Goal: Task Accomplishment & Management: Complete application form

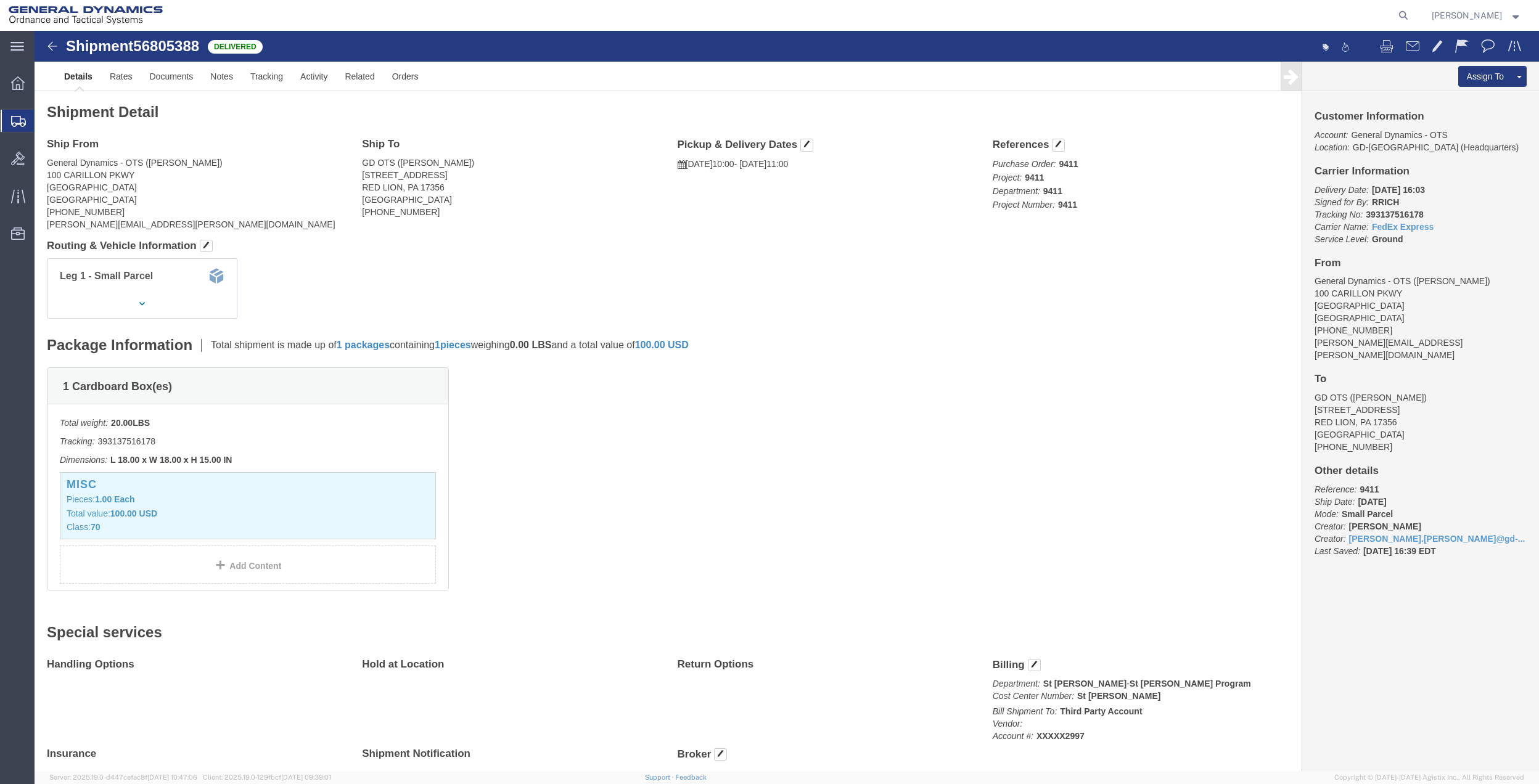
click at [0, 0] on span "Create Shipment" at bounding box center [0, 0] width 0 height 0
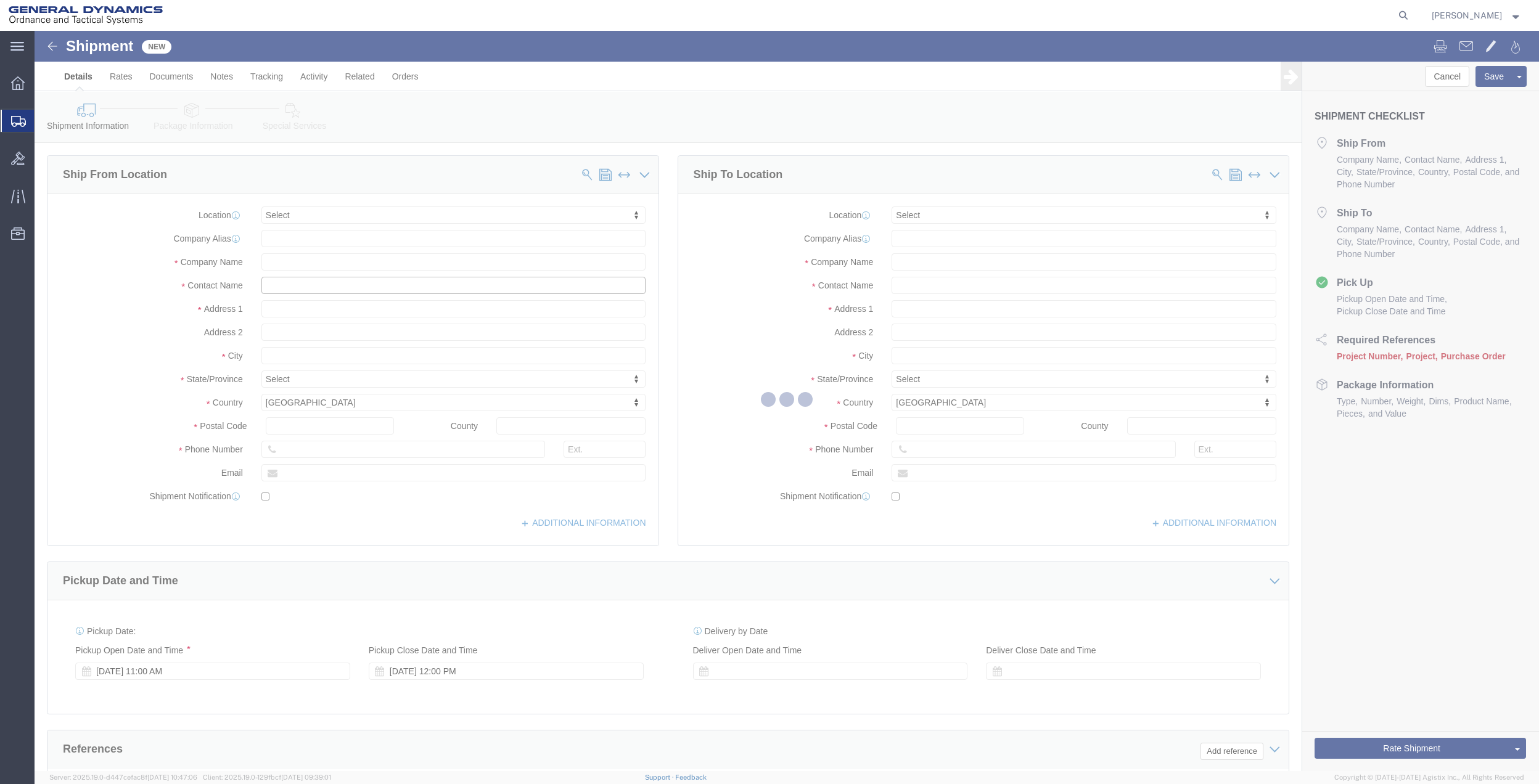
click input "text"
select select
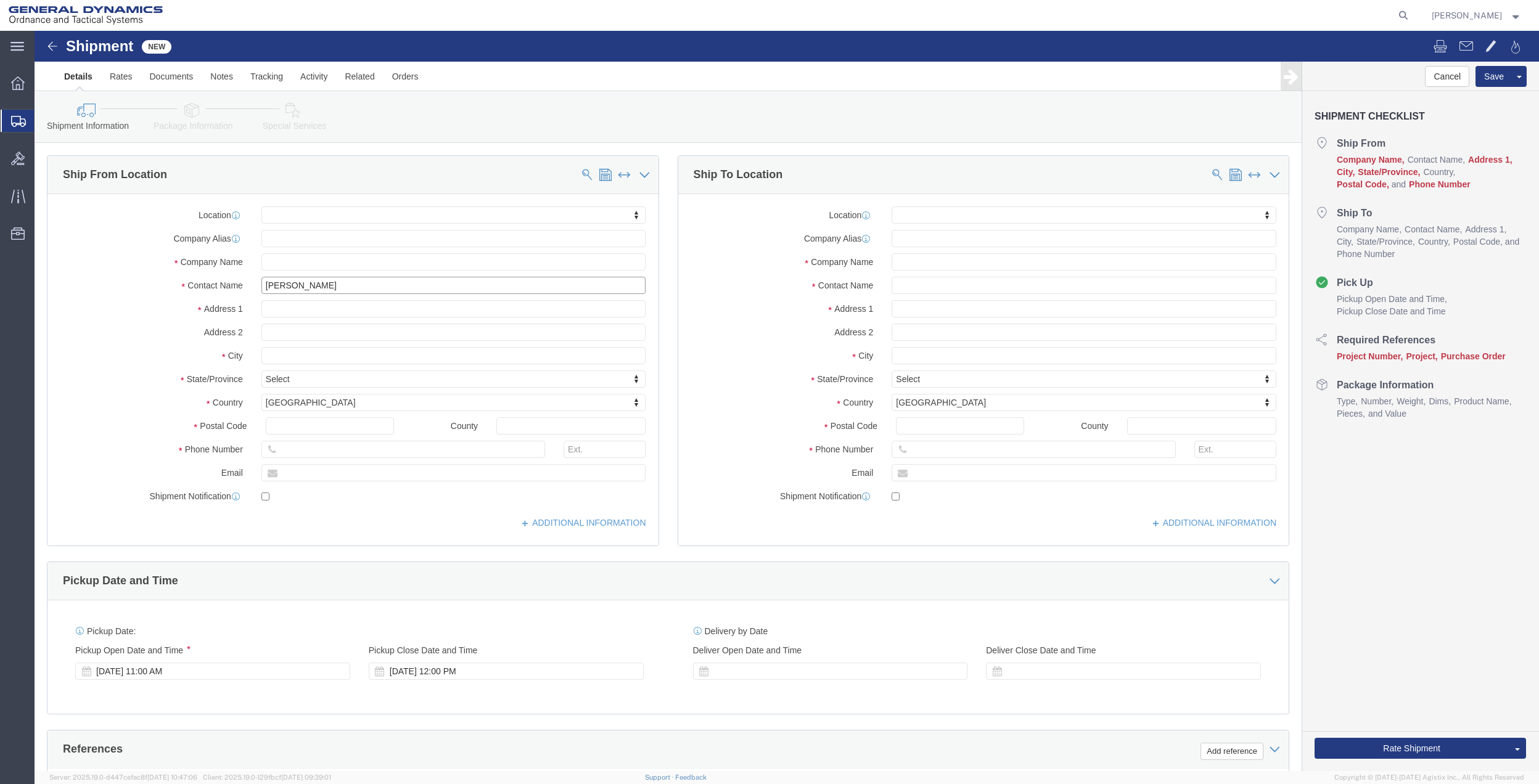
type input "[PERSON_NAME]"
click p "- GENERAL DYNAMICS OTS - ([PERSON_NAME]) [STREET_ADDRESS]"
select select
type input "100 Carillon Pkwy"
type input "33716"
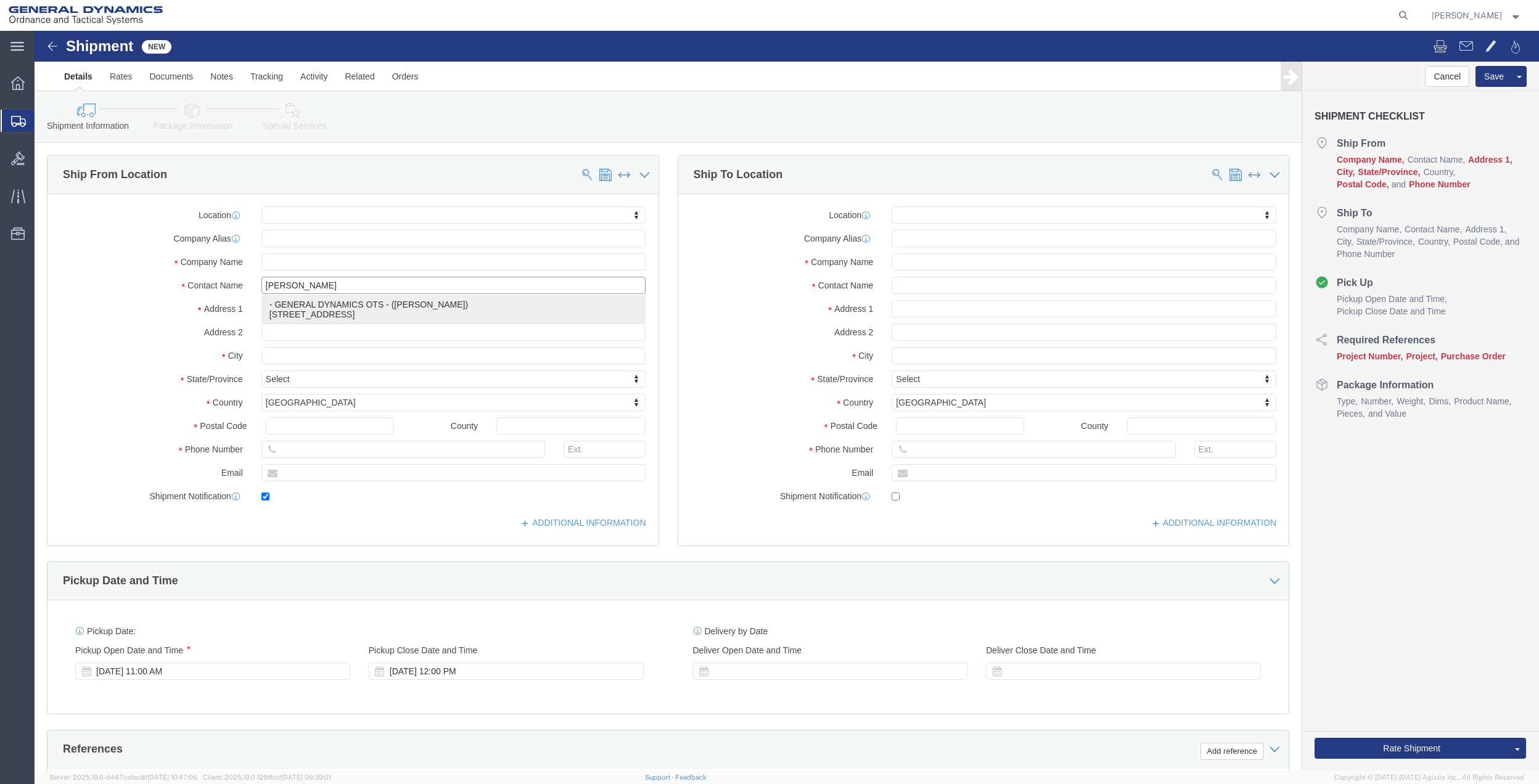
type input "7275788100"
type input "[PERSON_NAME][EMAIL_ADDRESS][PERSON_NAME][DOMAIN_NAME]"
checkbox input "true"
type input "GENERAL DYNAMICS OTS"
type input "[PERSON_NAME]"
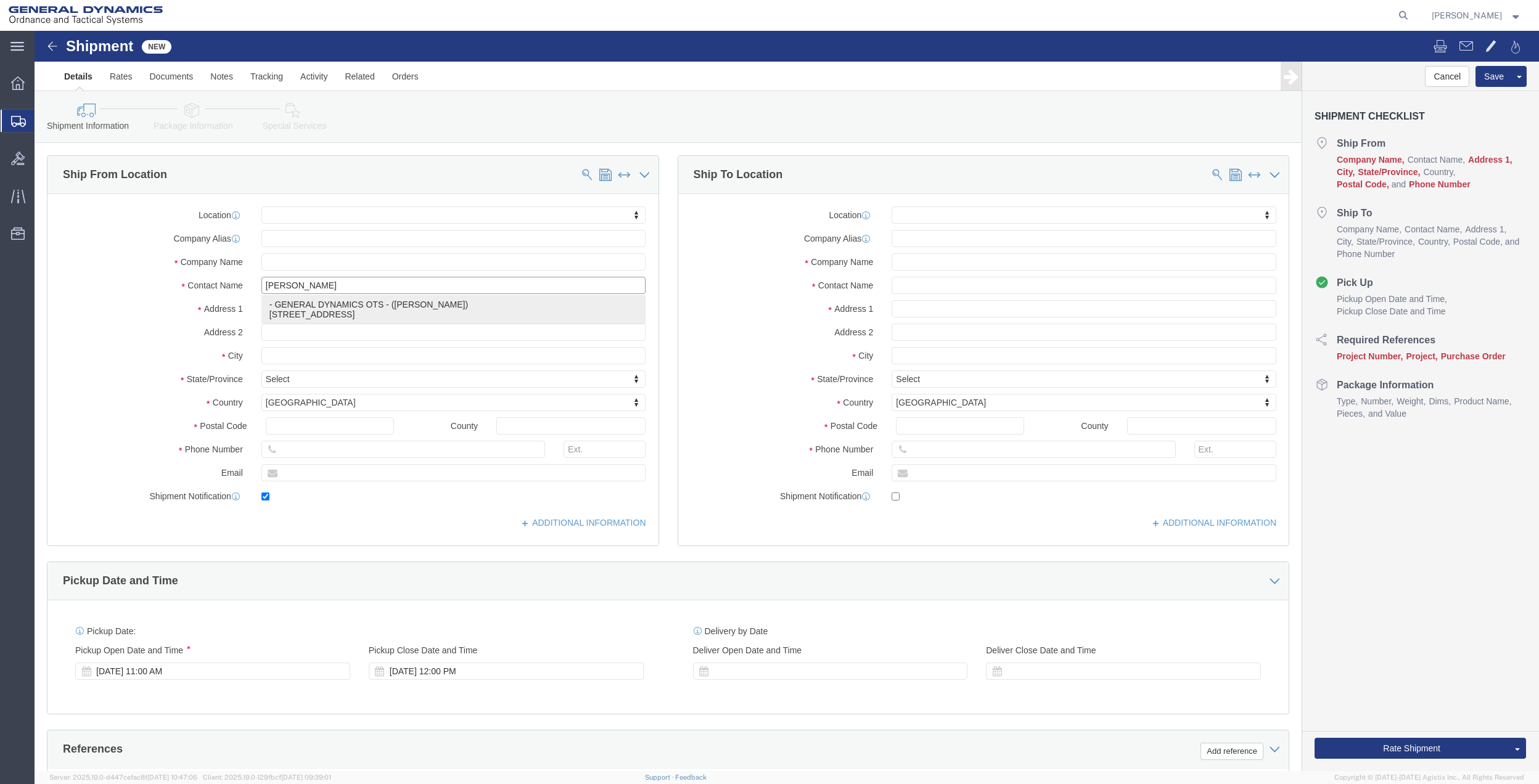
type input "[GEOGRAPHIC_DATA]"
select select "FL"
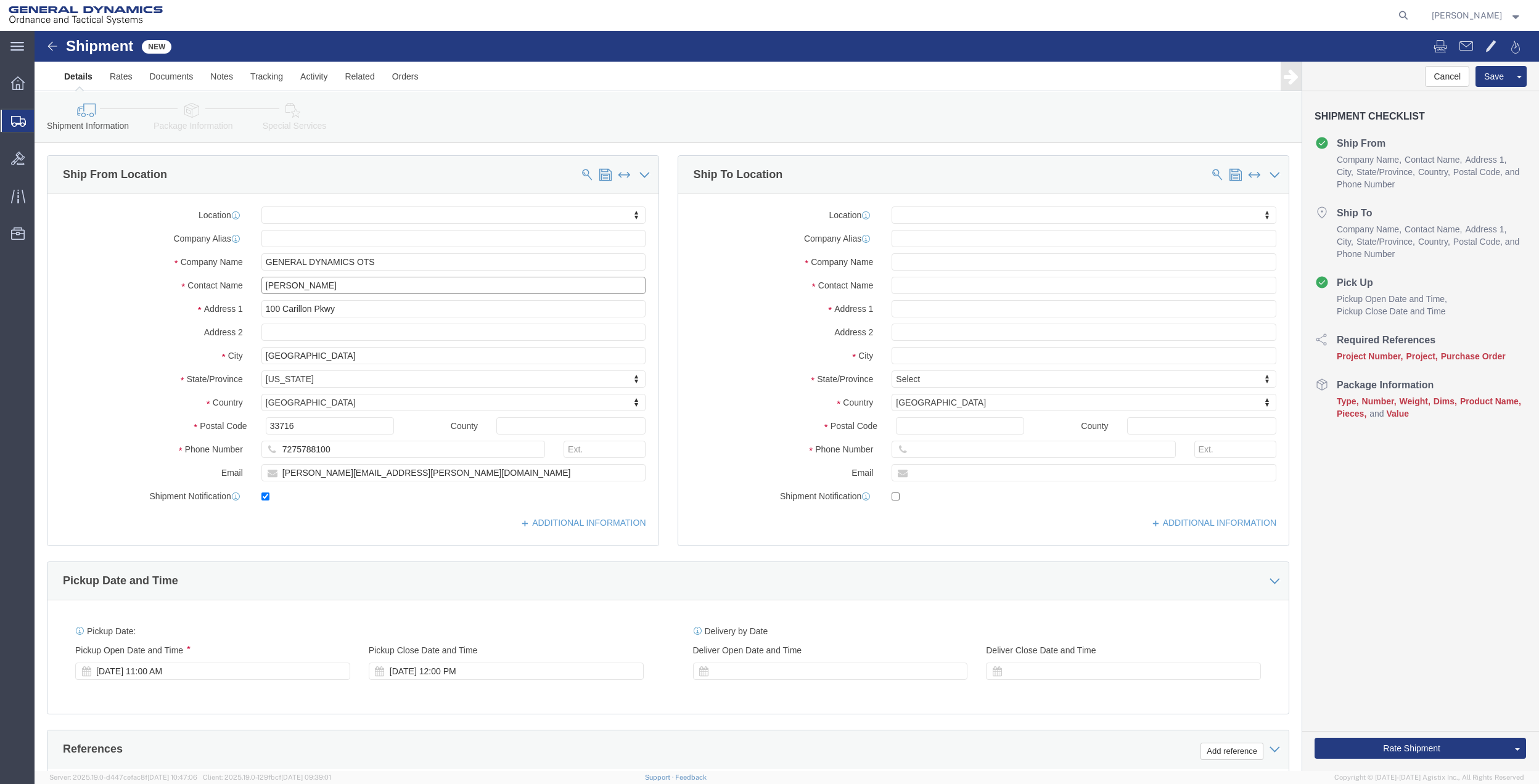
type input "[PERSON_NAME]"
click input "text"
type input "DES PLAINES"
select select
type input "ILL"
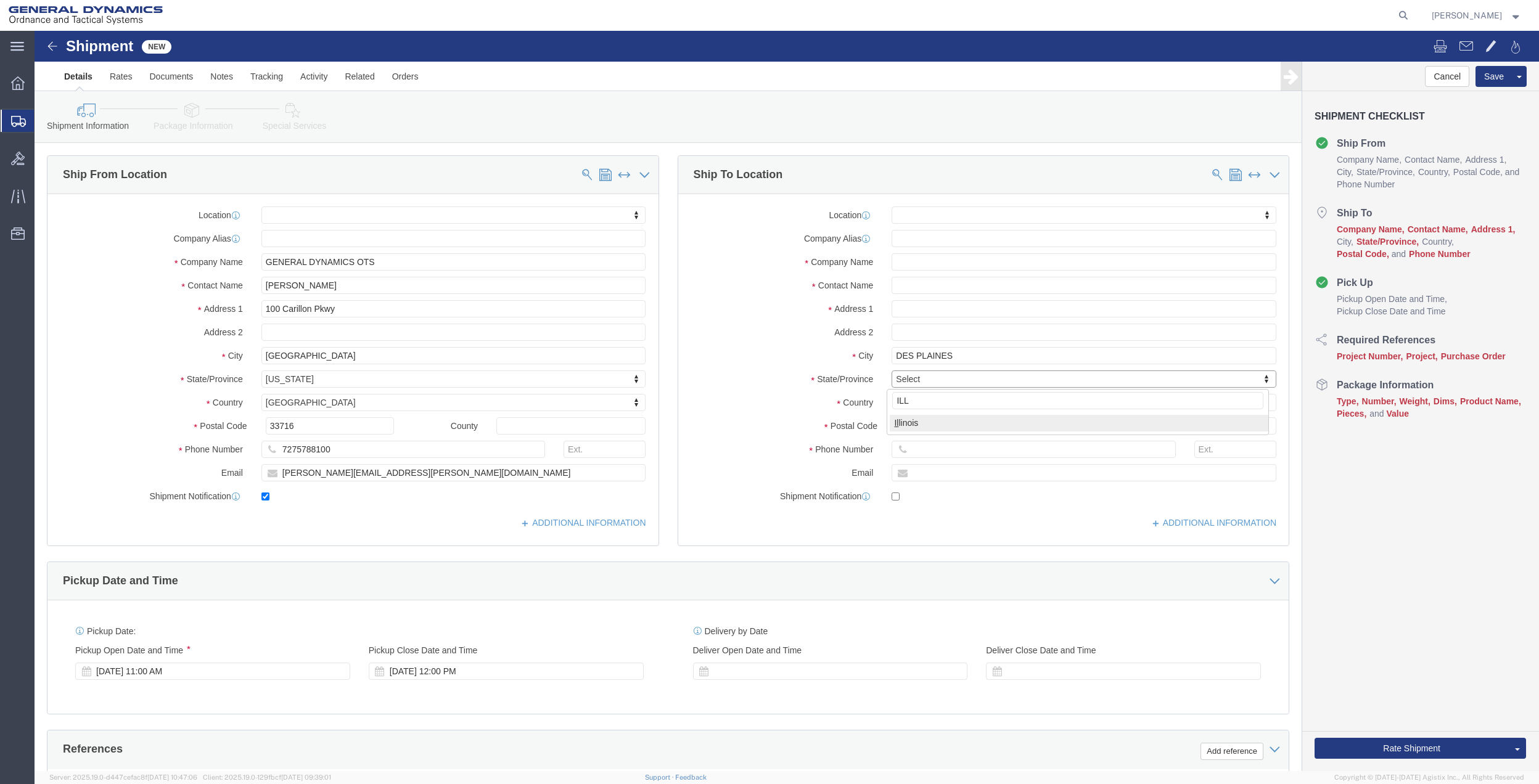
select select
select select "IL"
click input "Postal Code"
type input "60018"
select select
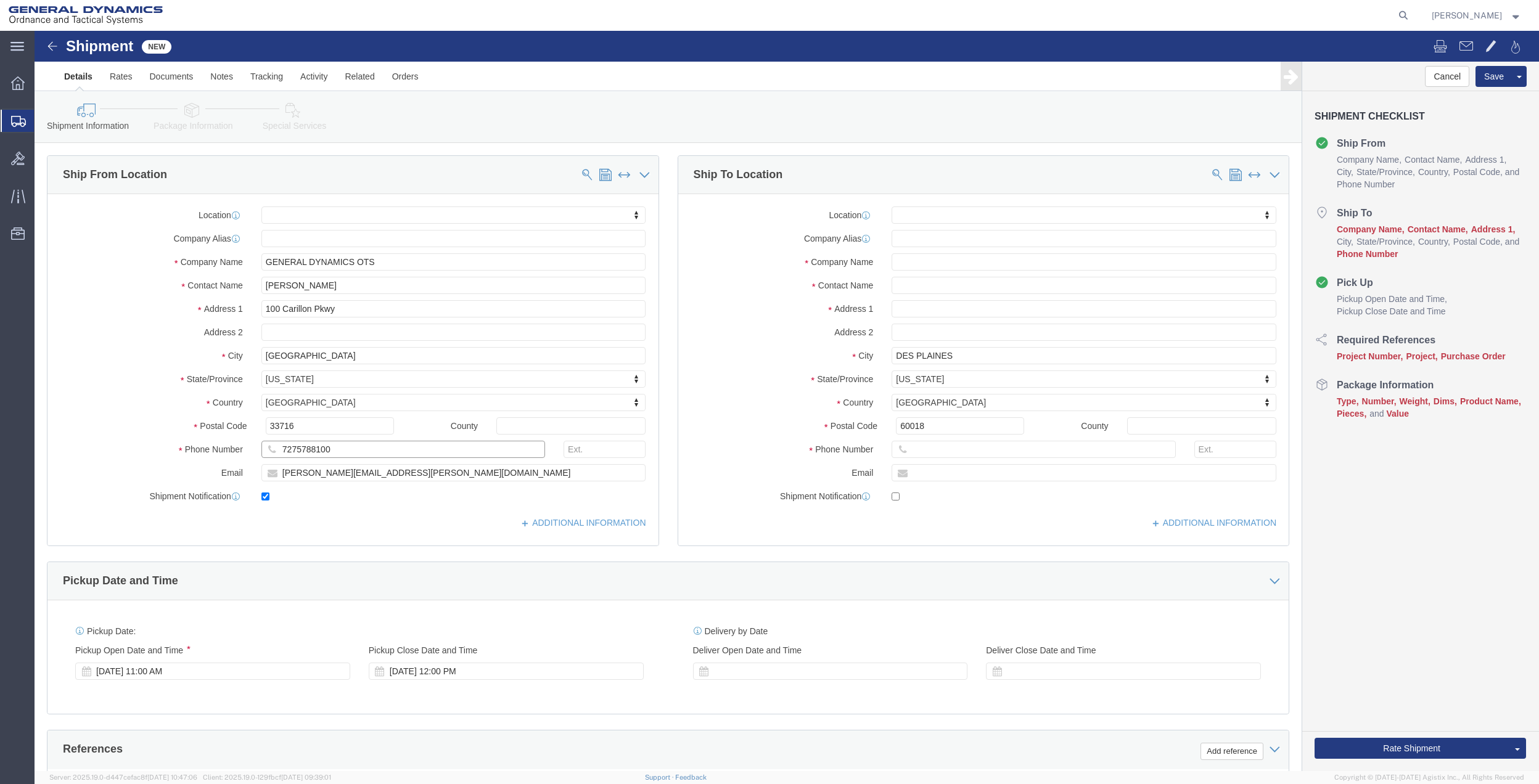
click input "7275788100"
drag, startPoint x: 923, startPoint y: 417, endPoint x: 911, endPoint y: 376, distance: 42.7
click input "text"
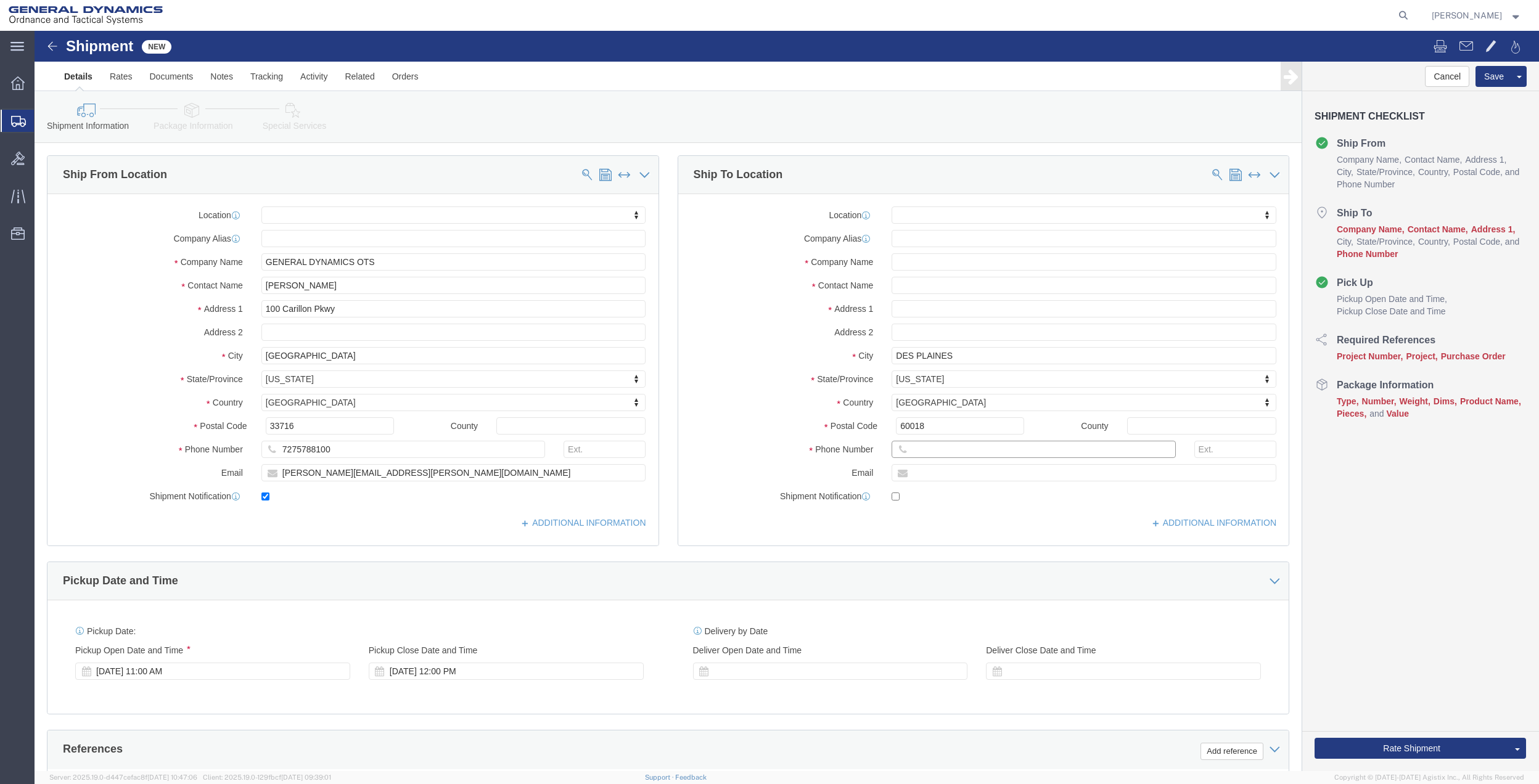
paste input "7275788100"
type input "7275788100"
click input "text"
type input "[STREET_ADDRESS]"
select select
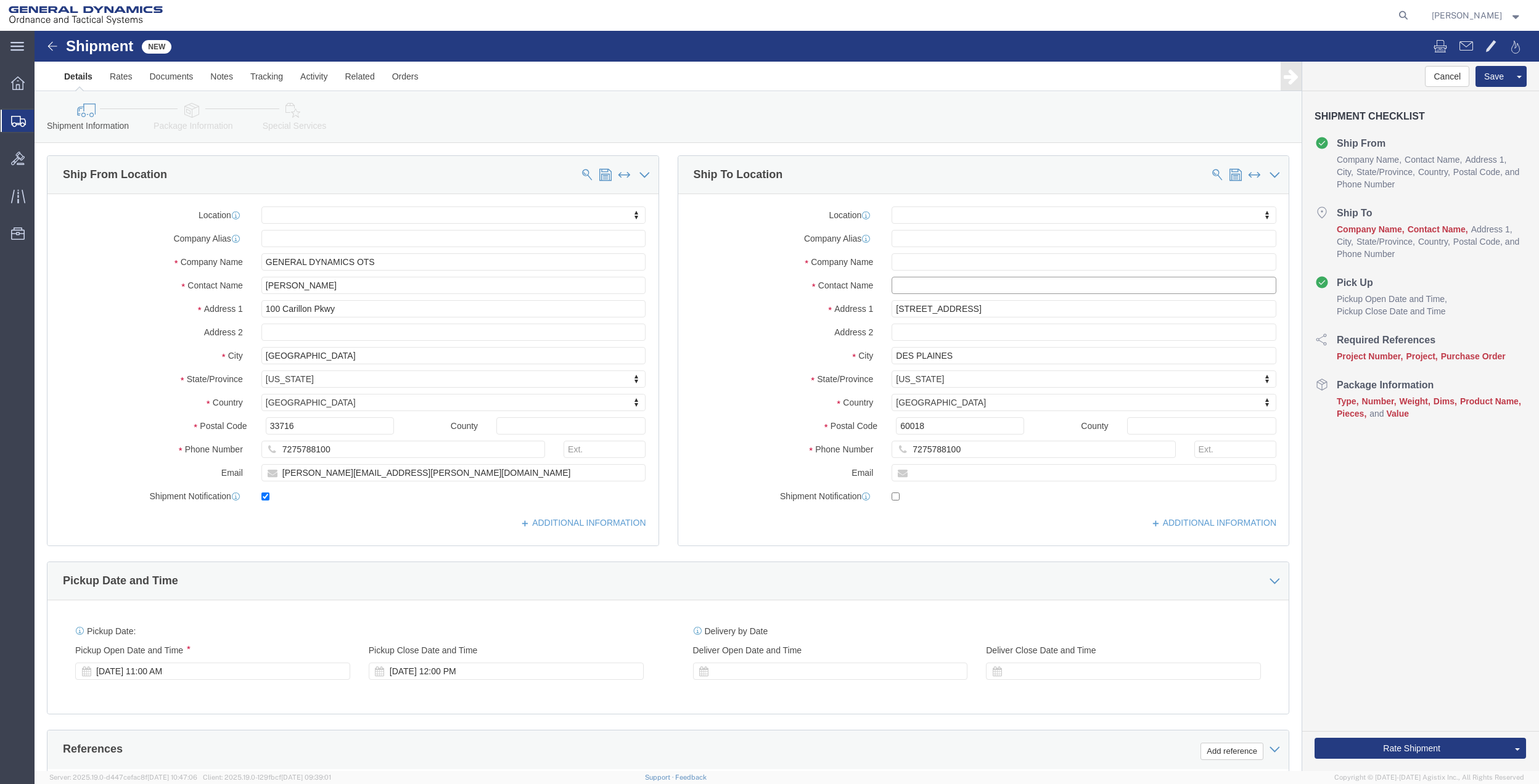
click input "text"
click input "RESOURCE LABEL GROUP"
type input "RESOURCE LABEL GROUP"
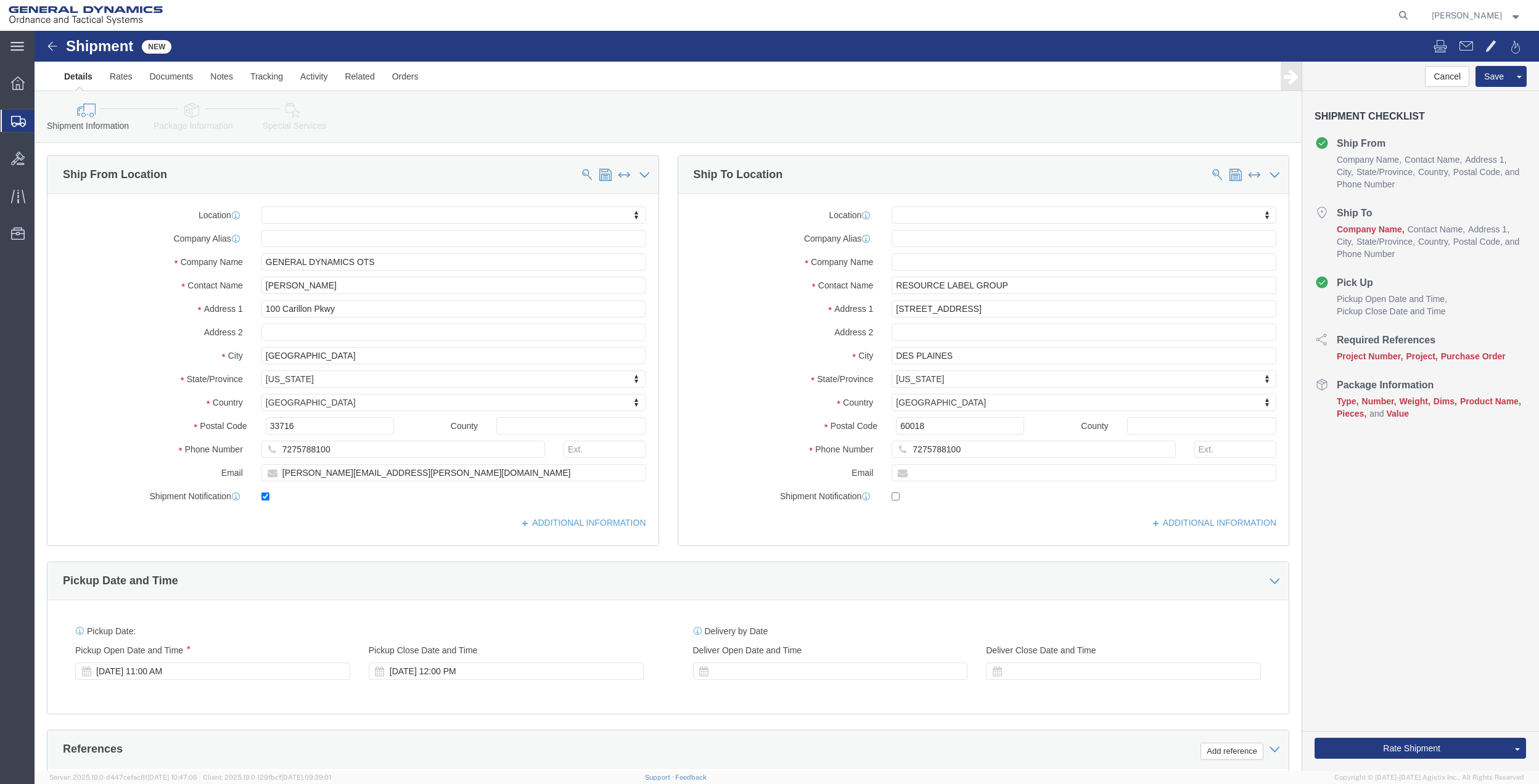
click div "Location My Profile Location GD-OTS [GEOGRAPHIC_DATA] (Commerce) GD-OTS [GEOGRA…"
click input "text"
paste input "RESOURCE LABEL GROUP"
type input "RESOURCE LABEL GROUP"
click span
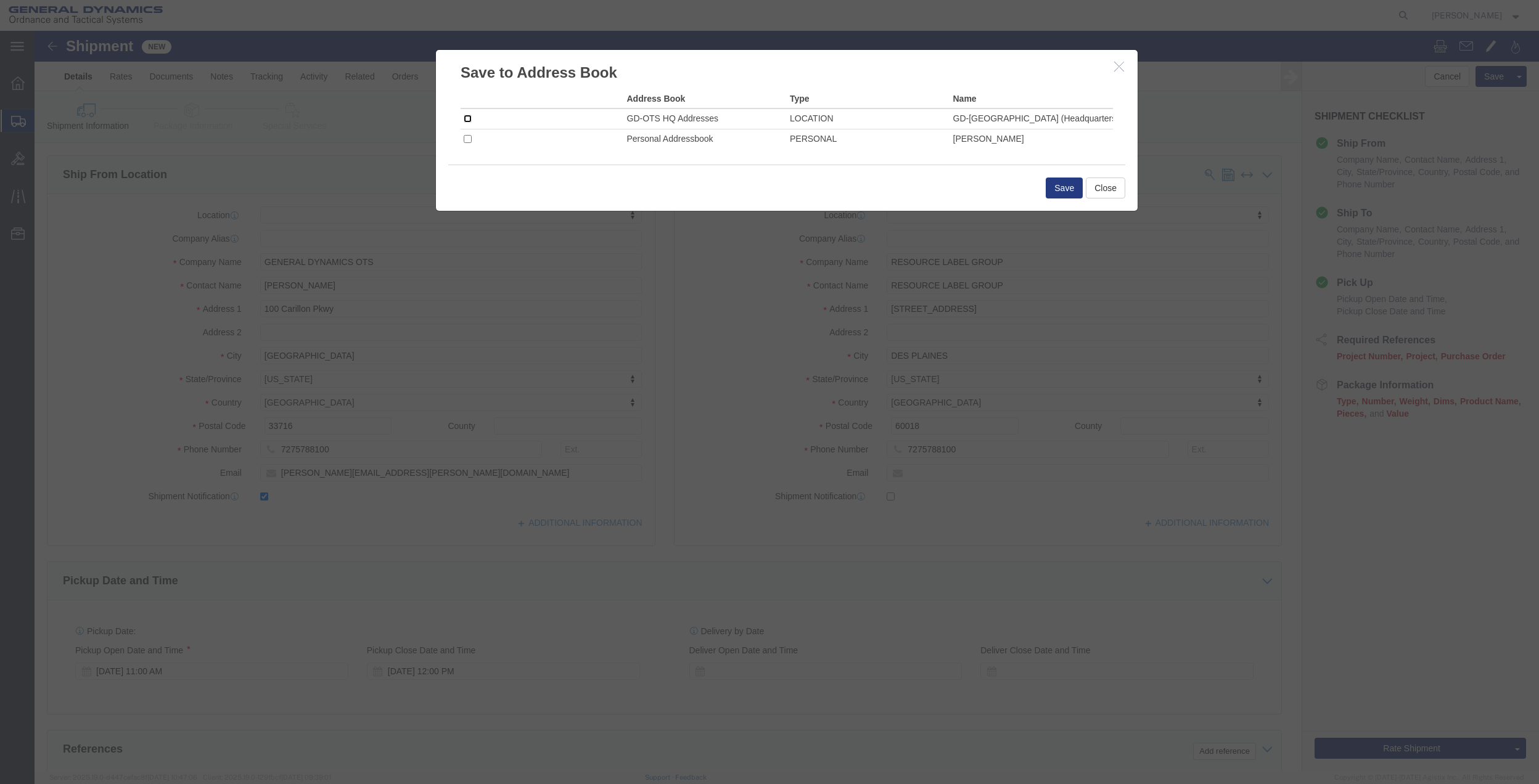
click input "checkbox"
checkbox input "true"
click button "Save"
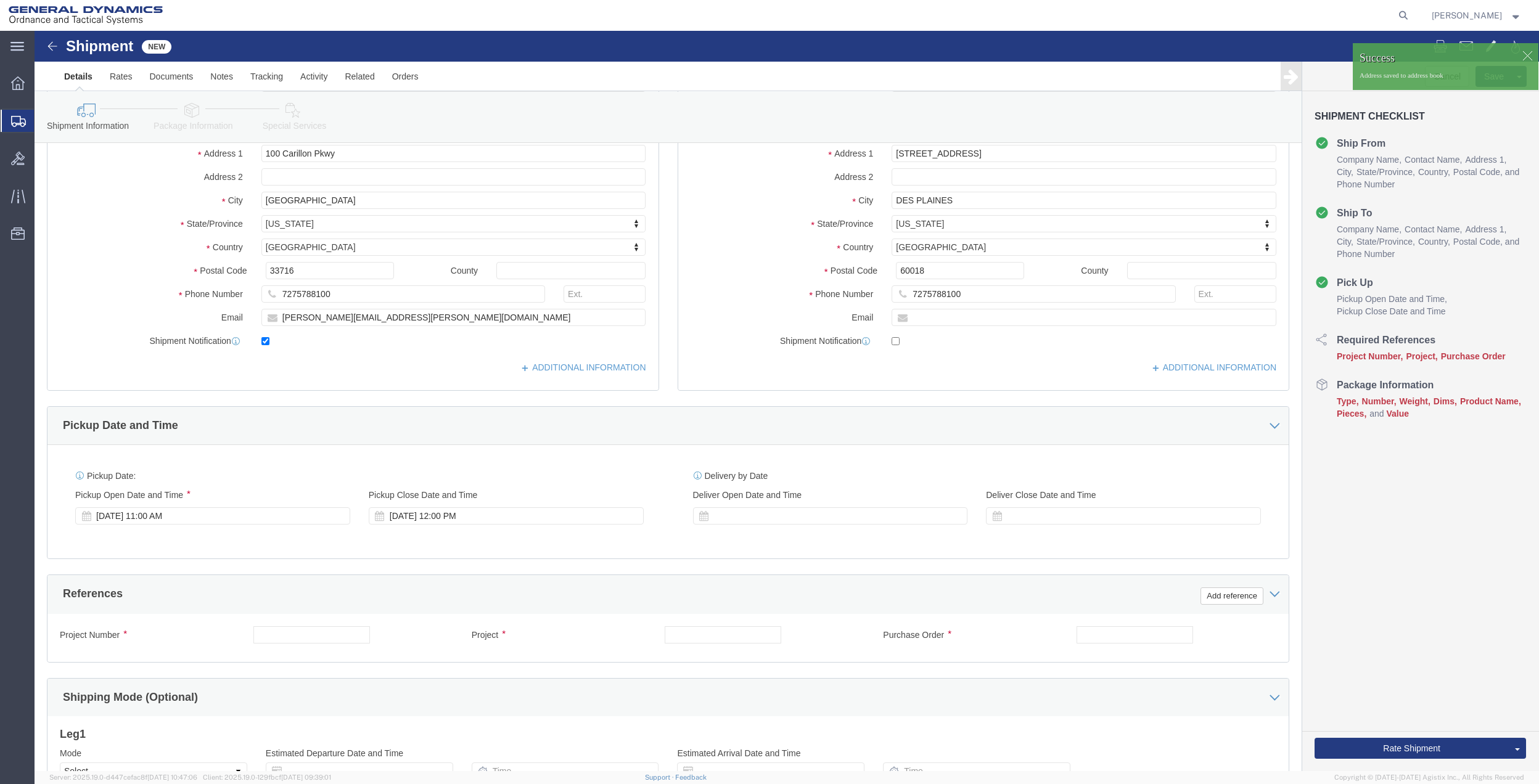
scroll to position [322, 0]
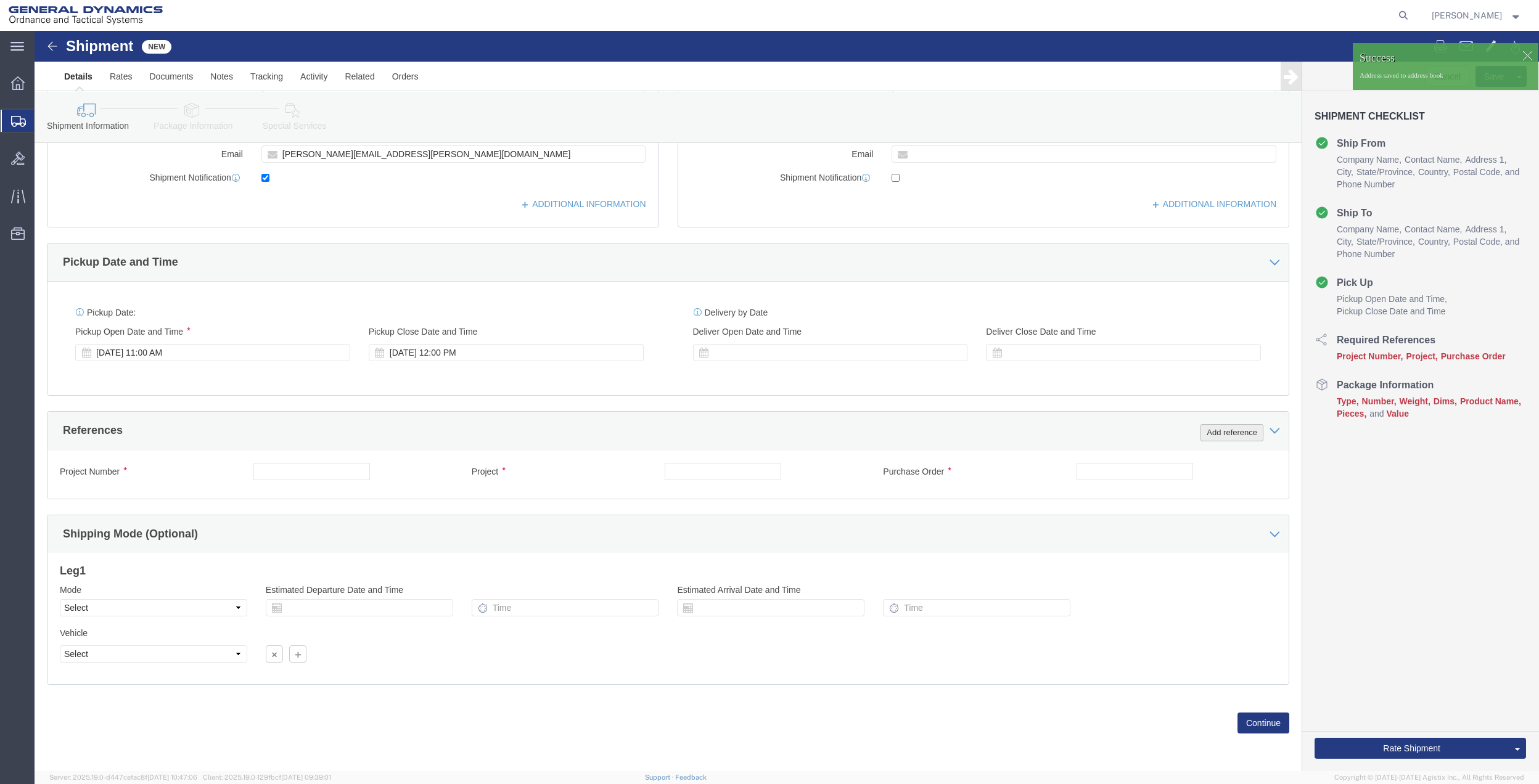
click button "Add reference"
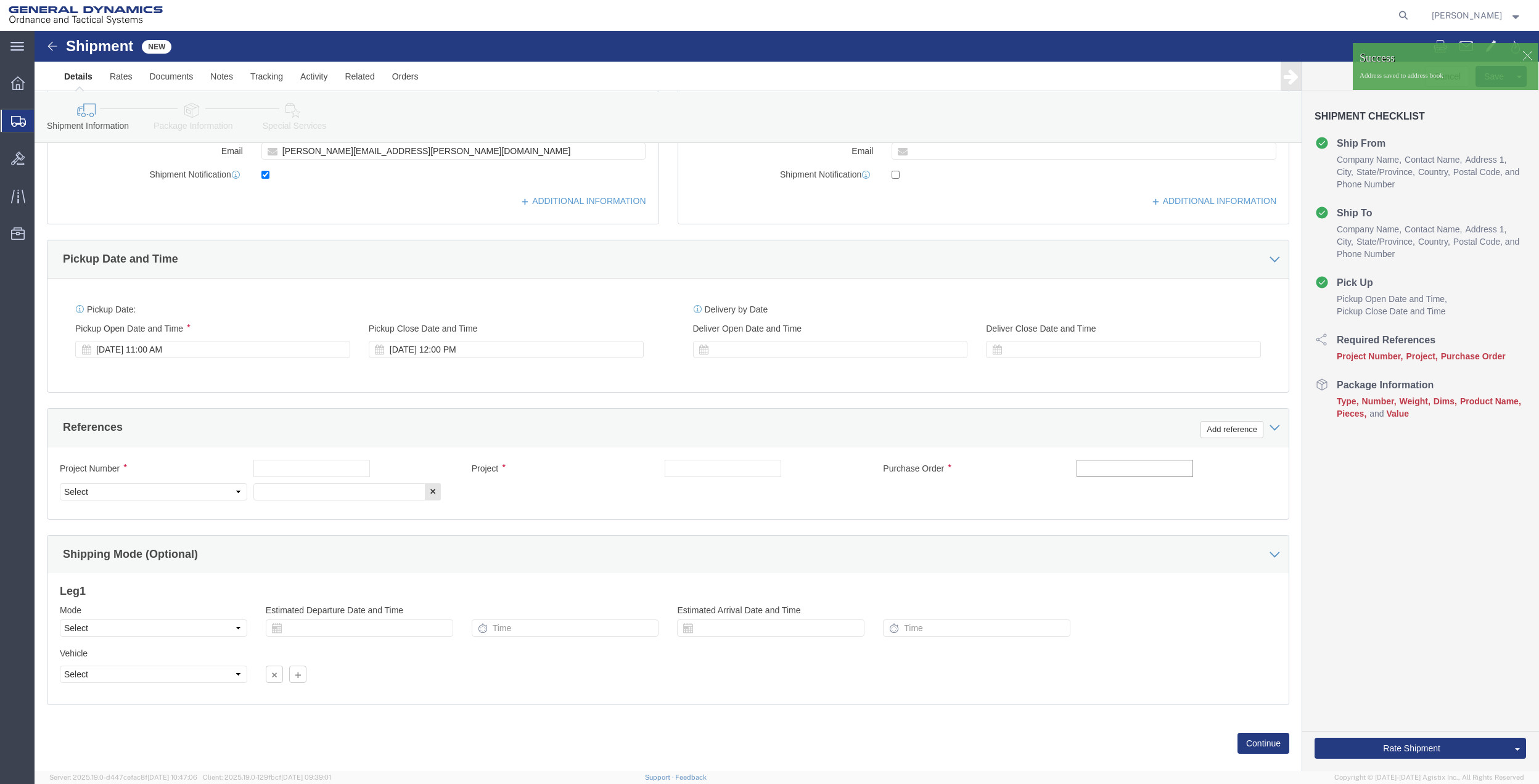
click input "text"
type input "NICEVILLE 40 MAB"
click input "text"
paste input "NICEVILLE 40 MAB"
type input "NICEVILLE 40 MAB"
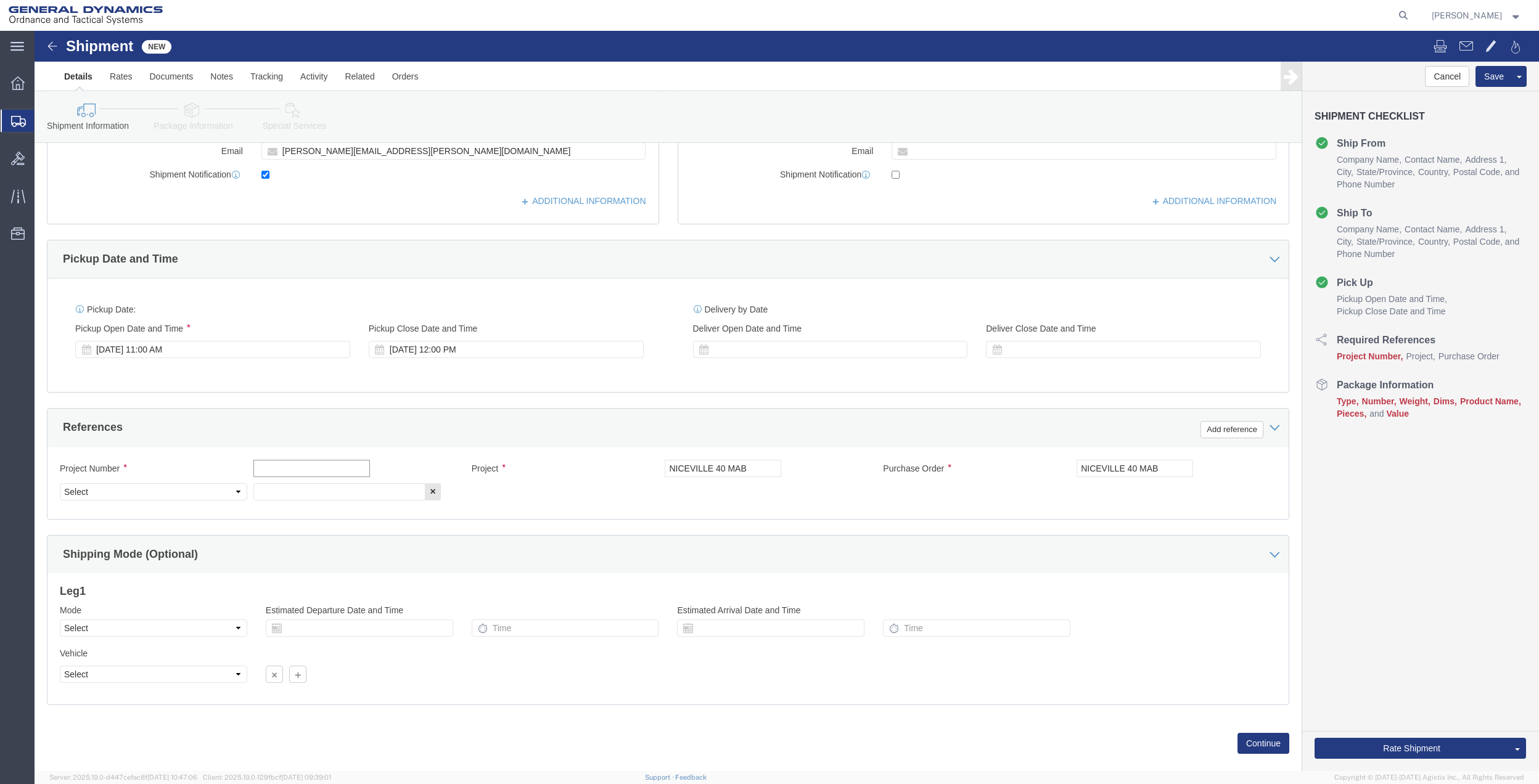
click input "text"
paste input "NICEVILLE 40 MAB"
type input "NICEVILLE 40 MAB"
click input "text"
paste input "NICEVILLE 40 MAB"
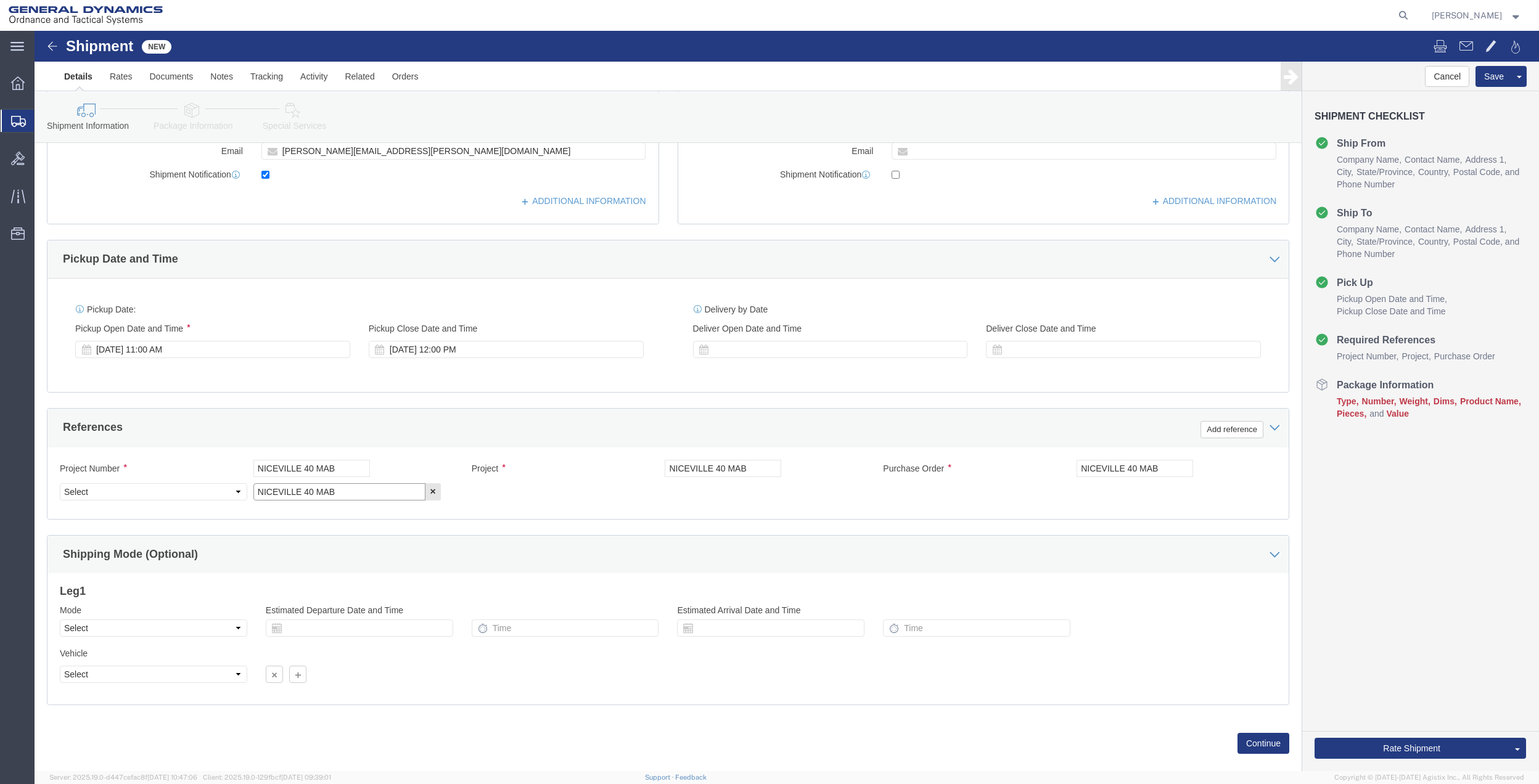
type input "NICEVILLE 40 MAB"
drag, startPoint x: 135, startPoint y: 463, endPoint x: 130, endPoint y: 460, distance: 5.8
click select "Select Account Type Activity ID Airline Appointment Number ASN Batch Request # …"
select select "DEPT"
click select "Select Account Type Activity ID Airline Appointment Number ASN Batch Request # …"
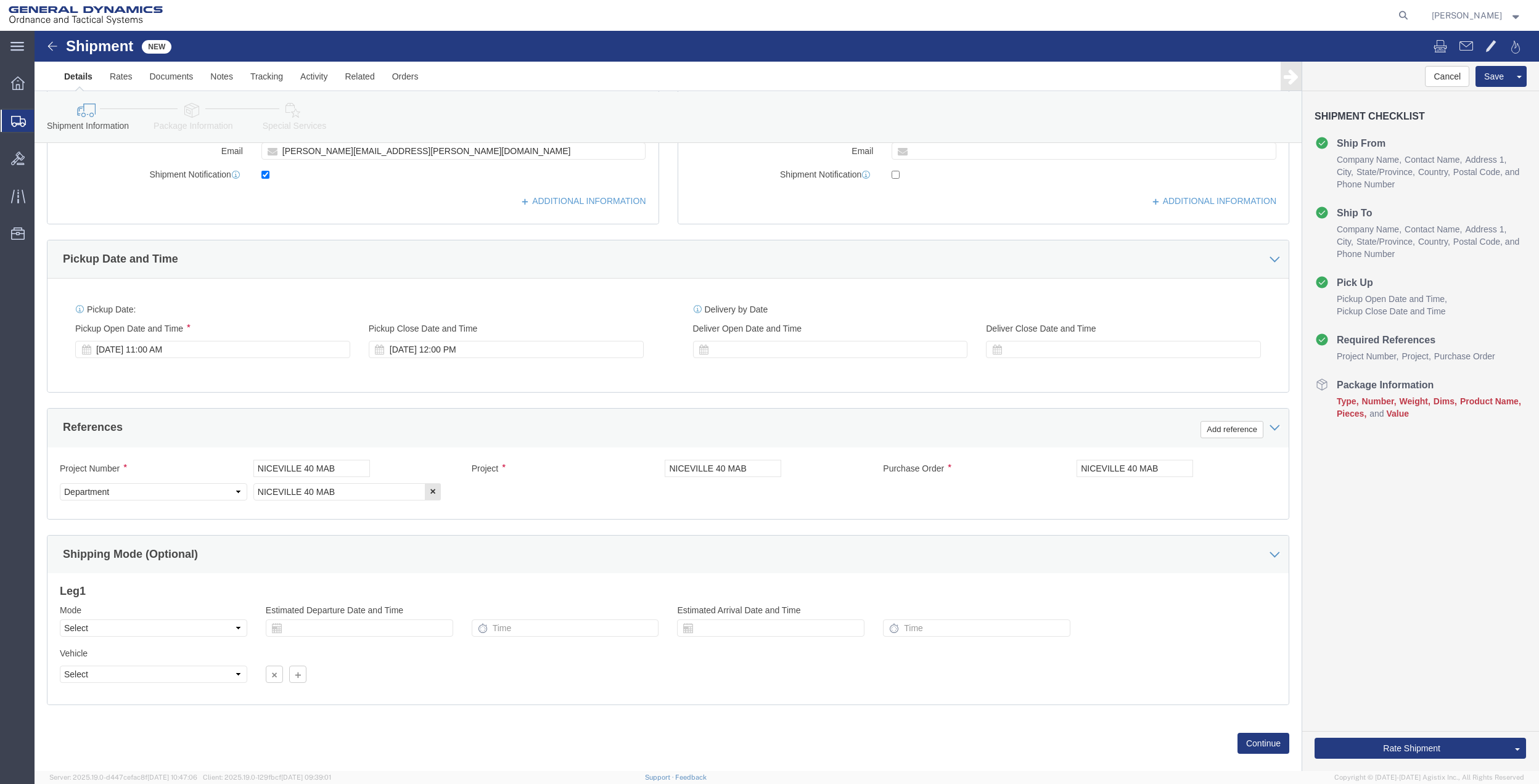
click icon
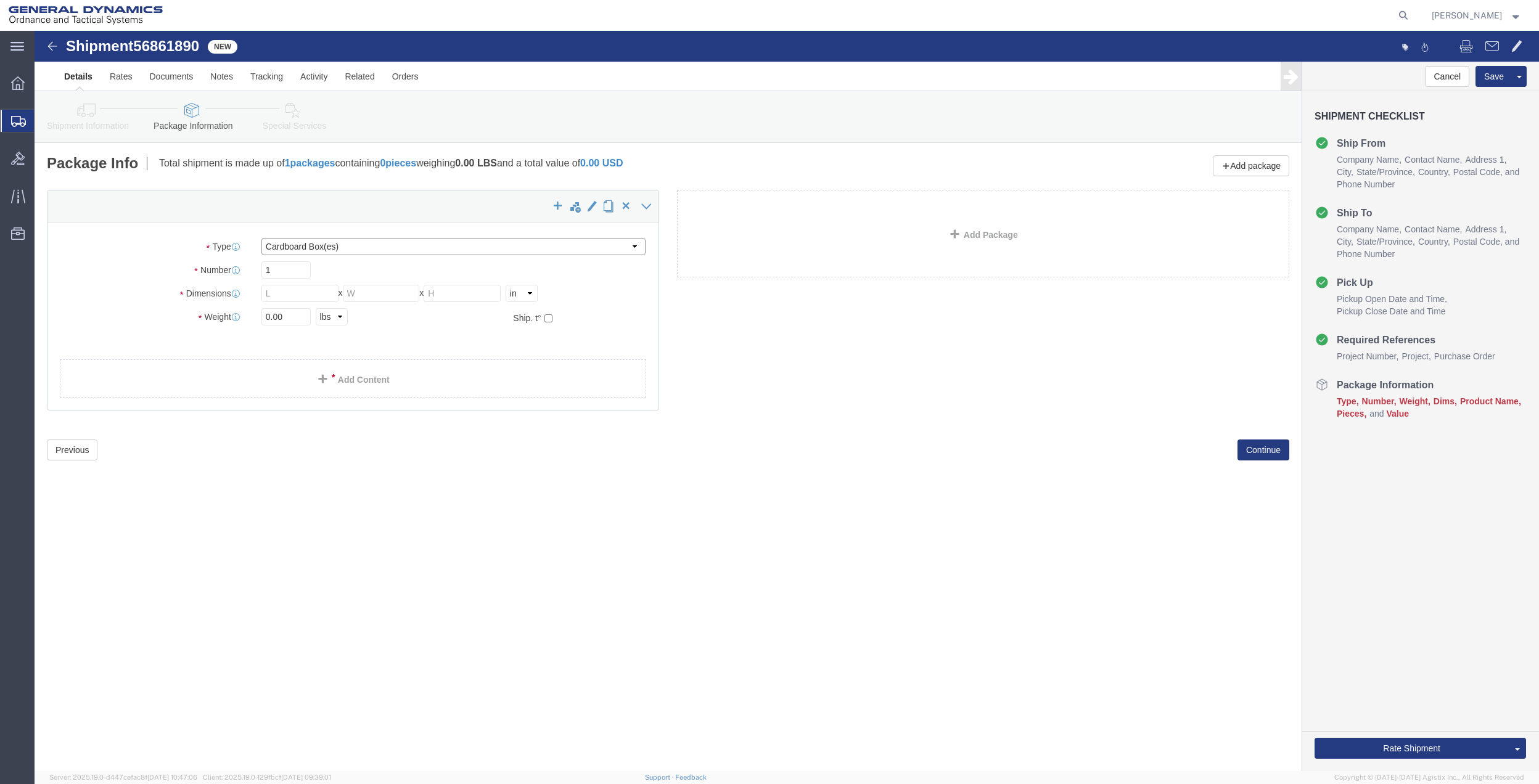
drag, startPoint x: 291, startPoint y: 217, endPoint x: 291, endPoint y: 227, distance: 10.0
click select "Select Bale(s) Basket(s) Bolt(s) Bottle(s) Buckets Bulk Bundle(s) Can(s) Cardbo…"
select select "ENV"
click select "Select Bale(s) Basket(s) Bolt(s) Bottle(s) Buckets Bulk Bundle(s) Can(s) Cardbo…"
type input "9.50"
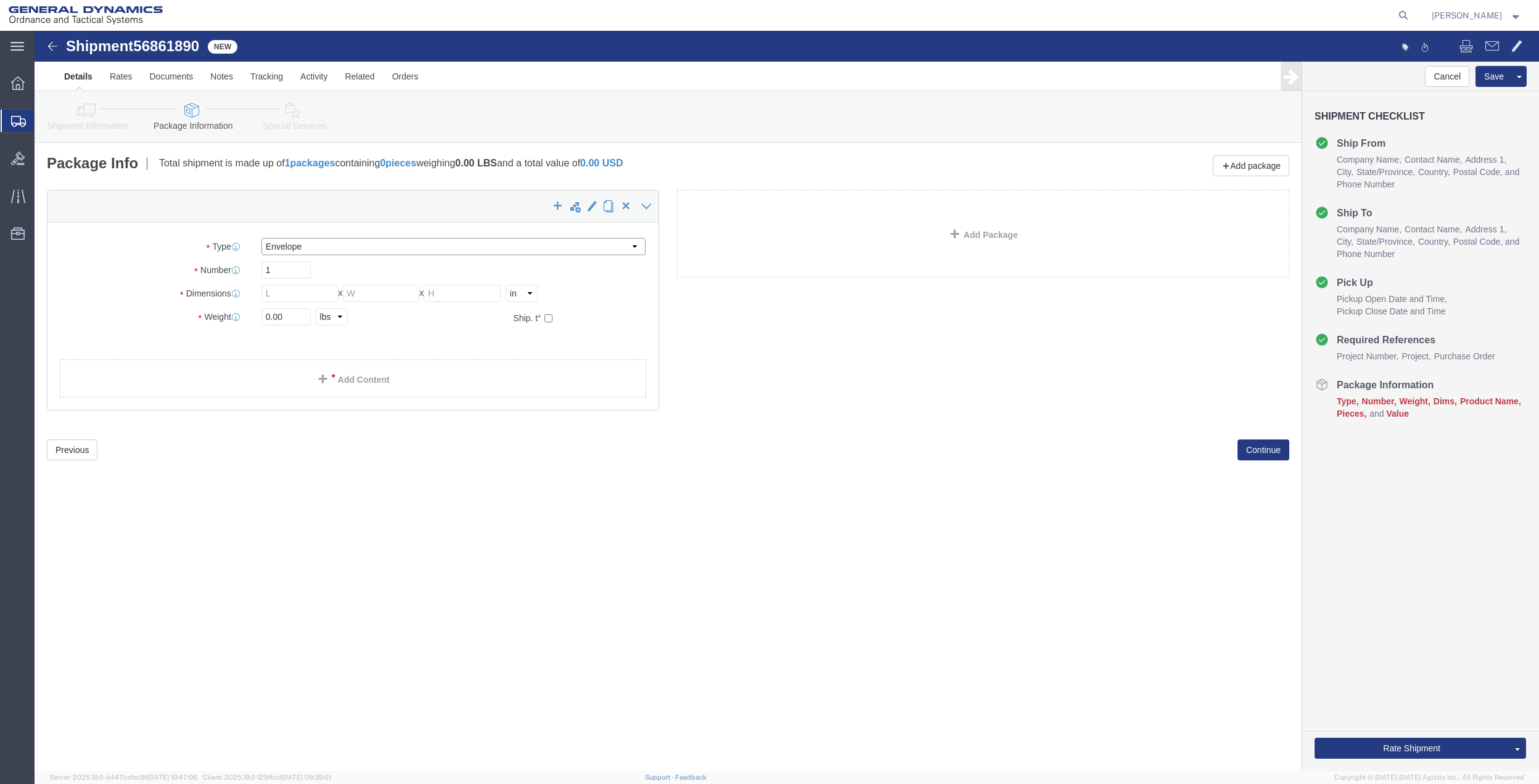
type input "12.50"
type input "0.25"
type input "1"
click link "Add Content"
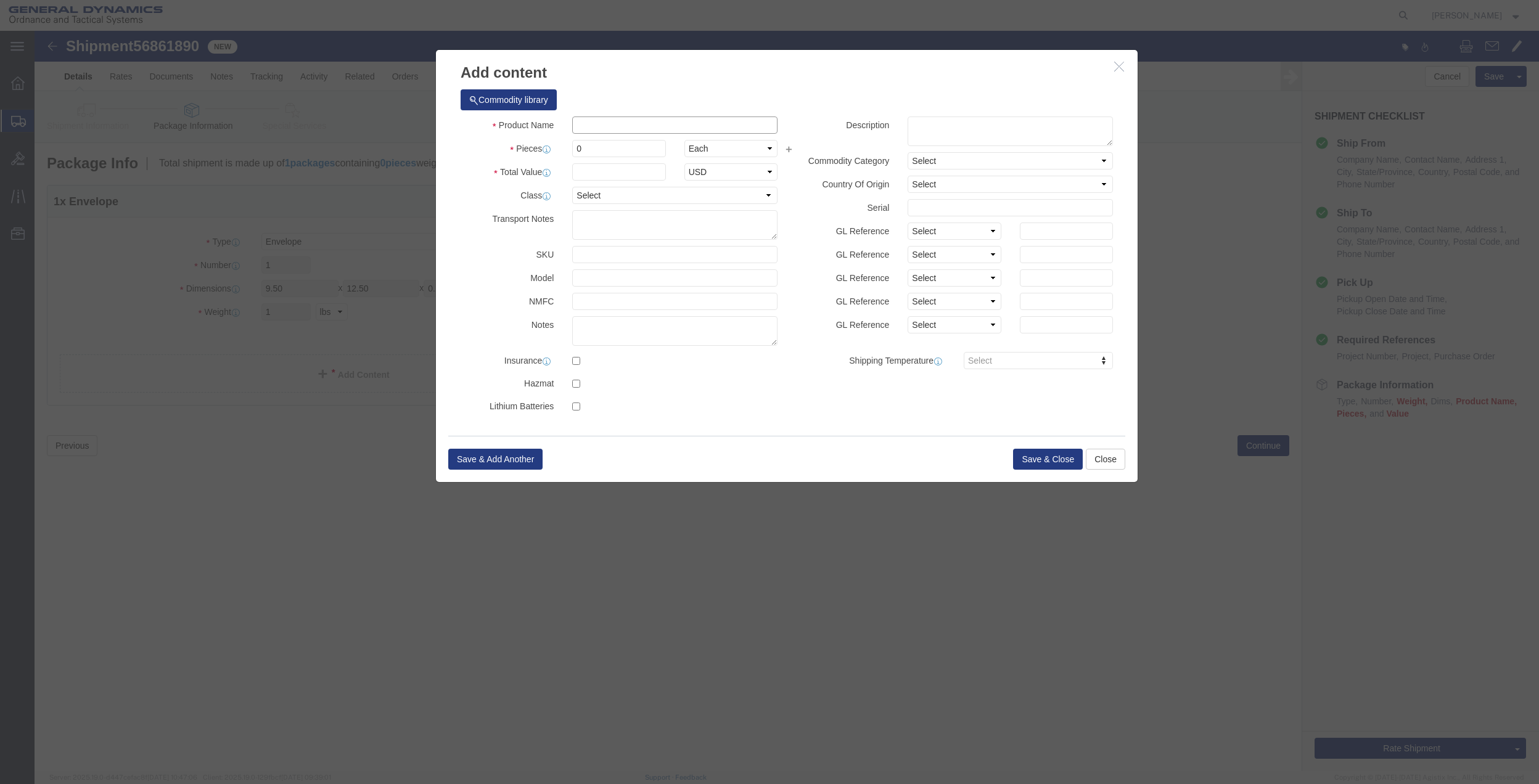
click input "text"
type input "MISC"
type input "100"
select select "US"
click input "0"
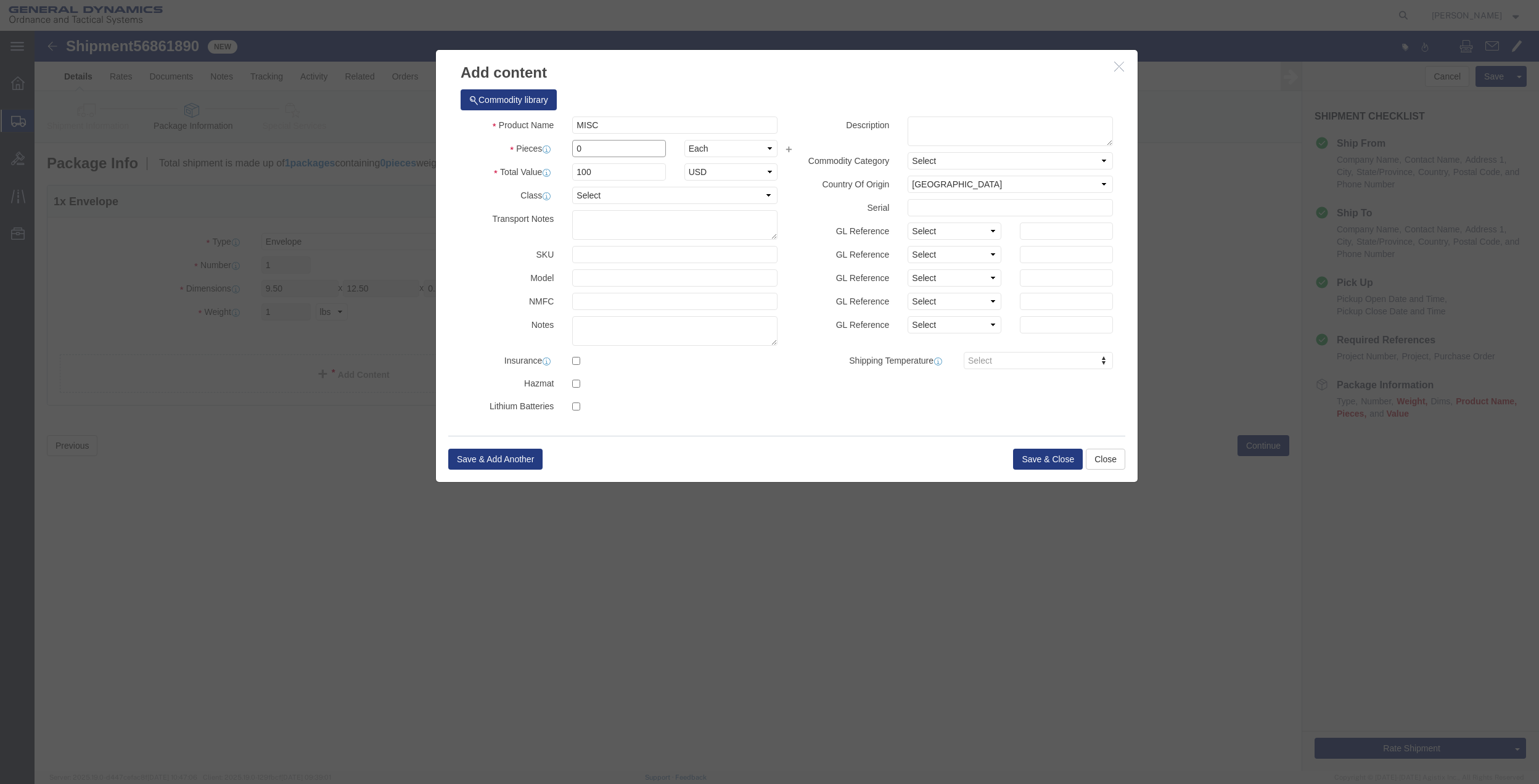
type input "01"
click select "Select 50 55 60 65 70 85 92.5 100 125 175 250 300 400"
select select "70"
click select "Select 50 55 60 65 70 85 92.5 100 125 175 250 300 400"
click button "Save & Close"
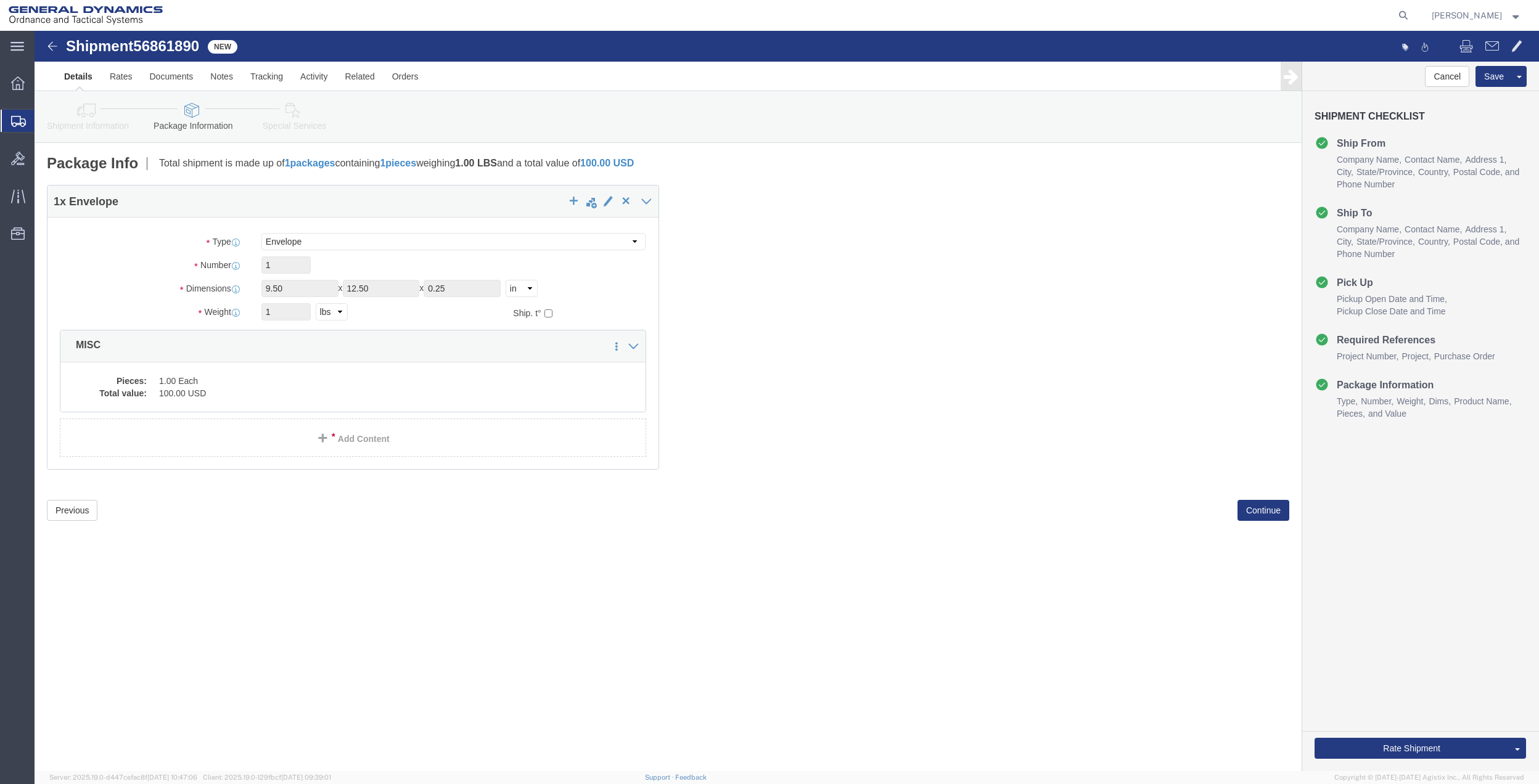
click icon
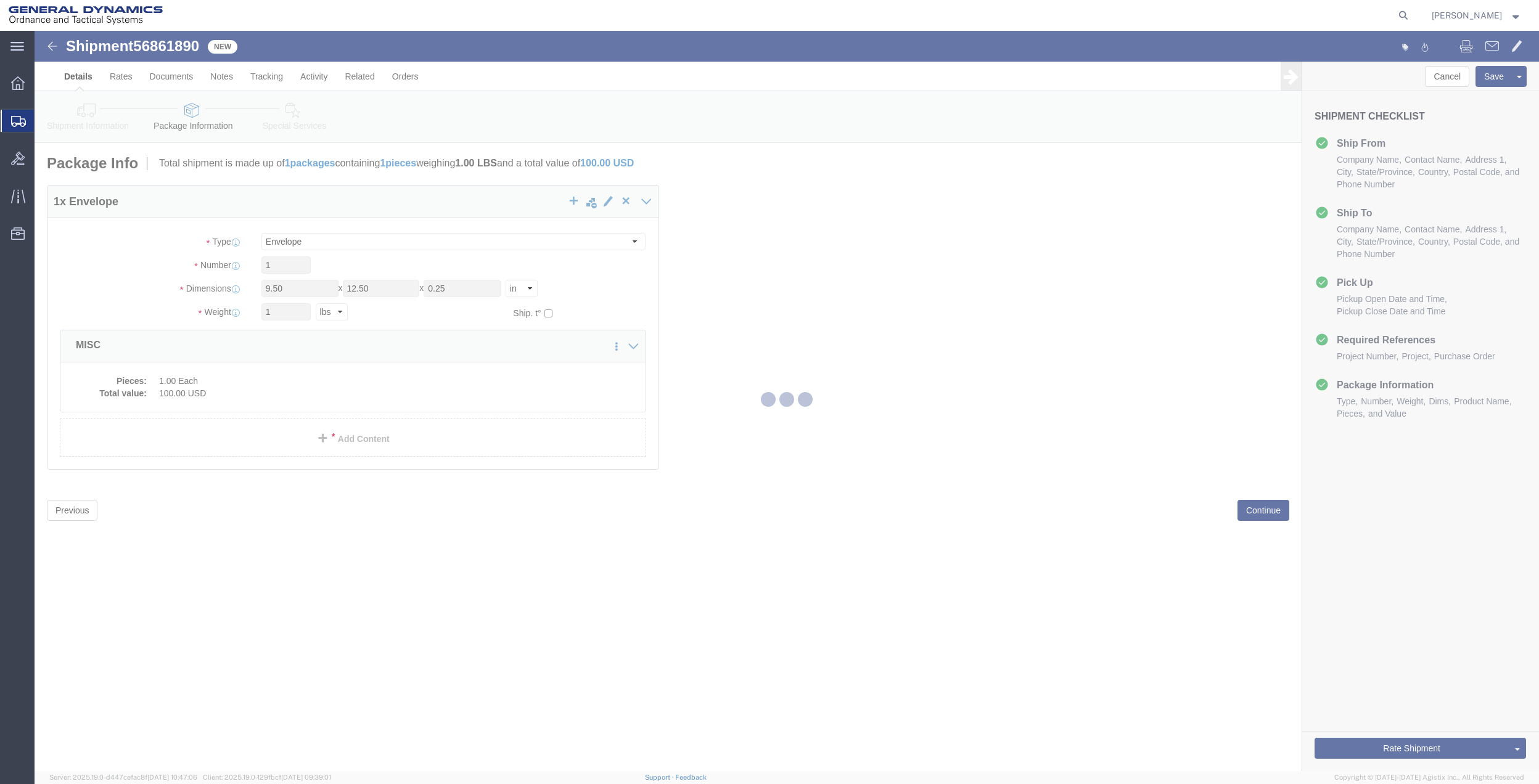
select select
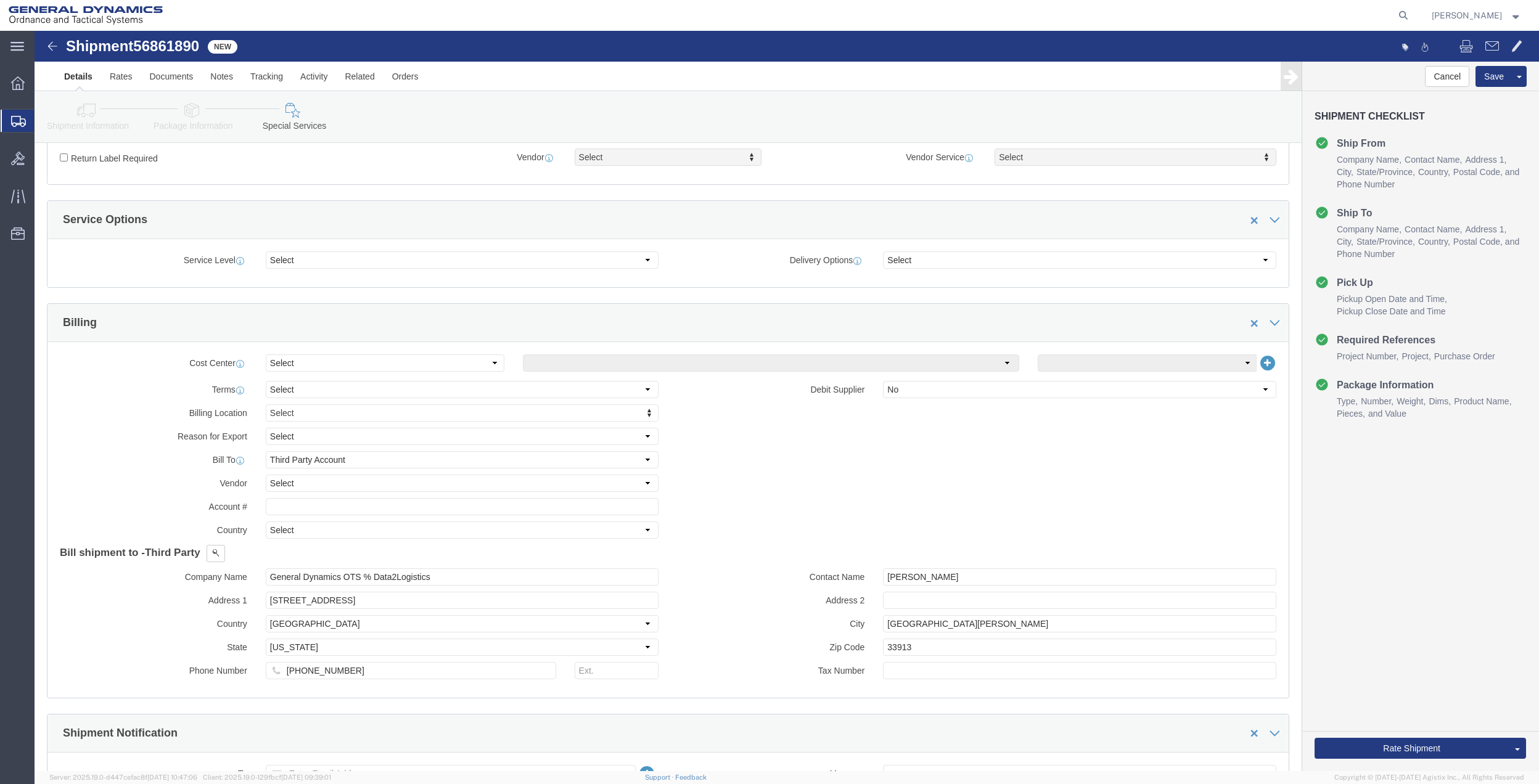
scroll to position [410, 0]
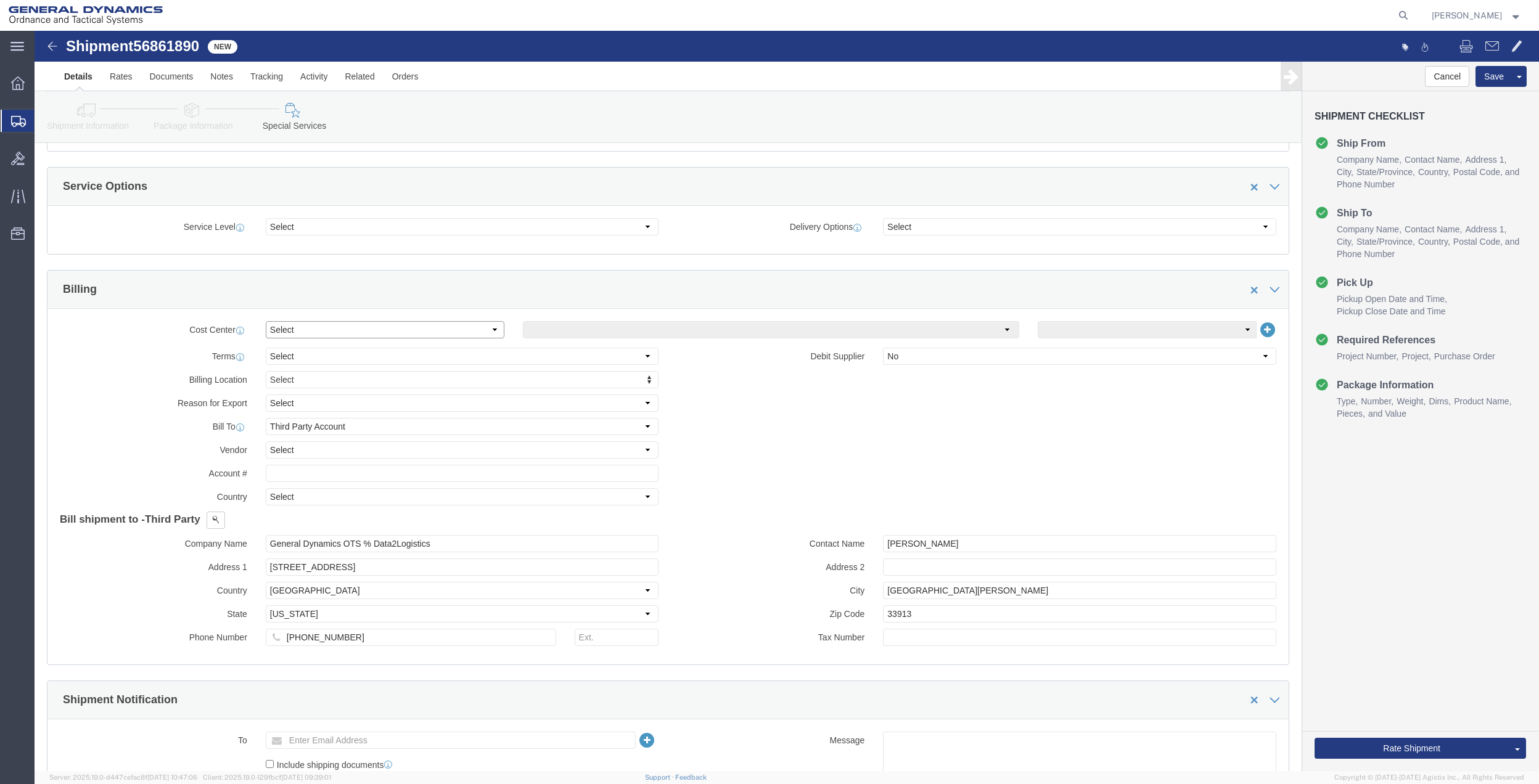
drag, startPoint x: 282, startPoint y: 298, endPoint x: 284, endPoint y: 308, distance: 10.2
click select "Select Buyer Cost Center Department Operations Number Order Number Sales Person"
select select "DEPARTMENT"
click select "Select Buyer Cost Center Department Operations Number Order Number Sales Person"
click select "Select [GEOGRAPHIC_DATA] [GEOGRAPHIC_DATA] [GEOGRAPHIC_DATA] [GEOGRAPHIC_DATA] …"
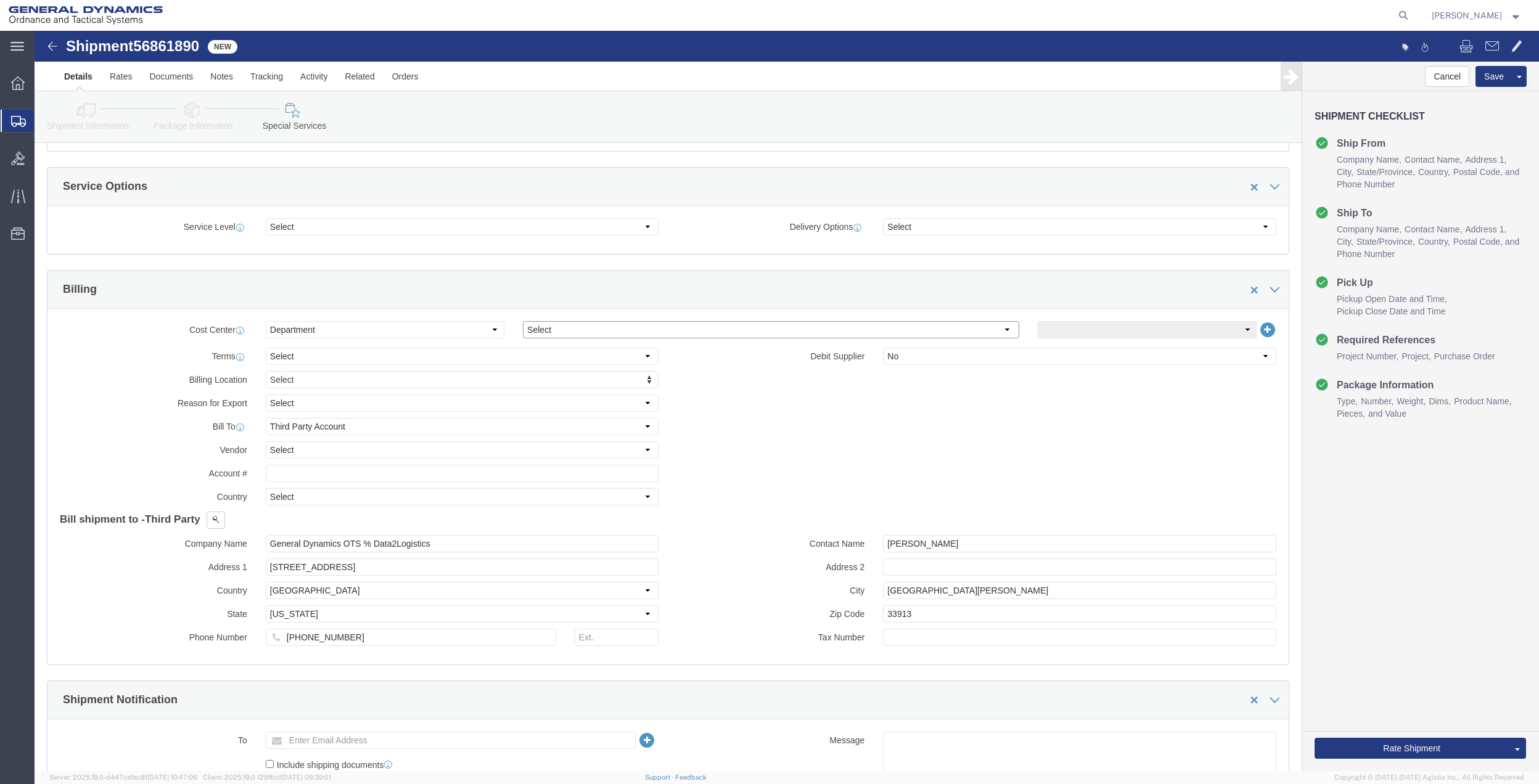
select select "1763983"
click select "Select [GEOGRAPHIC_DATA] [GEOGRAPHIC_DATA] [GEOGRAPHIC_DATA] [GEOGRAPHIC_DATA] …"
drag, startPoint x: 1040, startPoint y: 298, endPoint x: 1040, endPoint y: 314, distance: 16.0
click select "Select 10AFM 10GAG 10GAH 10GFL 10GFO 10GIE 10GIS 30MABS St [PERSON_NAME] Program"
select select "214681"
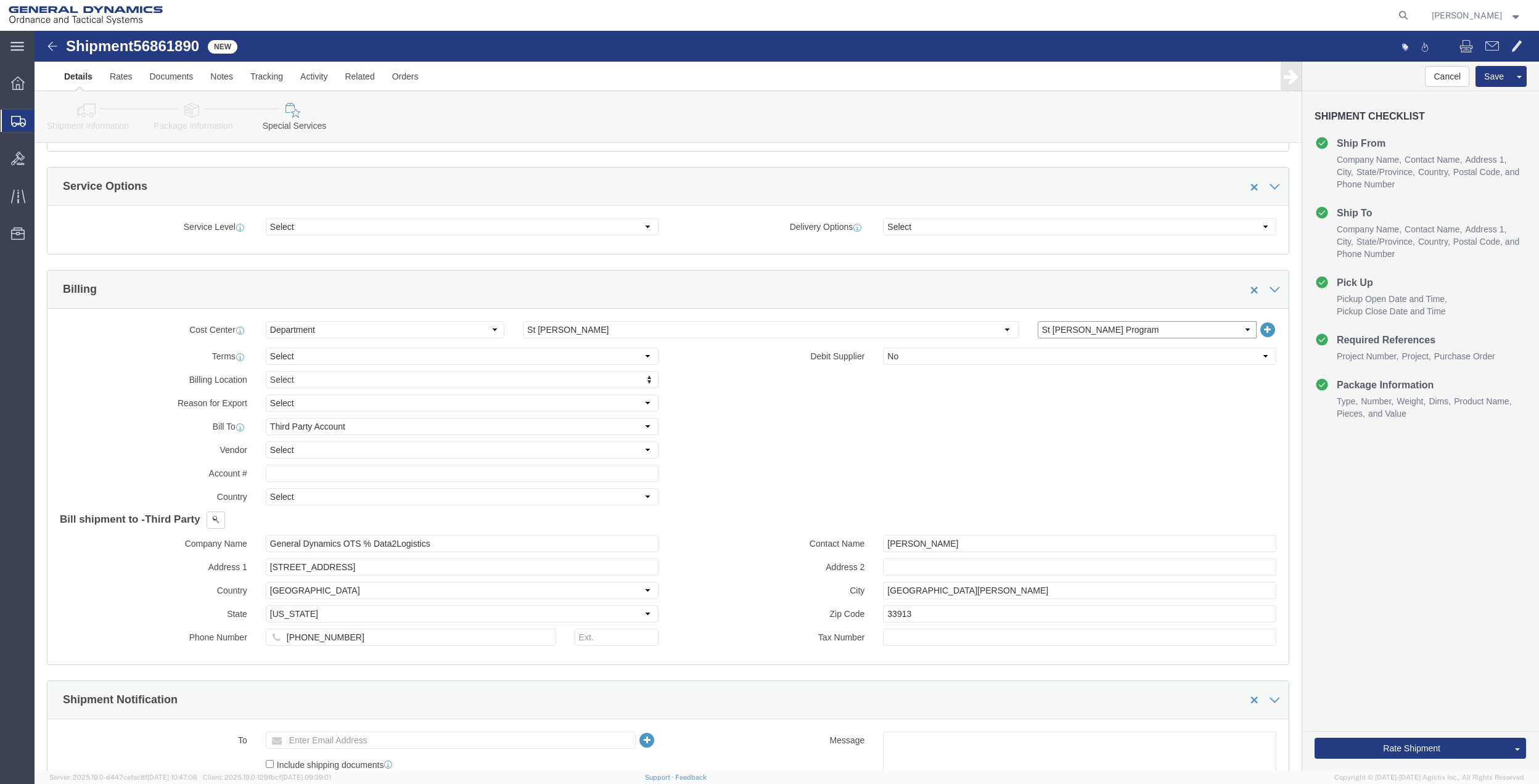
click select "Select 10AFM 10GAG 10GAH 10GFL 10GFO 10GIE 10GIS 30MABS St [PERSON_NAME] Program"
click input "General Dynamics OTS % Data2Logistics"
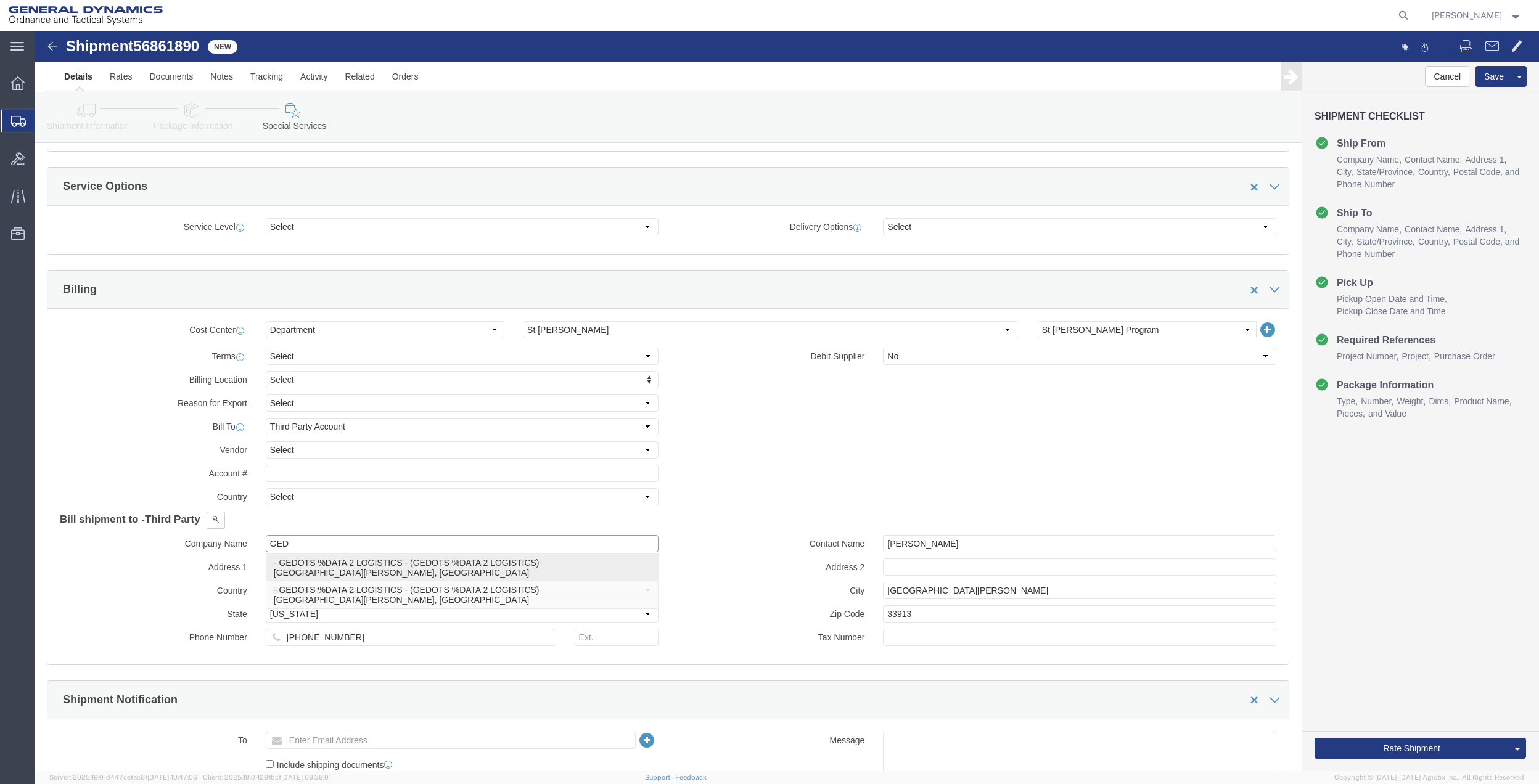
click p "- GEDOTS %DATA 2 LOGISTICS - (GEDOTS %DATA 2 LOGISTICS) [GEOGRAPHIC_DATA][PERSO…"
type input "GEDOTS %DATA 2 LOGISTICS"
type input "PO BOX 61050"
type input "GEDOTS %DATA 2 LOGISTICS"
type input "FORT [PERSON_NAME]"
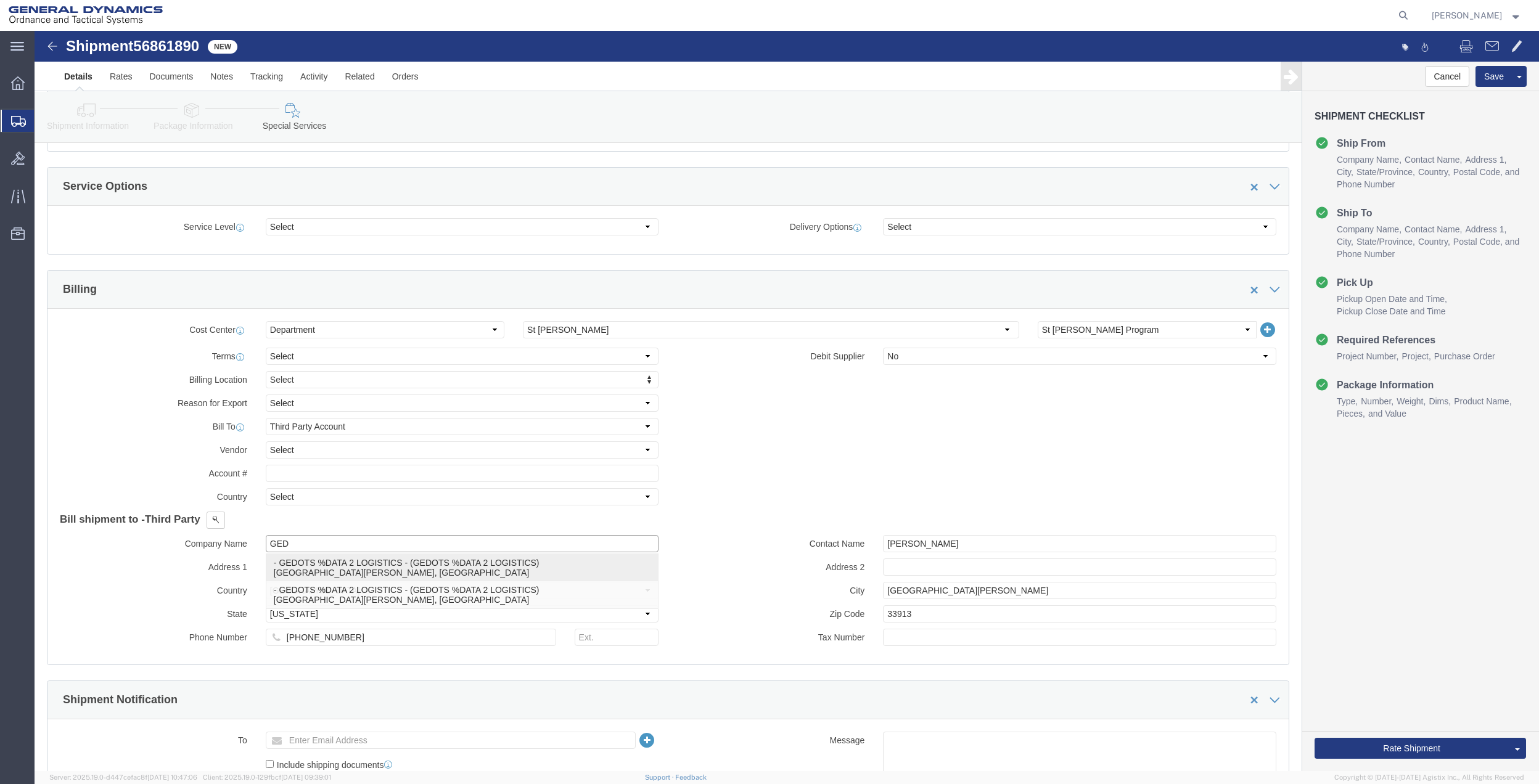
type input "33906"
select select "FL"
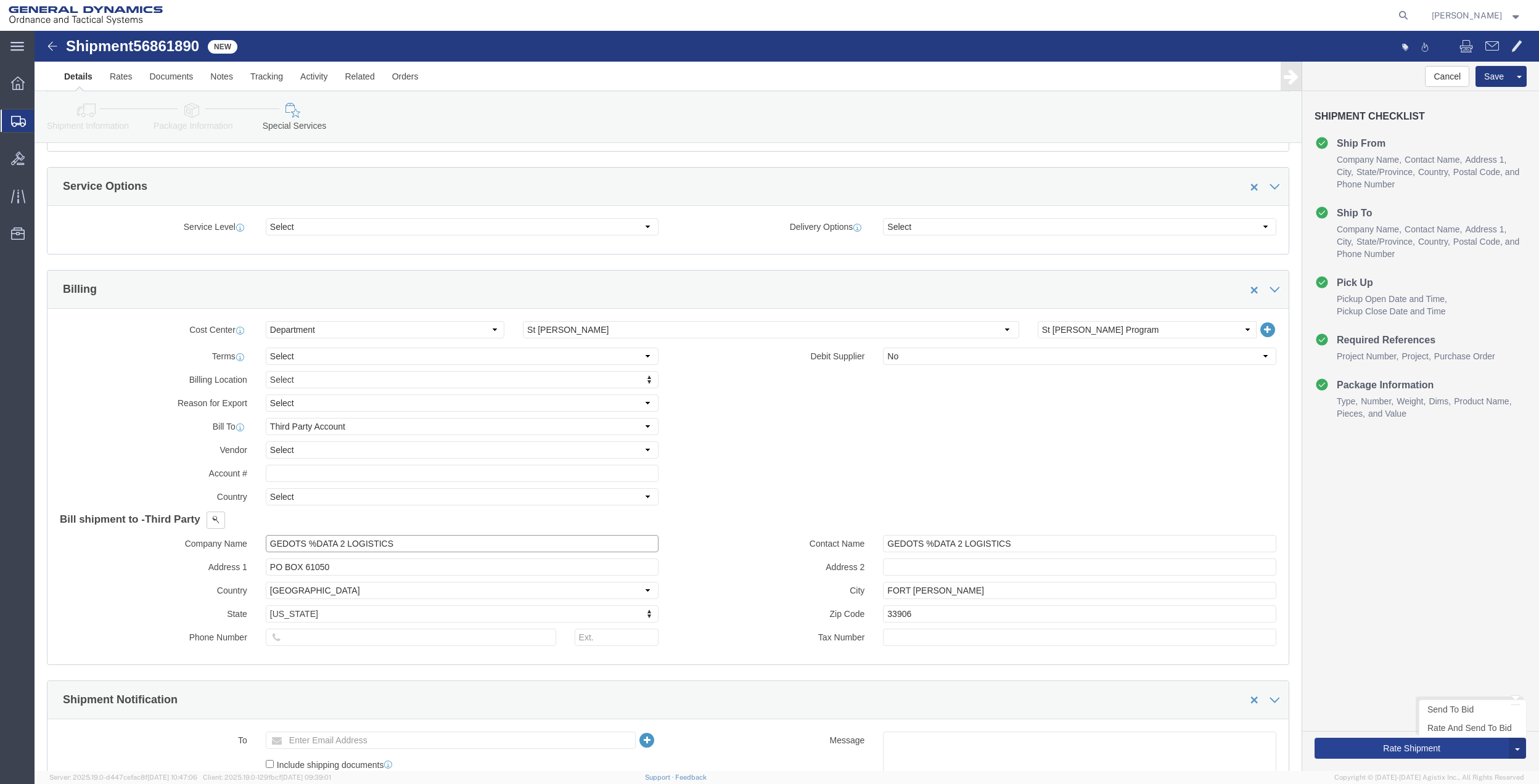
type input "GEDOTS %DATA 2 LOGISTICS"
click button "Rate Shipment"
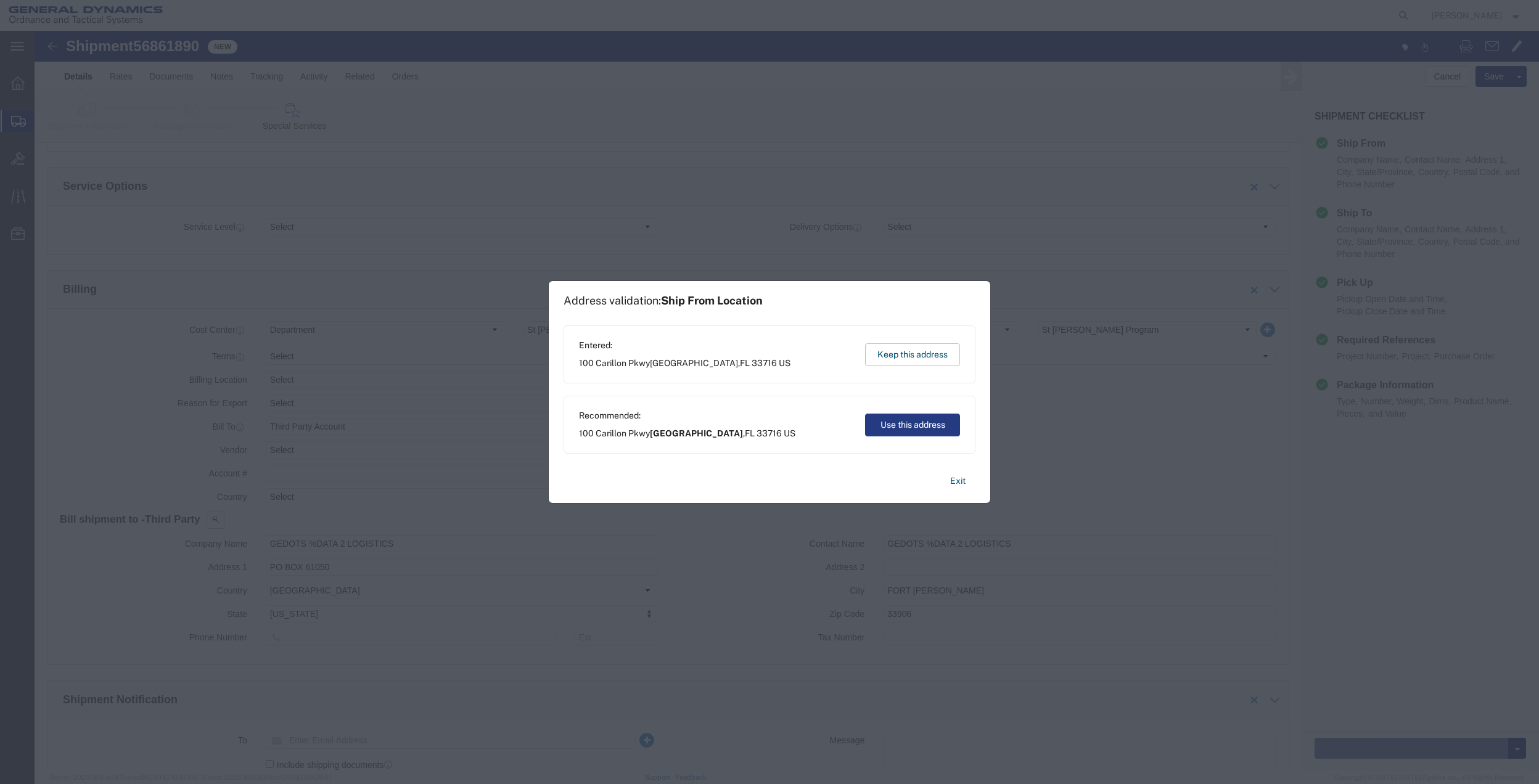
click at [891, 442] on div "Recommended: [STREET_ADDRESS] Use this address" at bounding box center [770, 425] width 412 height 58
click at [877, 429] on button "Use this address" at bounding box center [913, 425] width 95 height 23
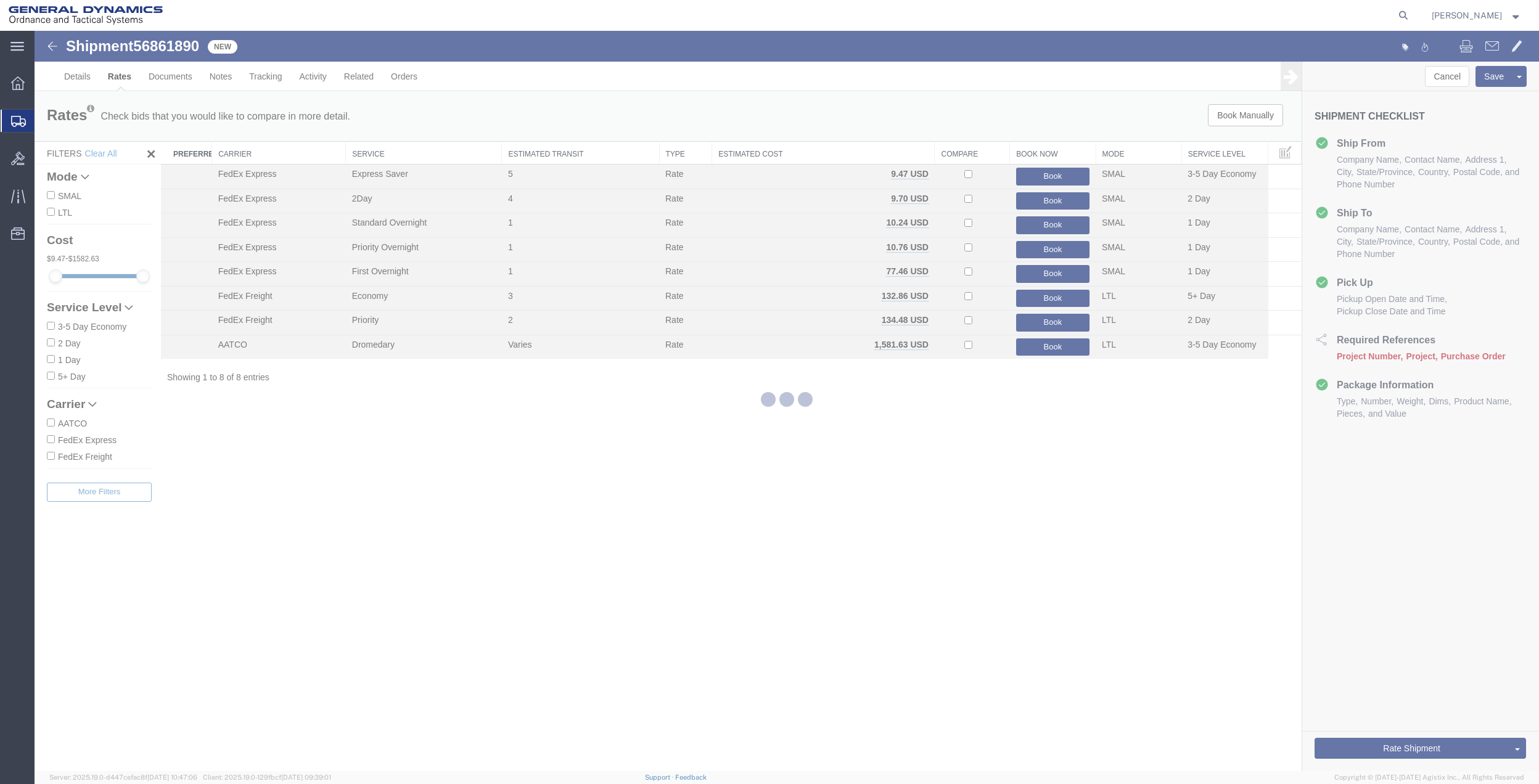
scroll to position [0, 0]
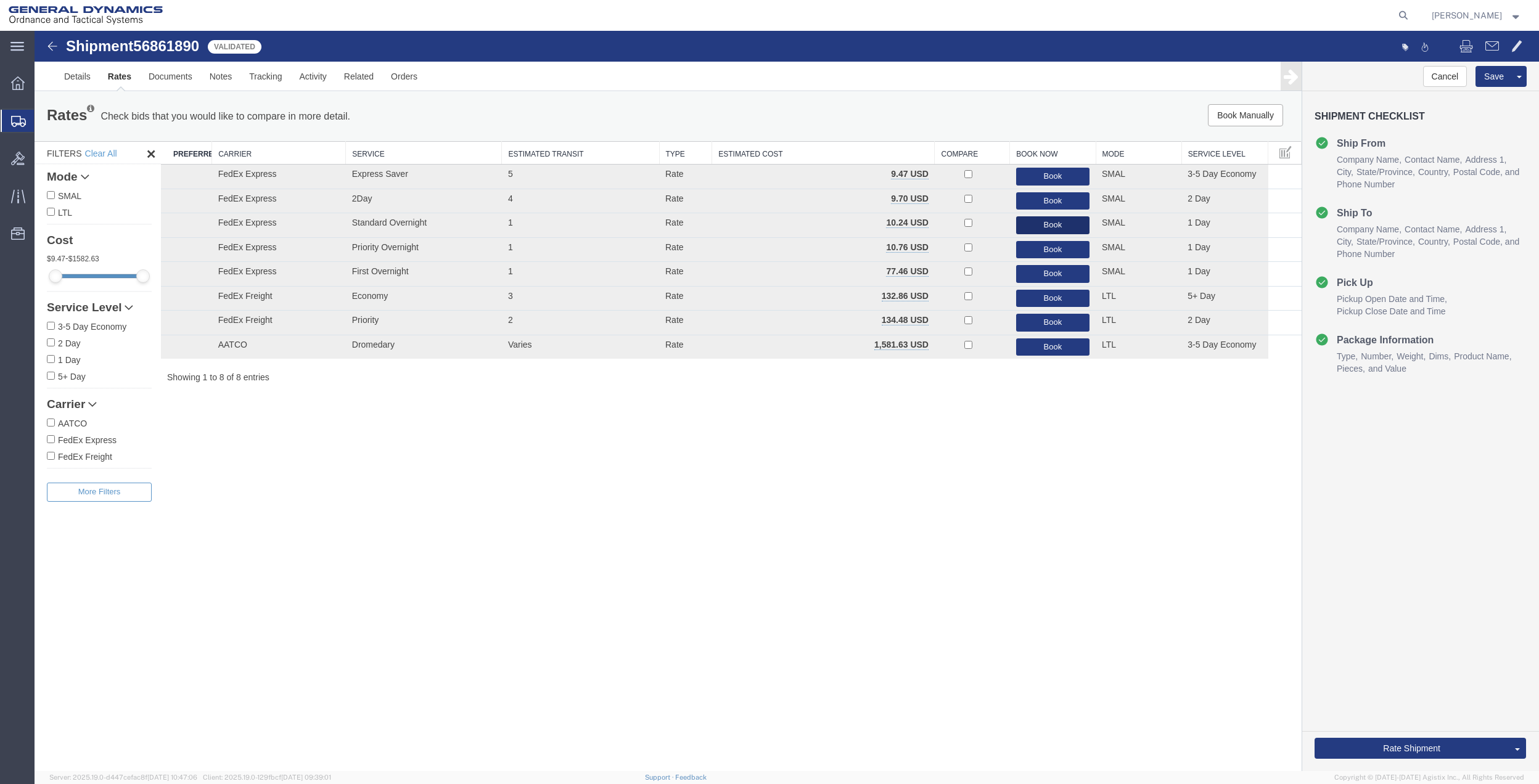
click at [1029, 223] on button "Book" at bounding box center [1052, 225] width 73 height 18
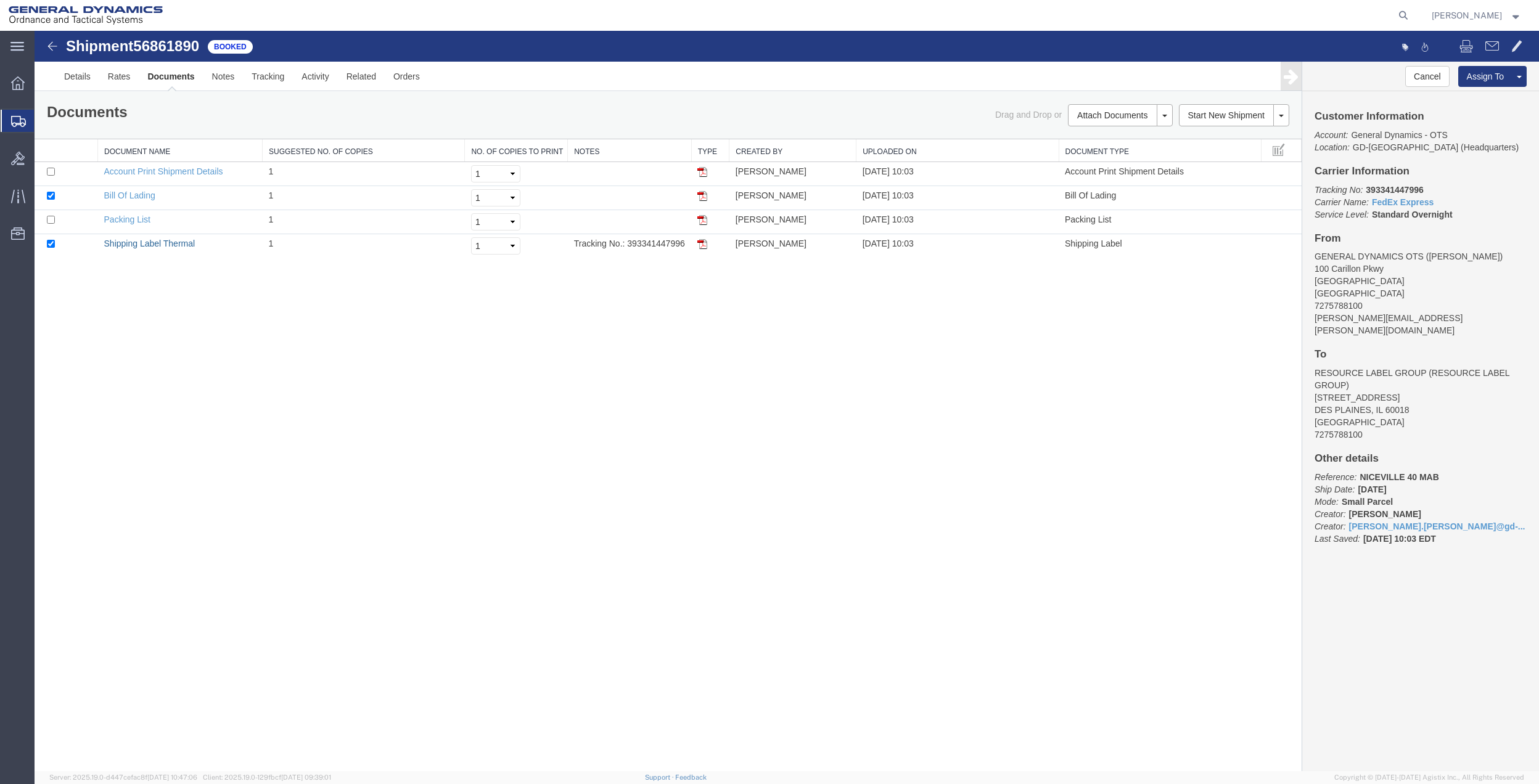
drag, startPoint x: 132, startPoint y: 244, endPoint x: 460, endPoint y: 274, distance: 329.4
click at [132, 244] on link "Shipping Label Thermal" at bounding box center [150, 244] width 91 height 10
click at [0, 0] on span "Create Shipment" at bounding box center [0, 0] width 0 height 0
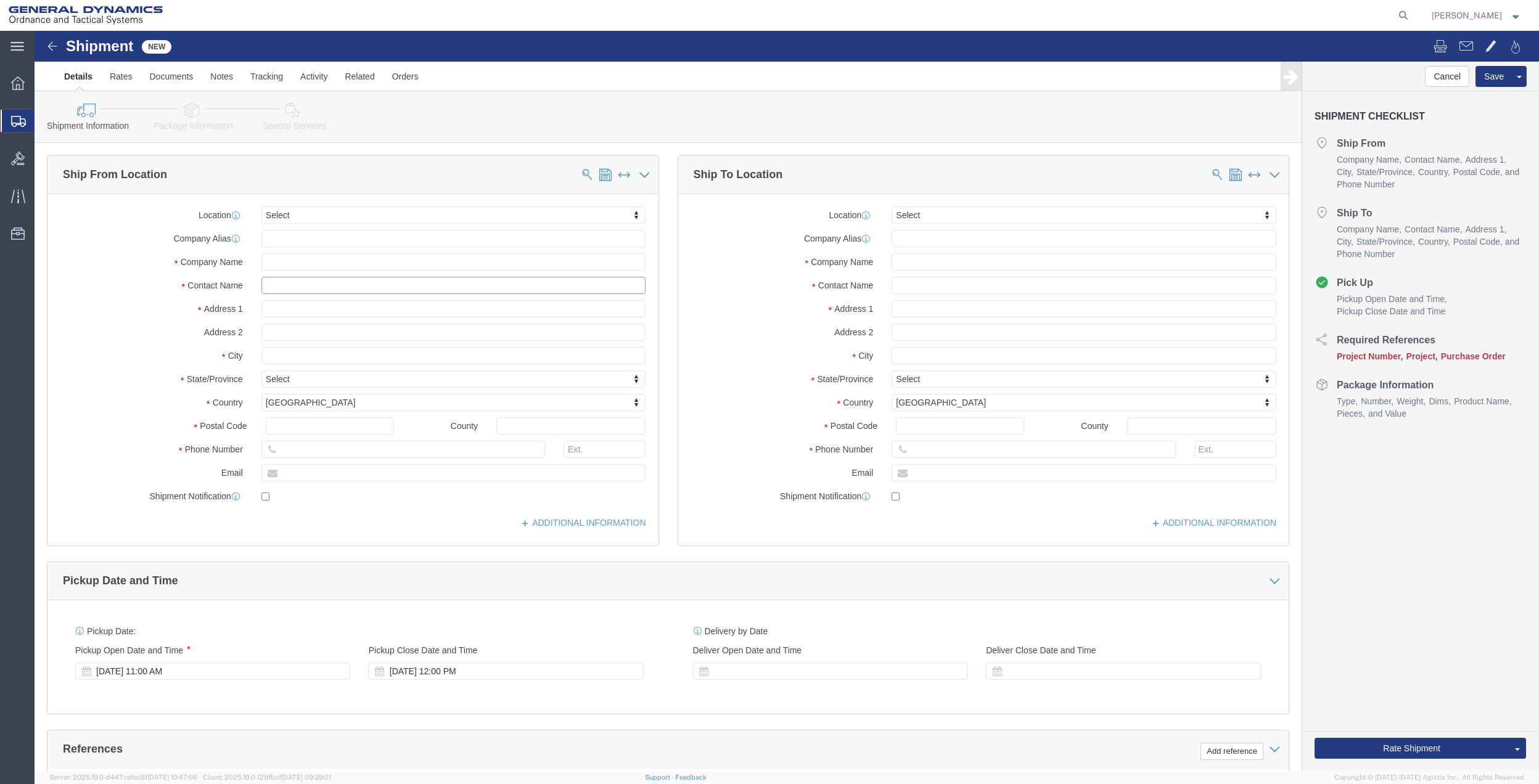
click input "text"
type input "[PERSON_NAME]"
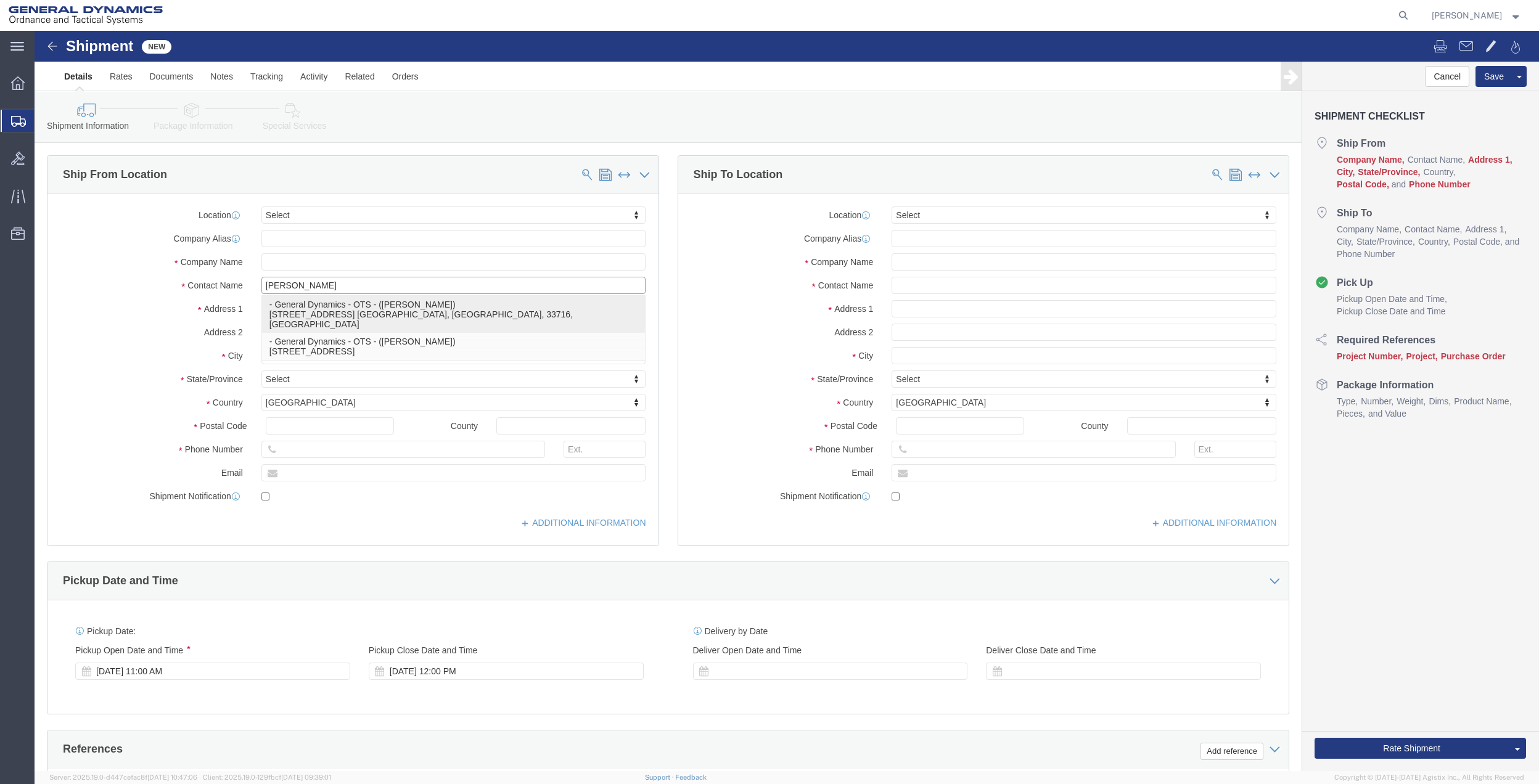
click p "- General Dynamics - OTS - ([PERSON_NAME]) [STREET_ADDRESS] [GEOGRAPHIC_DATA], …"
type input "100 CARILLON PKWY"
type input "33716"
type input "[PHONE_NUMBER]"
type input "[PERSON_NAME][EMAIL_ADDRESS][PERSON_NAME][DOMAIN_NAME]"
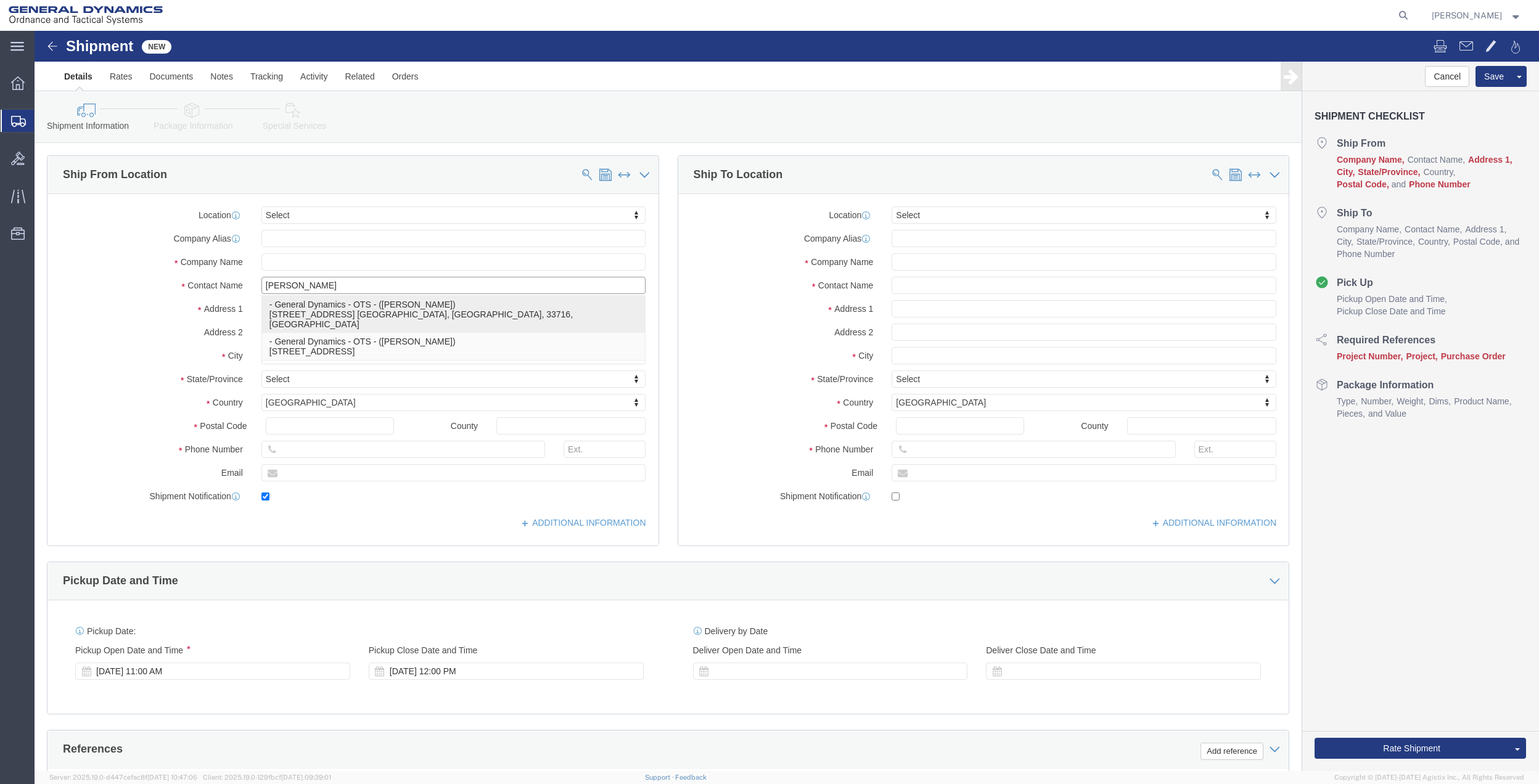
checkbox input "true"
type input "General Dynamics - OTS"
type input "[PERSON_NAME]"
type input "ST. [GEOGRAPHIC_DATA]"
select select "FL"
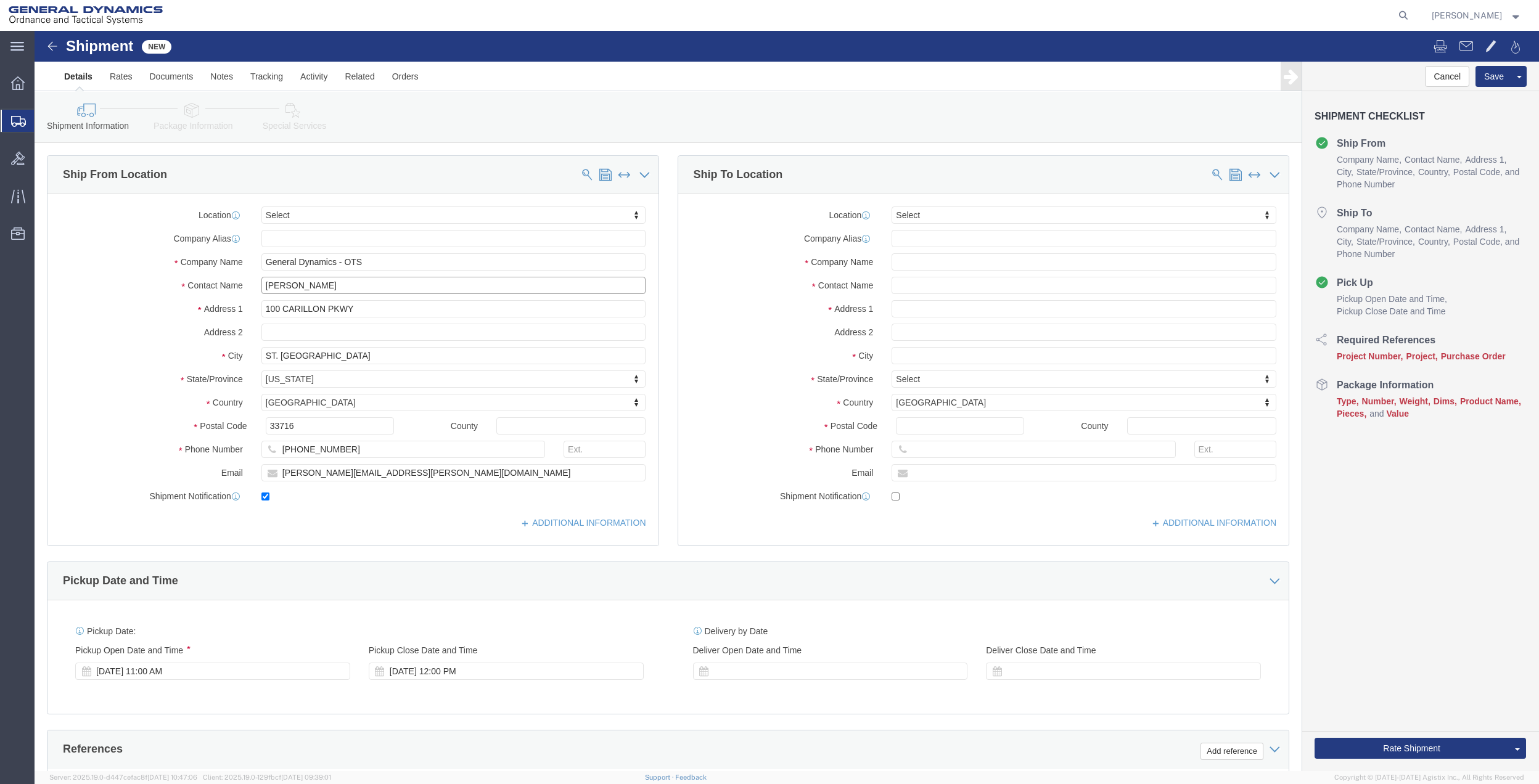
type input "[PERSON_NAME]"
click input "[PERSON_NAME][EMAIL_ADDRESS][PERSON_NAME][DOMAIN_NAME]"
click input "text"
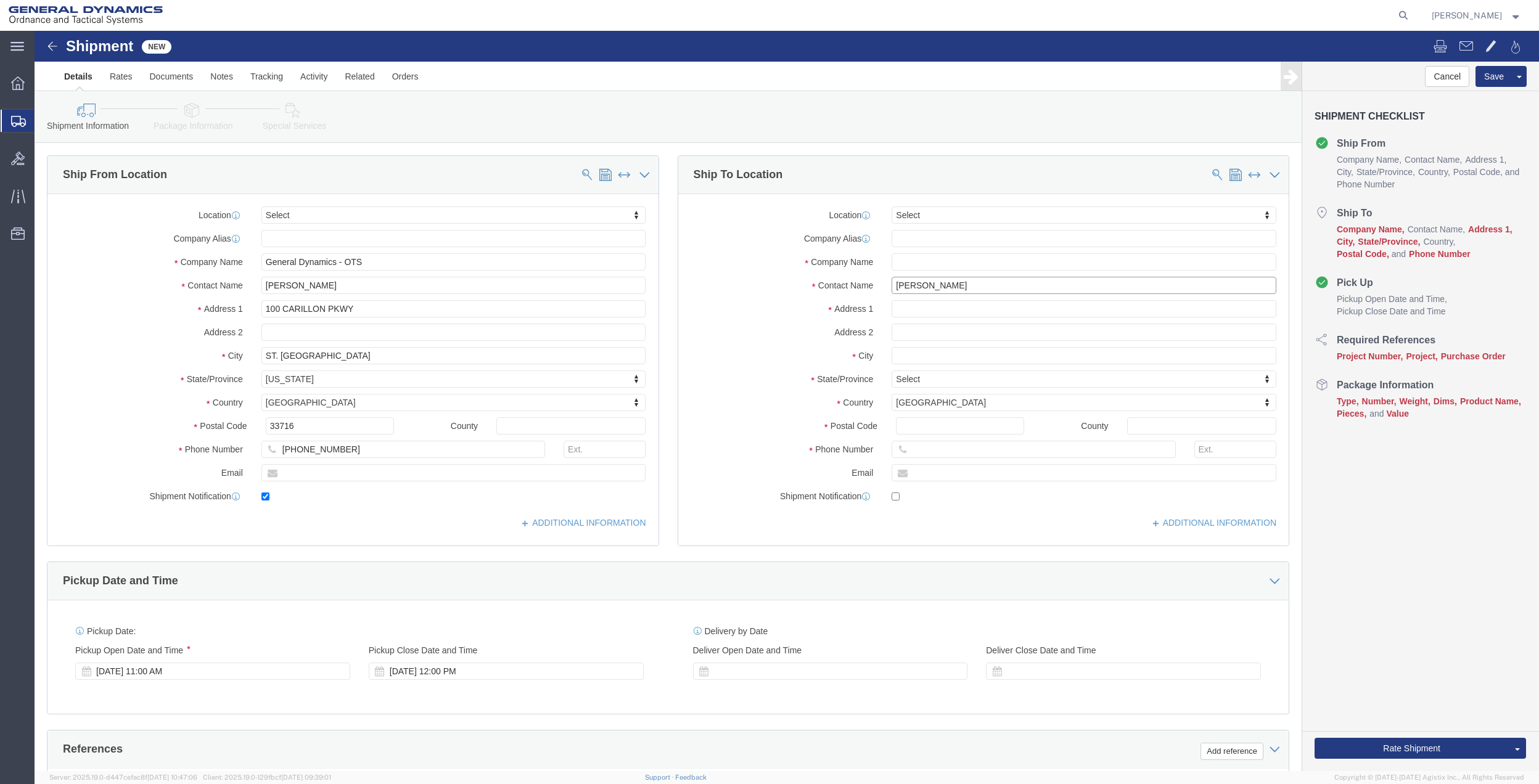
type input "[PERSON_NAME]"
click p "- GENERAL DYNAMICS - OTS - ([PERSON_NAME]) [STREET_ADDRESS][PERSON_NAME]"
type input "[STREET_ADDRESS][PERSON_NAME]"
type input "SUITE H"
type input "92154"
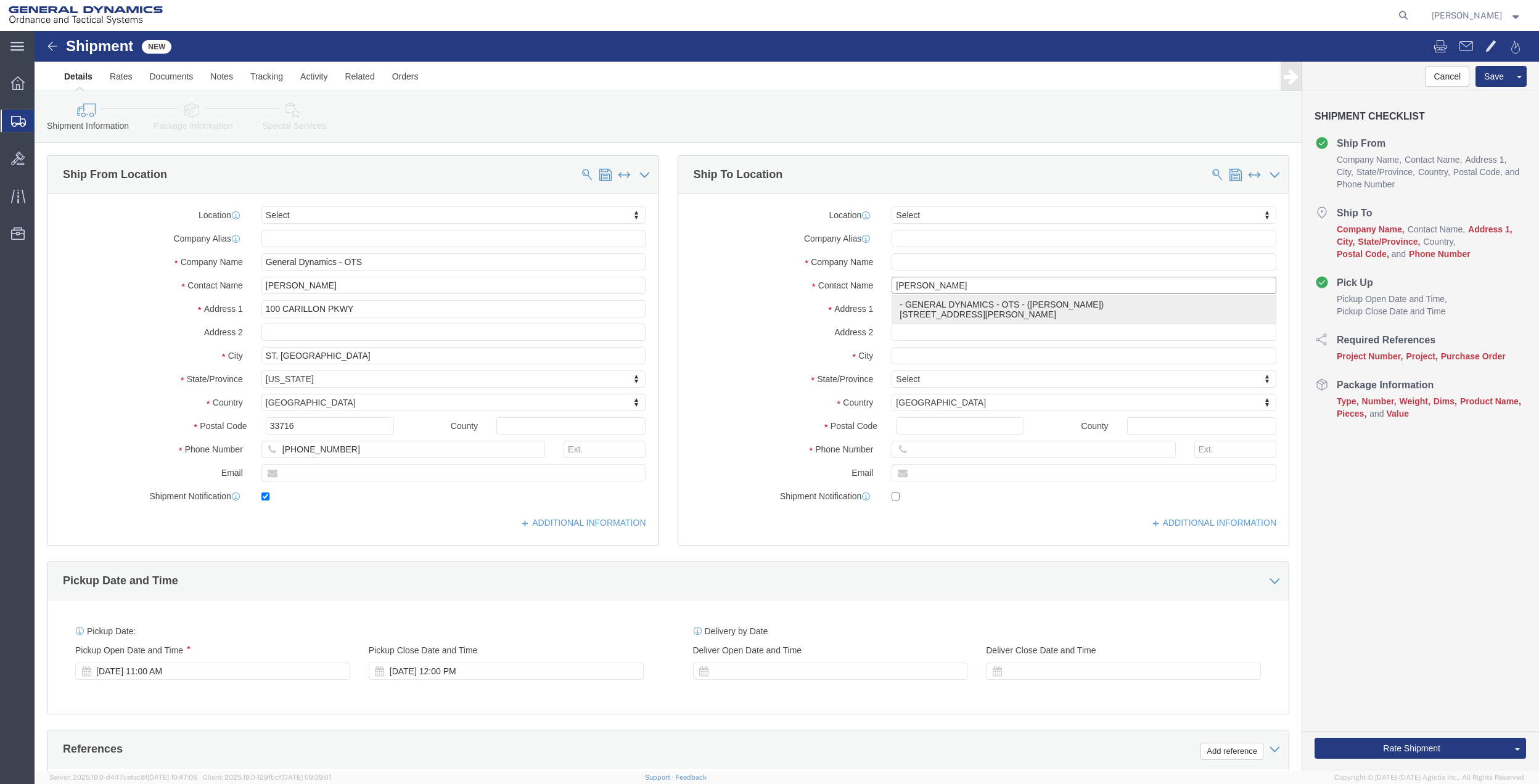
type input "7275788774"
type input "GENERAL DYNAMICS - OTS"
type input "[PERSON_NAME]"
type input "[GEOGRAPHIC_DATA]"
select select "CA"
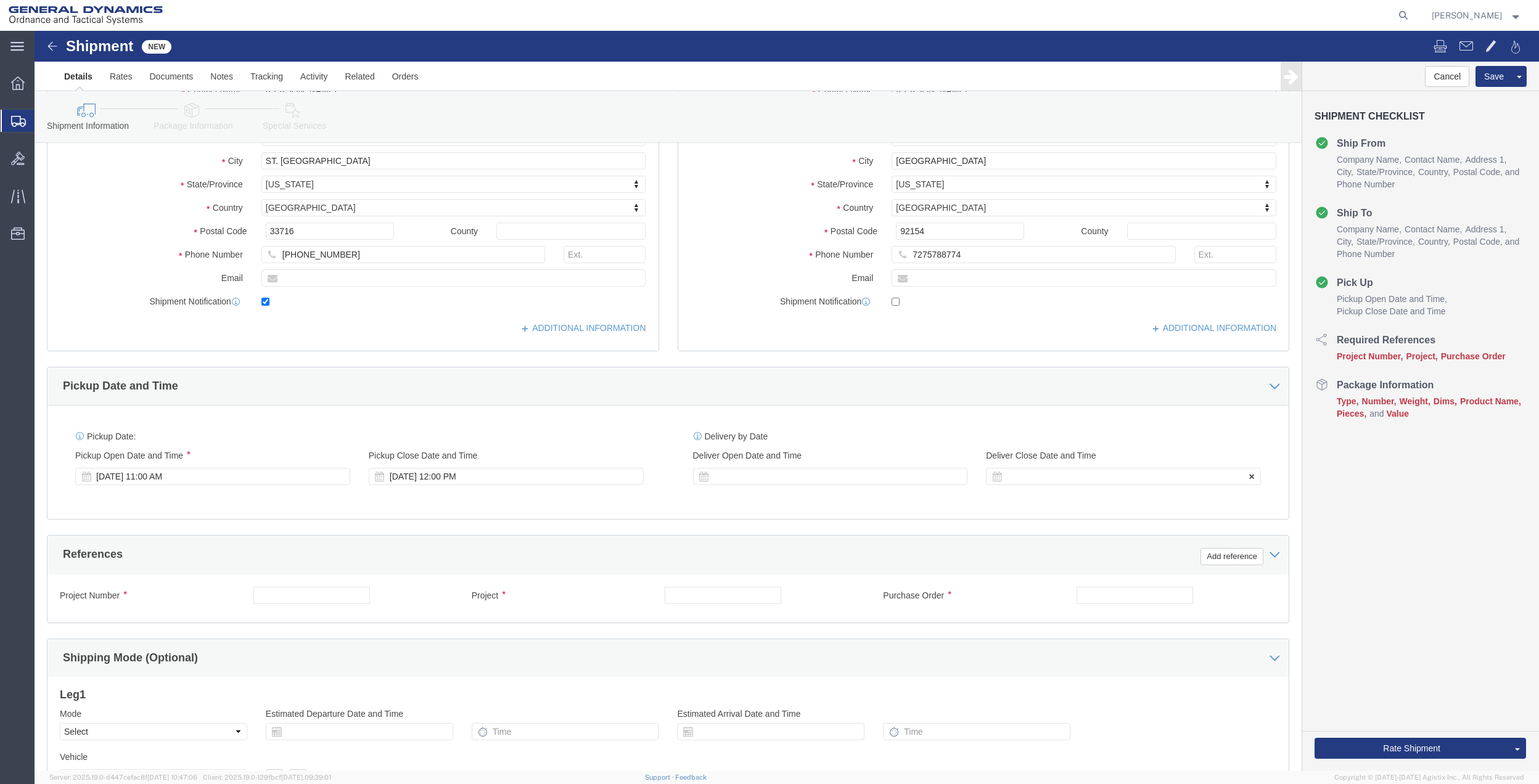
scroll to position [247, 0]
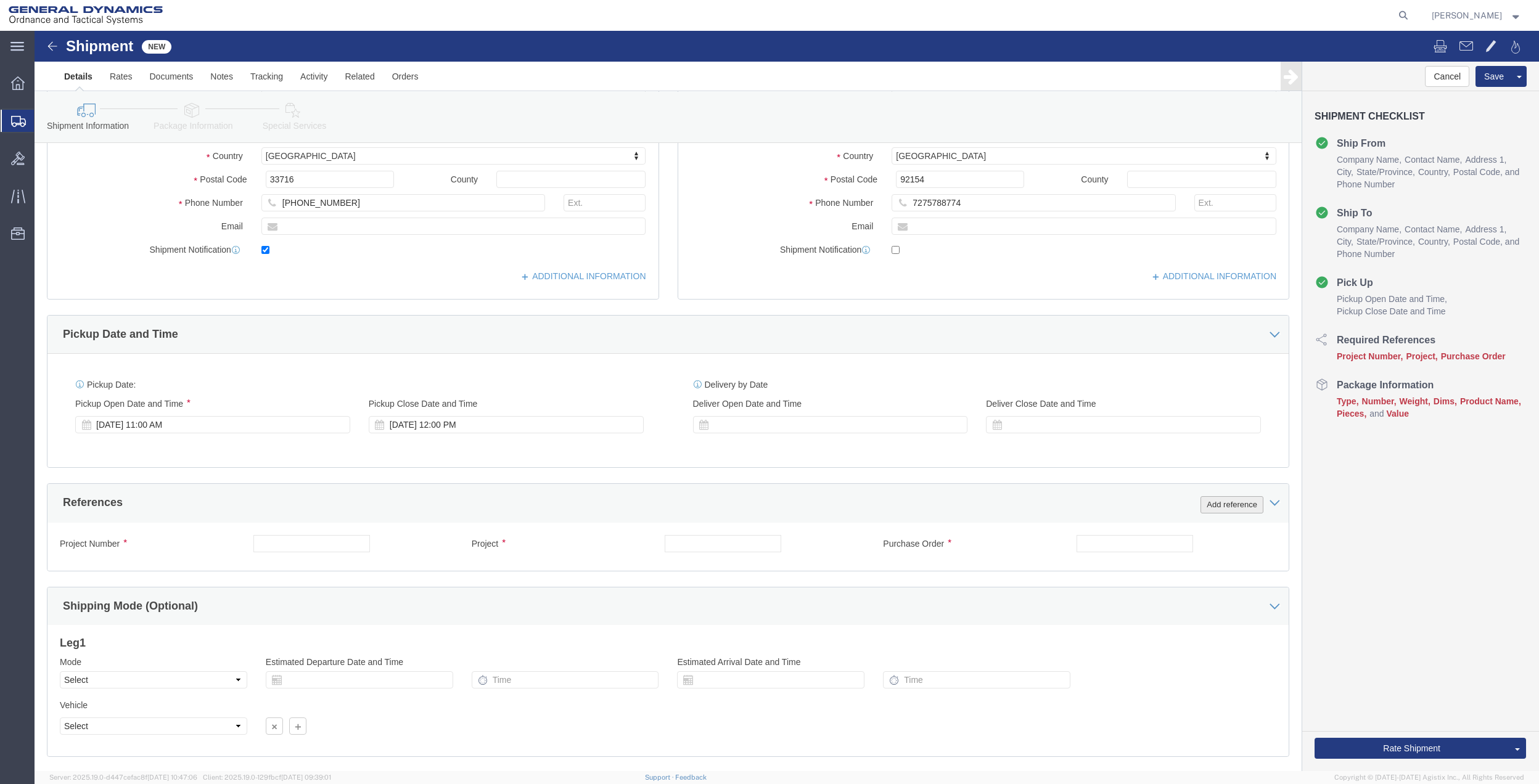
type input "[PERSON_NAME]"
click button "Add reference"
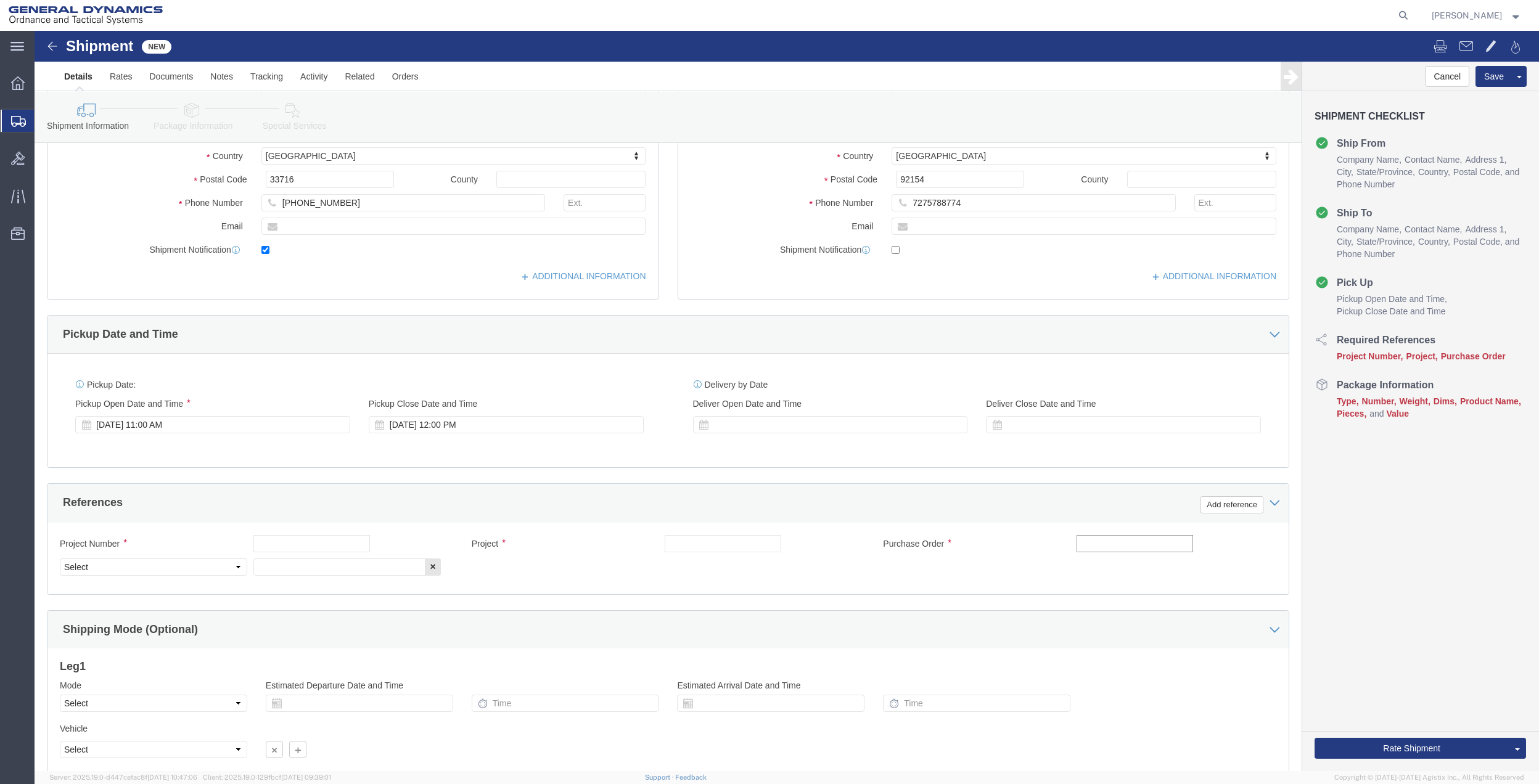
click input "text"
type input "9700"
click input "text"
paste input "9700"
type input "9700"
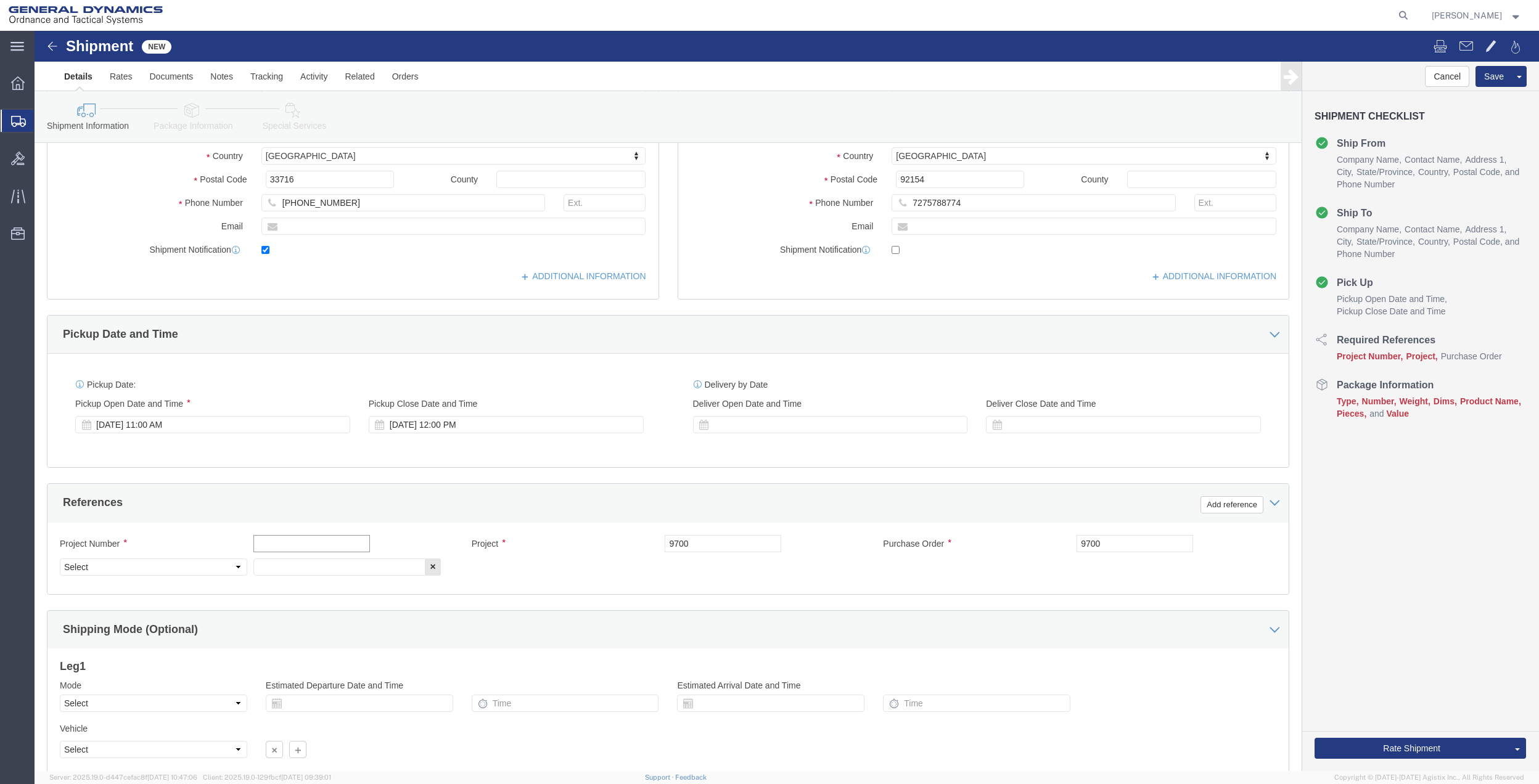
click input "text"
paste input "9700"
type input "9700"
drag, startPoint x: 280, startPoint y: 541, endPoint x: 220, endPoint y: 532, distance: 60.7
click input "text"
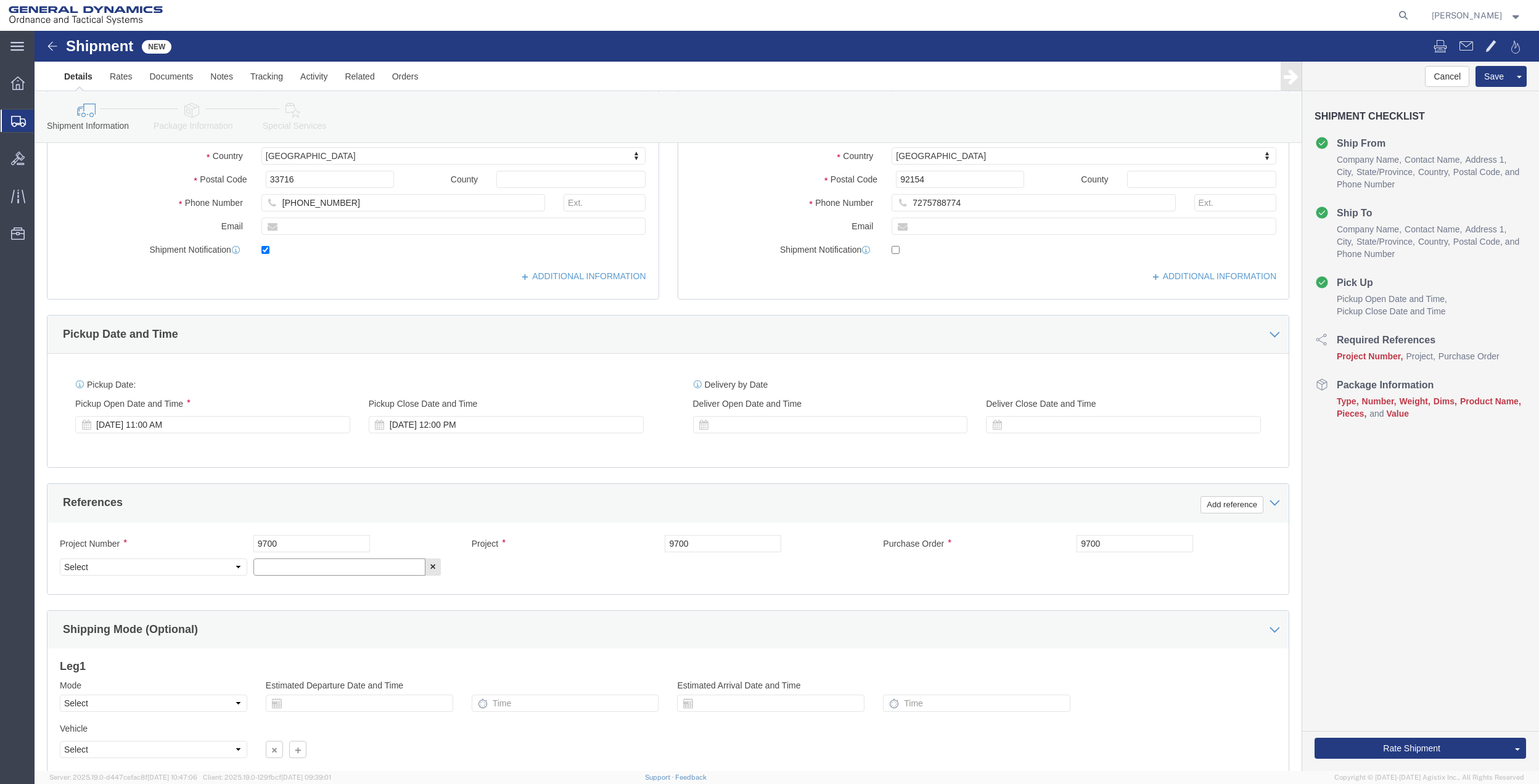
paste input "9700"
type input "9700"
click div "Project Number 9700"
click select "Select Account Type Activity ID Airline Appointment Number ASN Batch Request # …"
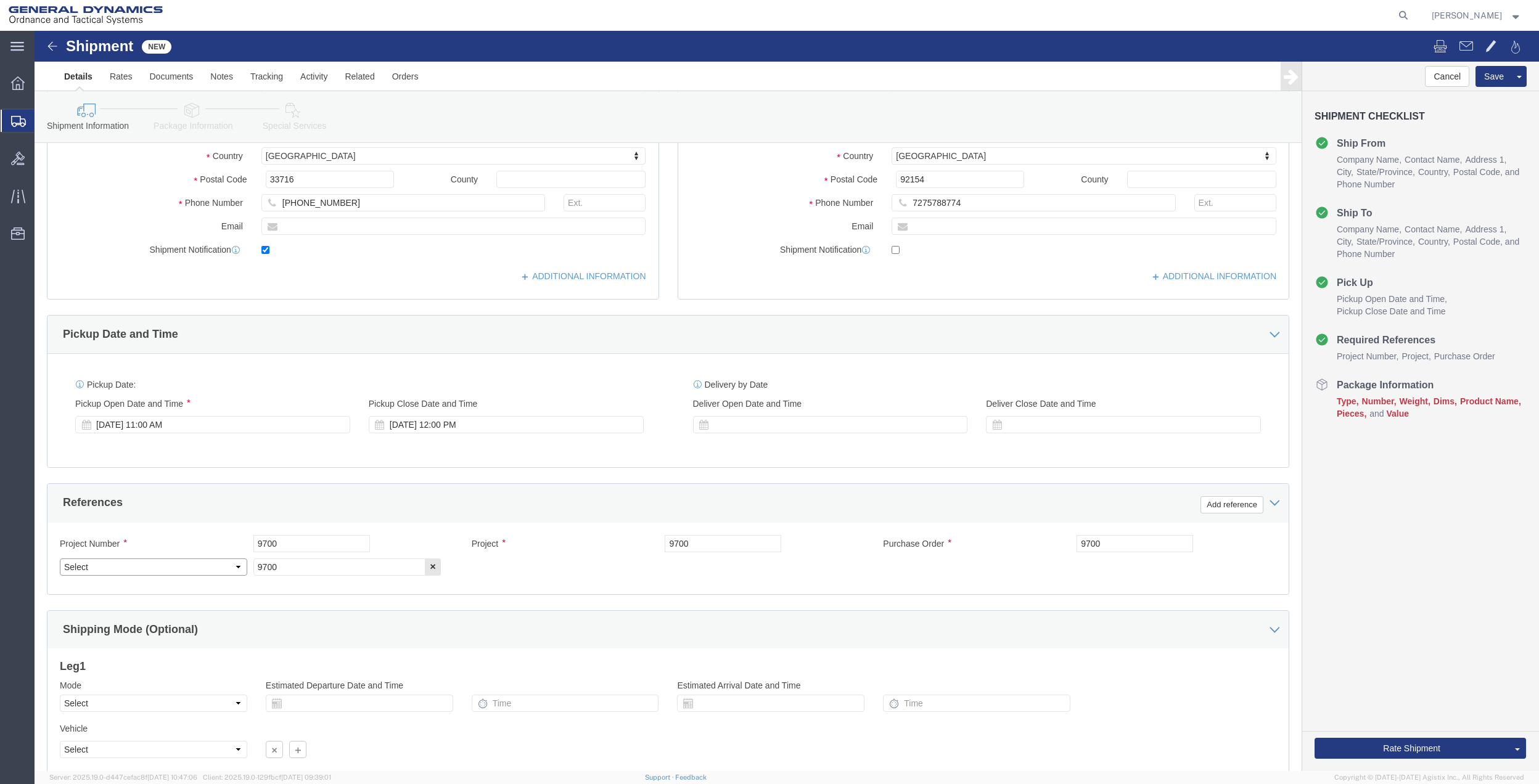
select select "DEPT"
click select "Select Account Type Activity ID Airline Appointment Number ASN Batch Request # …"
click icon
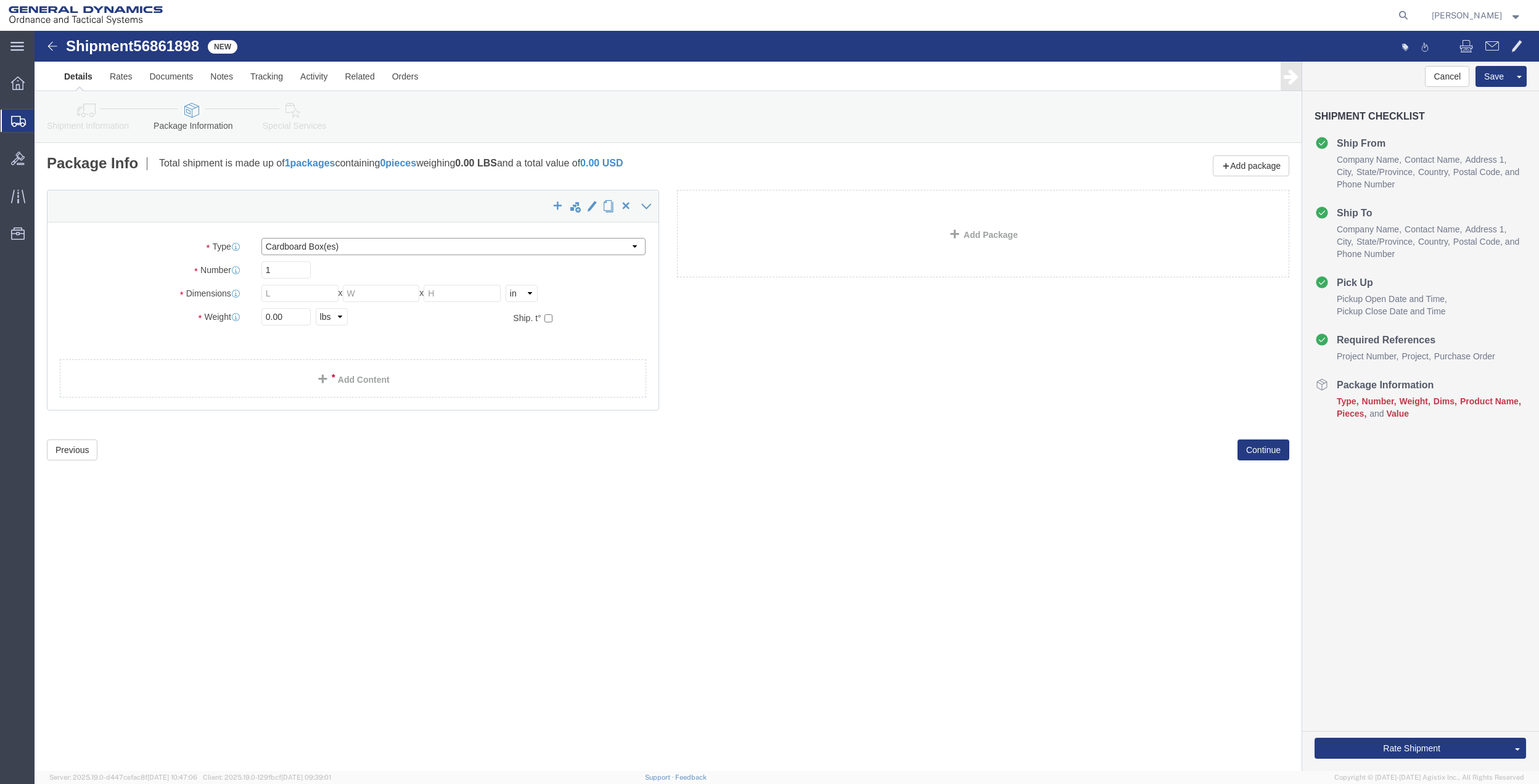
click select "Select Bale(s) Basket(s) Bolt(s) Bottle(s) Buckets Bulk Bundle(s) Can(s) Cardbo…"
select select "PAK"
click select "Select Bale(s) Basket(s) Bolt(s) Bottle(s) Buckets Bulk Bundle(s) Can(s) Cardbo…"
type input "10.25"
type input "12.75"
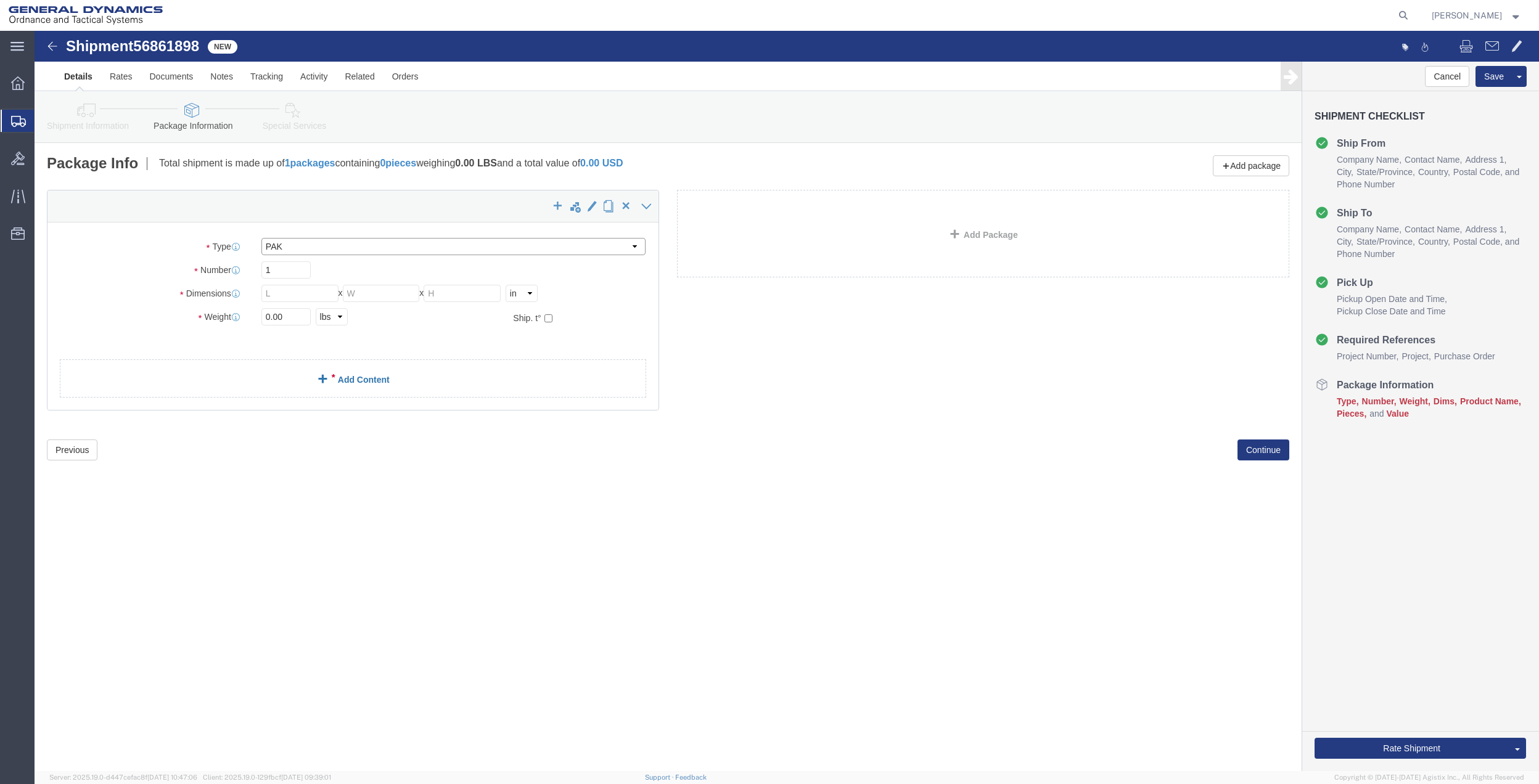
type input "1.00"
click input "0.00"
type input "1.5"
click link "Add Content"
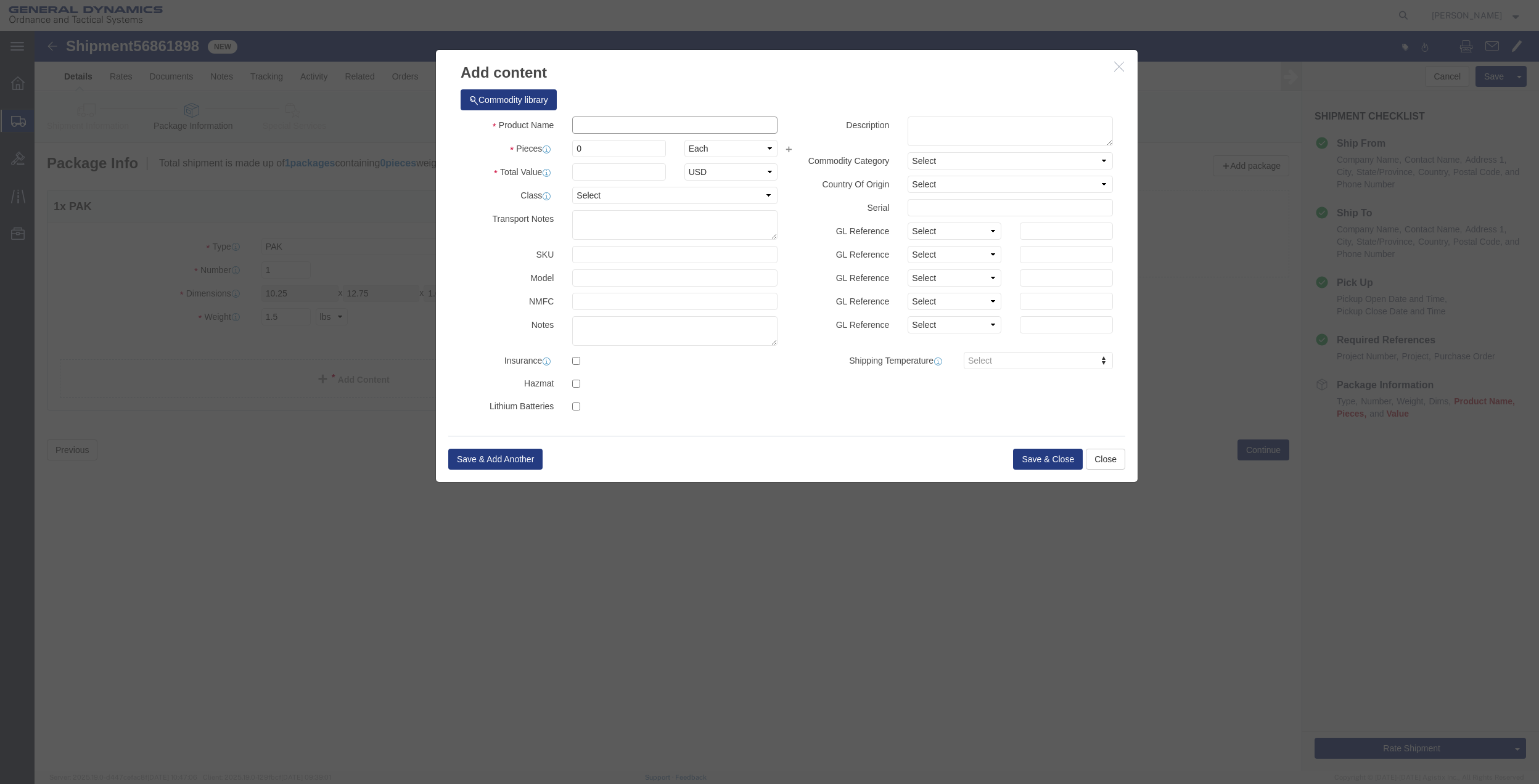
click input "text"
type input "MISC"
type input "100"
select select "US"
click input "0"
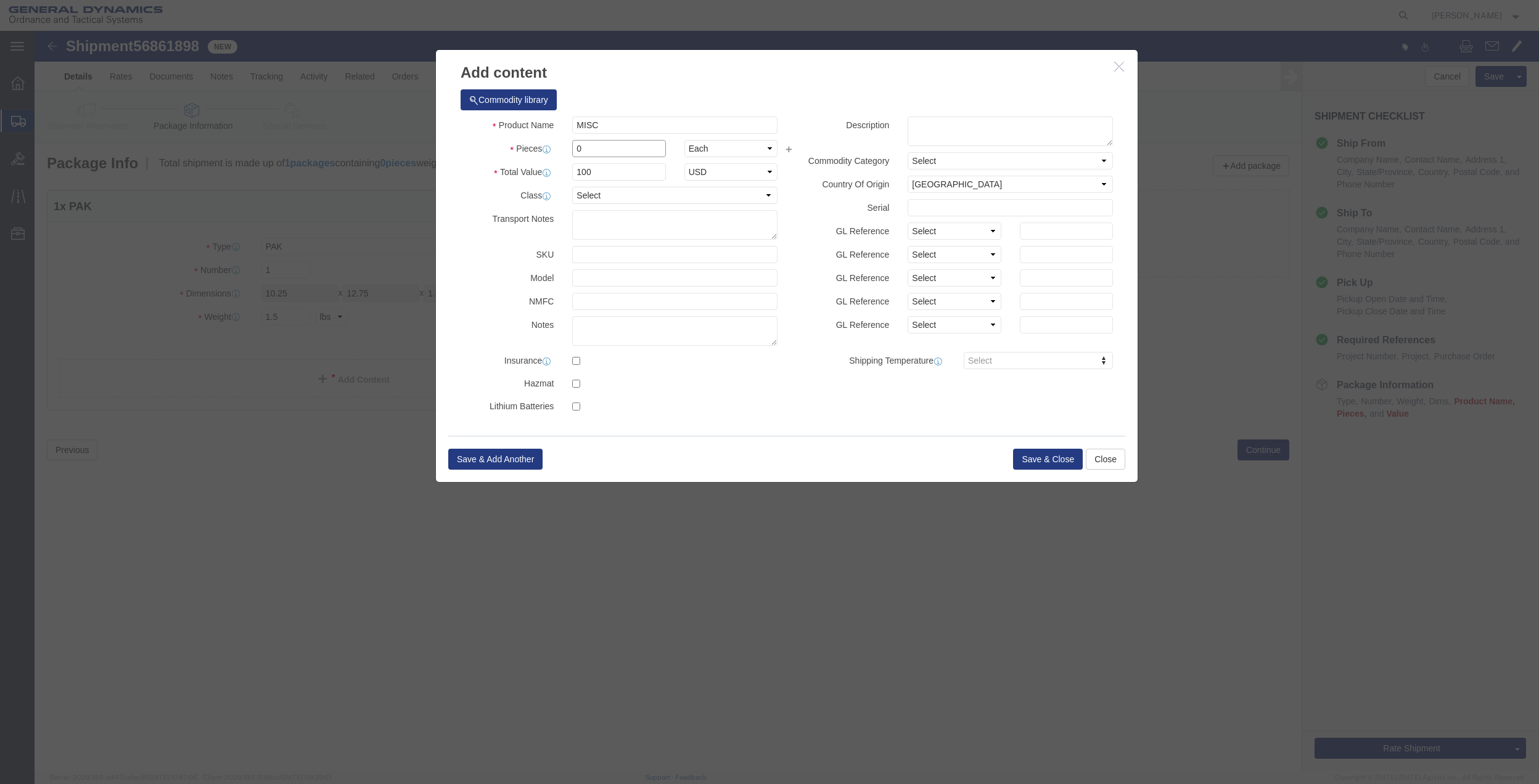
type input "01"
click select "Select 50 55 60 65 70 85 92.5 100 125 175 250 300 400"
select select "70"
click select "Select 50 55 60 65 70 85 92.5 100 125 175 250 300 400"
click button "Save & Close"
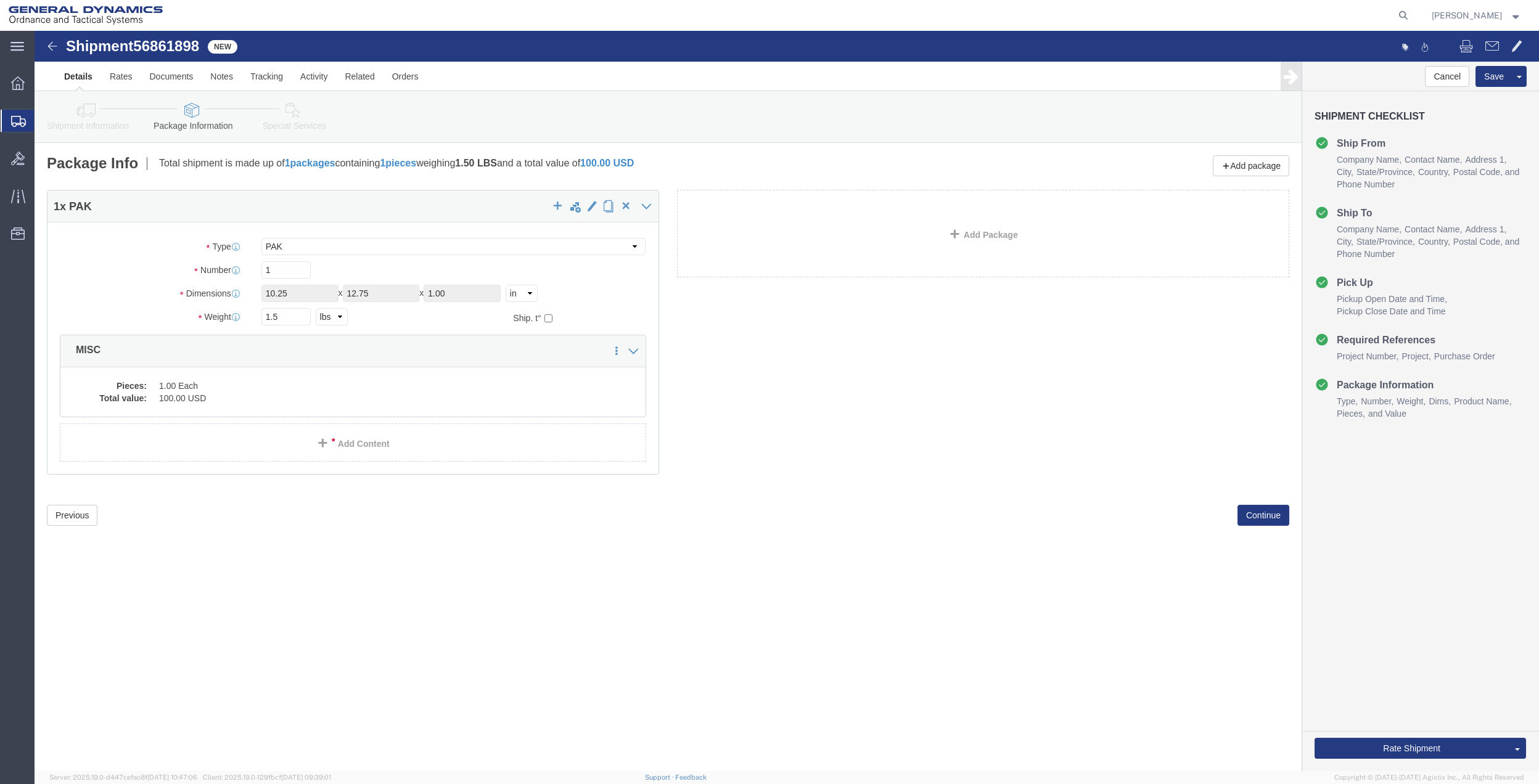
click link "Special Services"
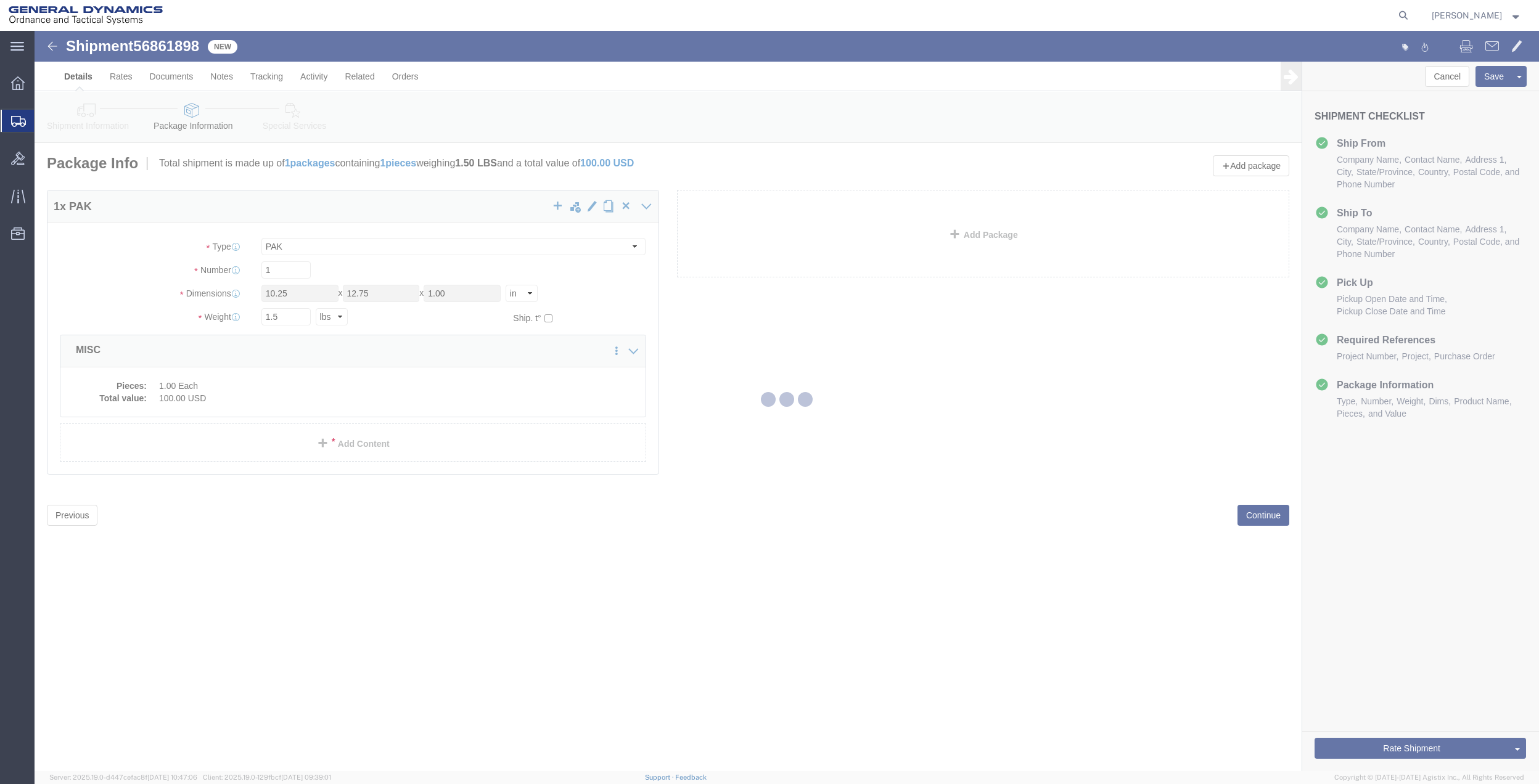
select select
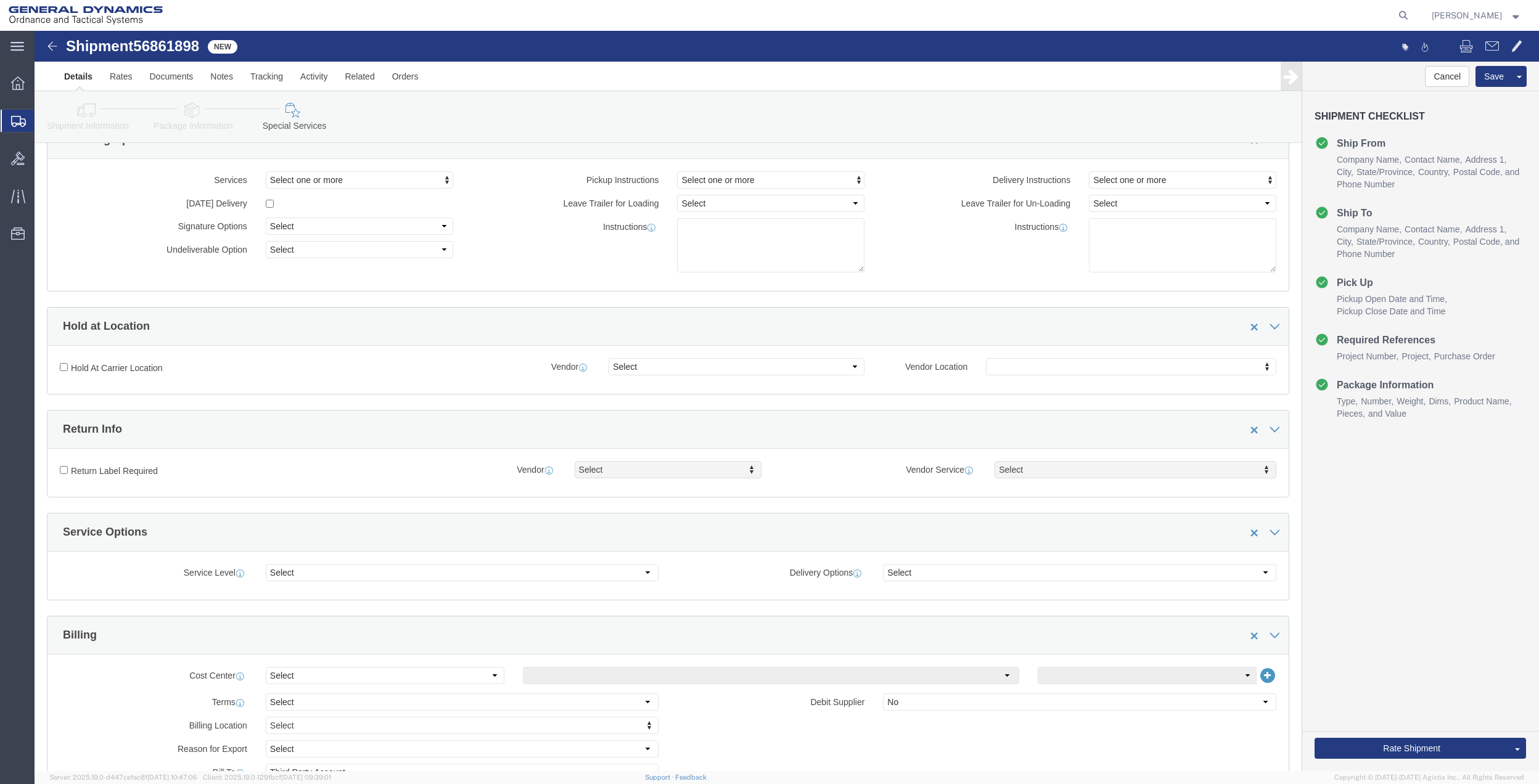
scroll to position [164, 0]
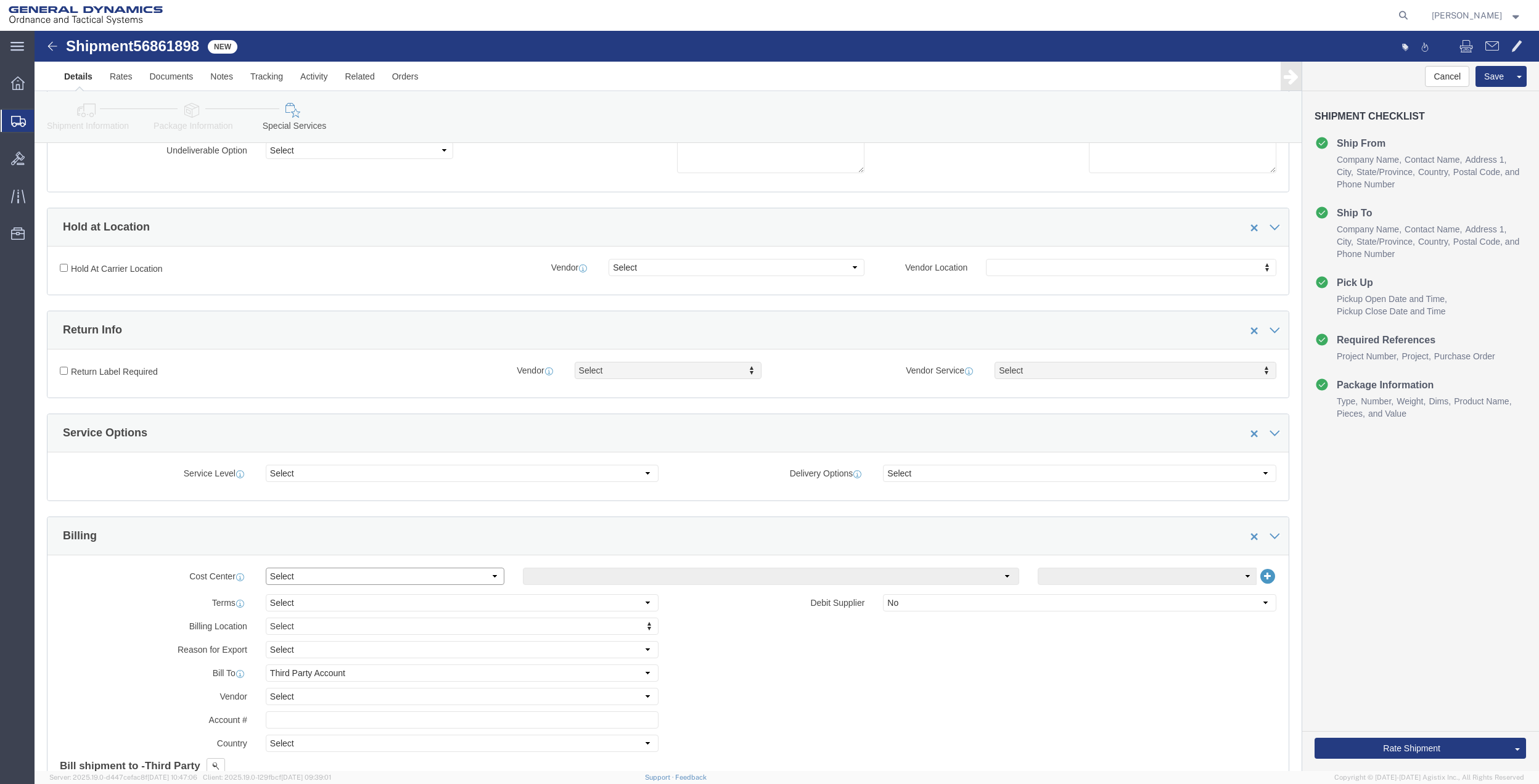
click select "Select Buyer Cost Center Department Operations Number Order Number Sales Person"
select select "DEPARTMENT"
click select "Select Buyer Cost Center Department Operations Number Order Number Sales Person"
click select "Select [GEOGRAPHIC_DATA] [GEOGRAPHIC_DATA] [GEOGRAPHIC_DATA] [GEOGRAPHIC_DATA] …"
select select "1763983"
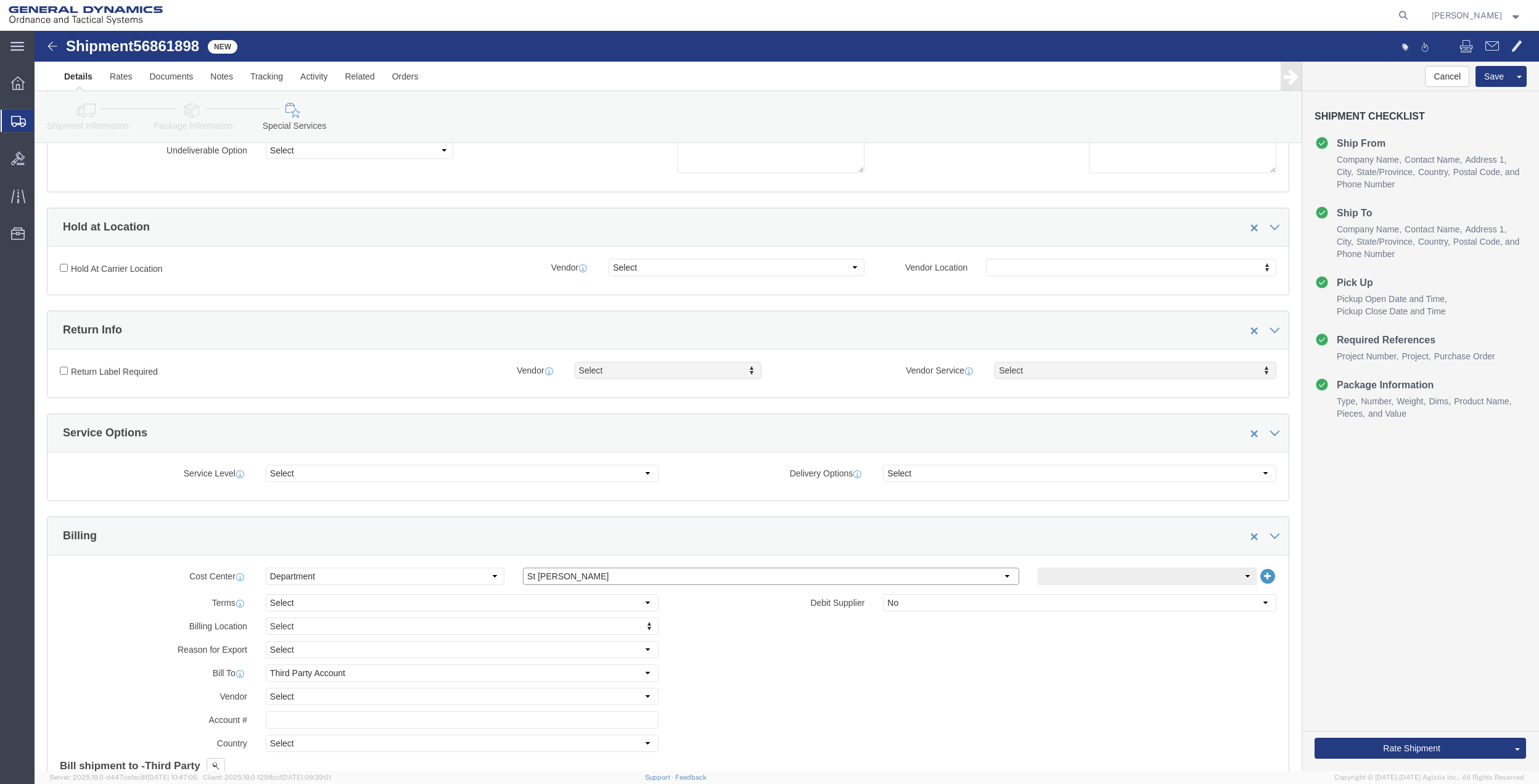
click select "Select [GEOGRAPHIC_DATA] [GEOGRAPHIC_DATA] [GEOGRAPHIC_DATA] [GEOGRAPHIC_DATA] …"
click select "Select 10AFM 10GAG 10GAH 10GFL 10GFO 10GIE 10GIS 30MABS St [PERSON_NAME] Program"
select select "214681"
click select "Select 10AFM 10GAG 10GAH 10GFL 10GFO 10GIE 10GIS 30MABS St [PERSON_NAME] Program"
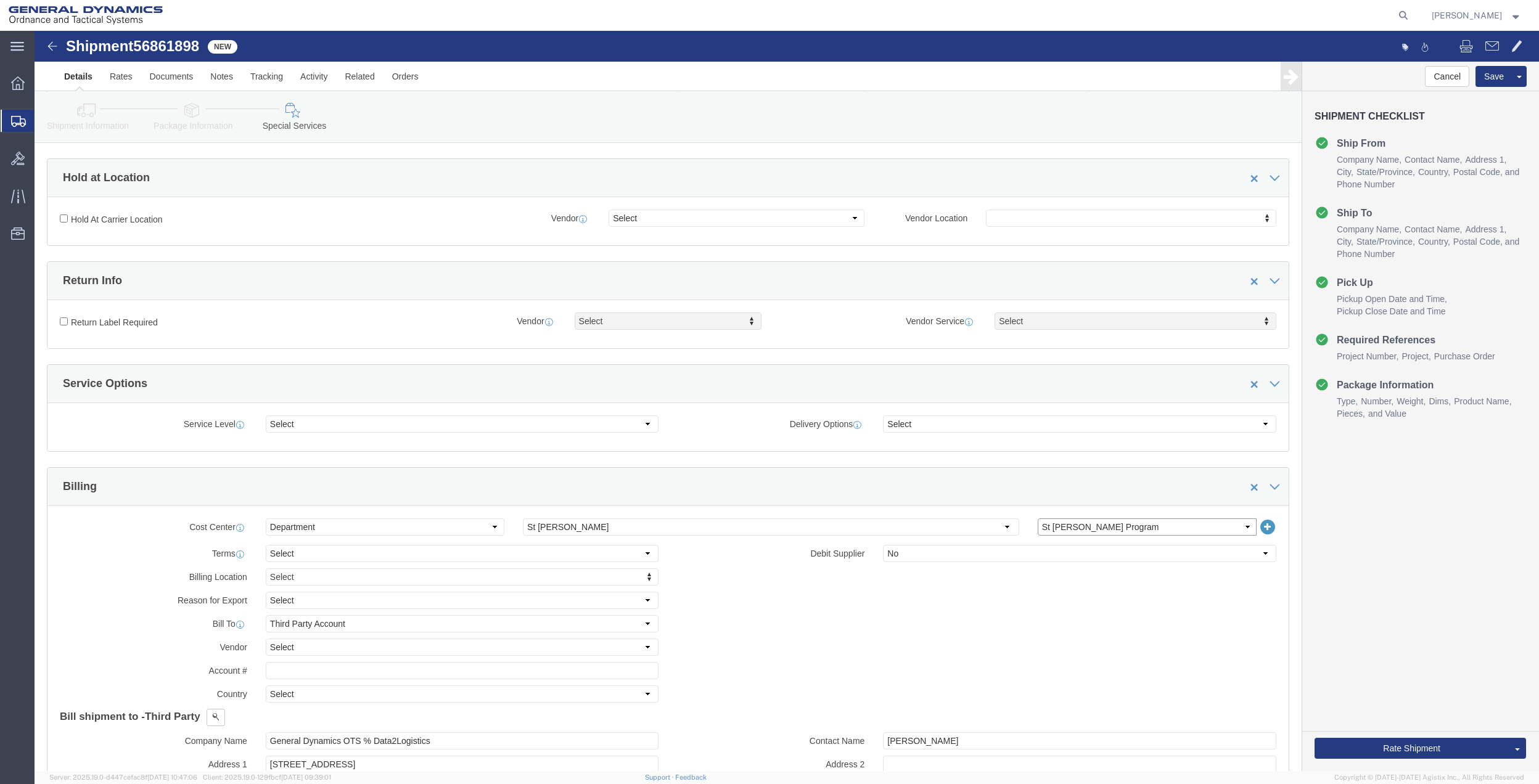
scroll to position [328, 0]
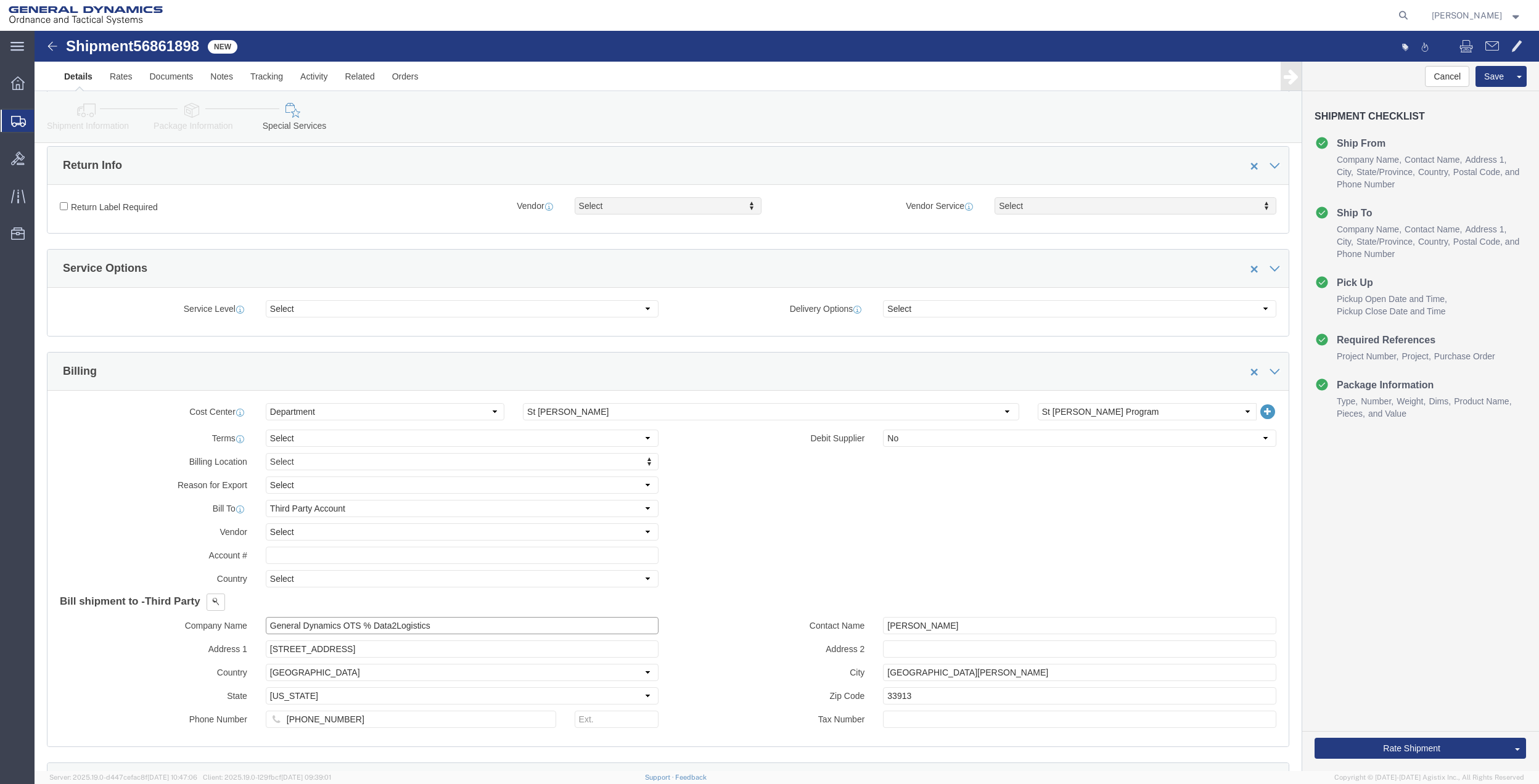
click input "General Dynamics OTS % Data2Logistics"
click p "- GEDOTS %DATA 2 LOGISTICS - (GEDOTS %DATA 2 LOGISTICS) [GEOGRAPHIC_DATA][PERSO…"
type input "GEDOTS %DATA 2 LOGISTICS"
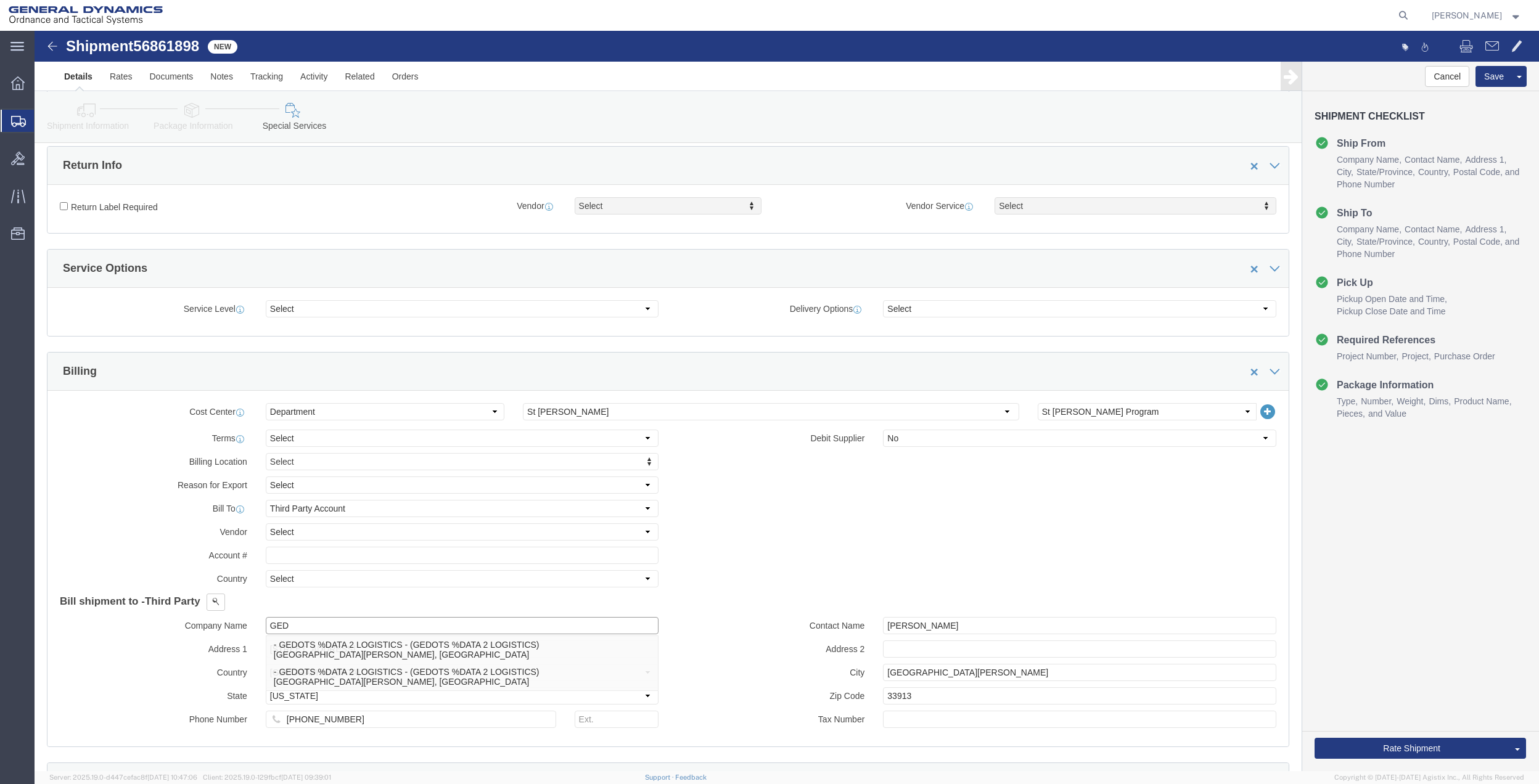
type input "PO BOX 61050"
type input "GEDOTS %DATA 2 LOGISTICS"
type input "FORT [PERSON_NAME]"
type input "33906"
select select "FL"
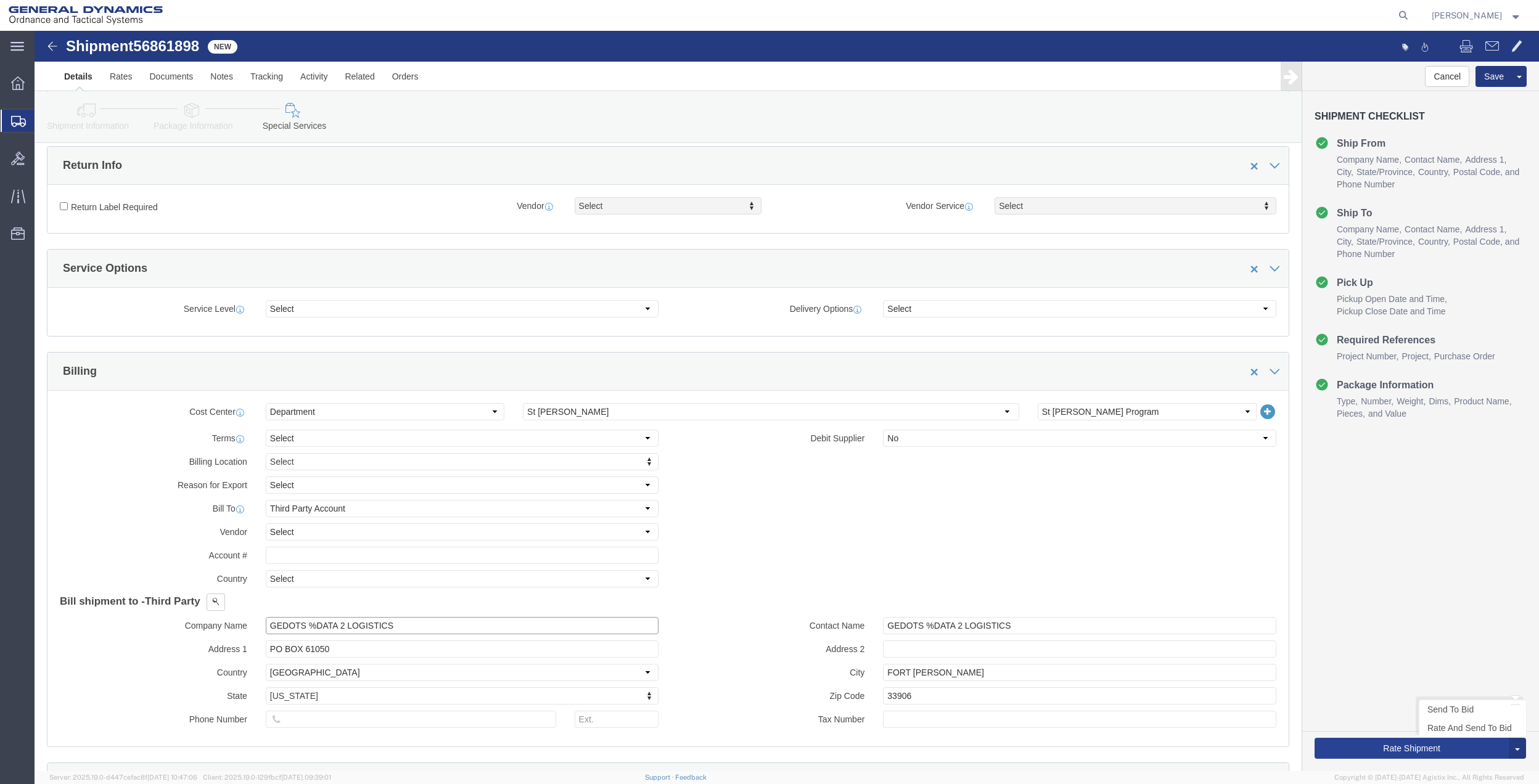
type input "GEDOTS %DATA 2 LOGISTICS"
click button "Rate Shipment"
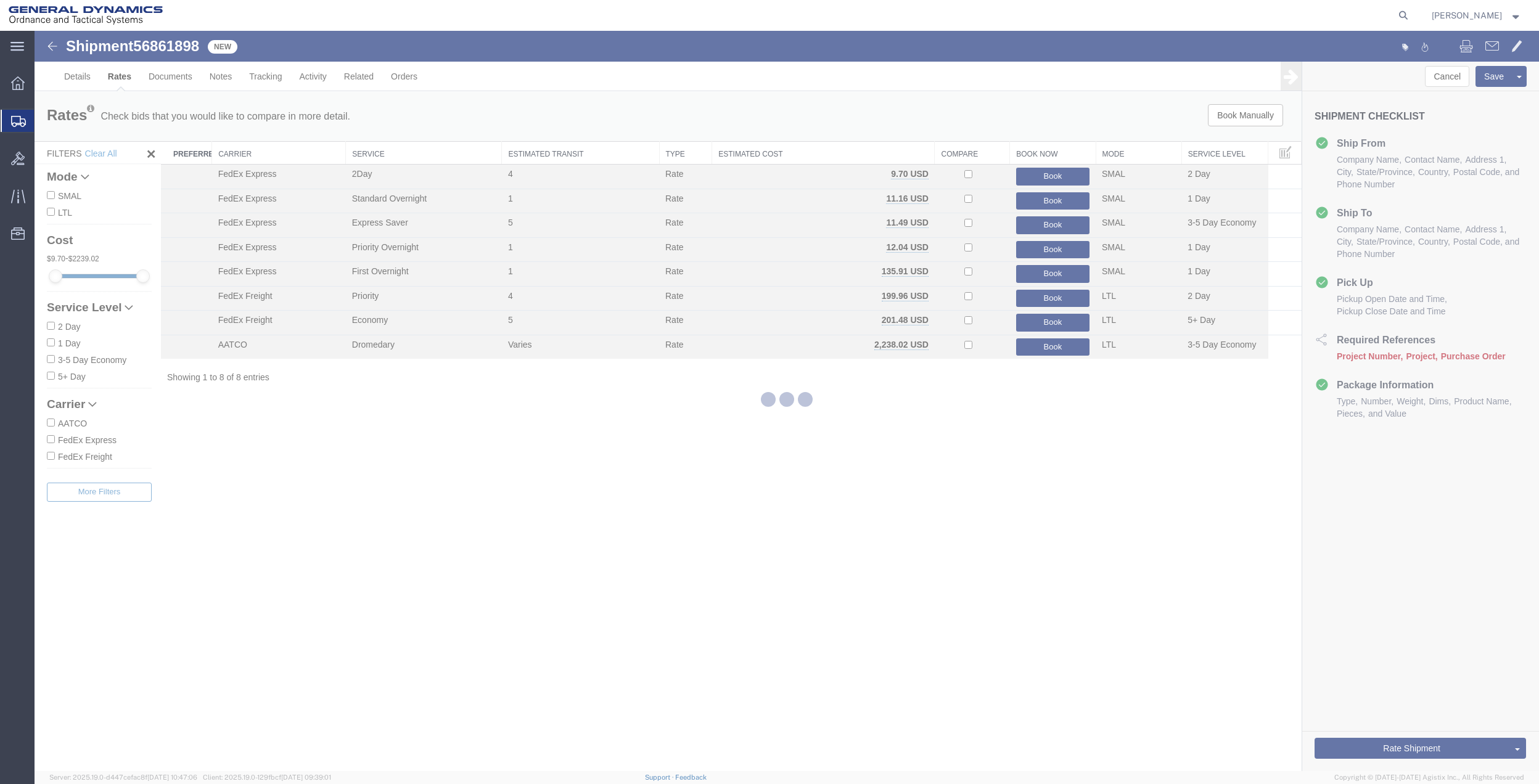
scroll to position [0, 0]
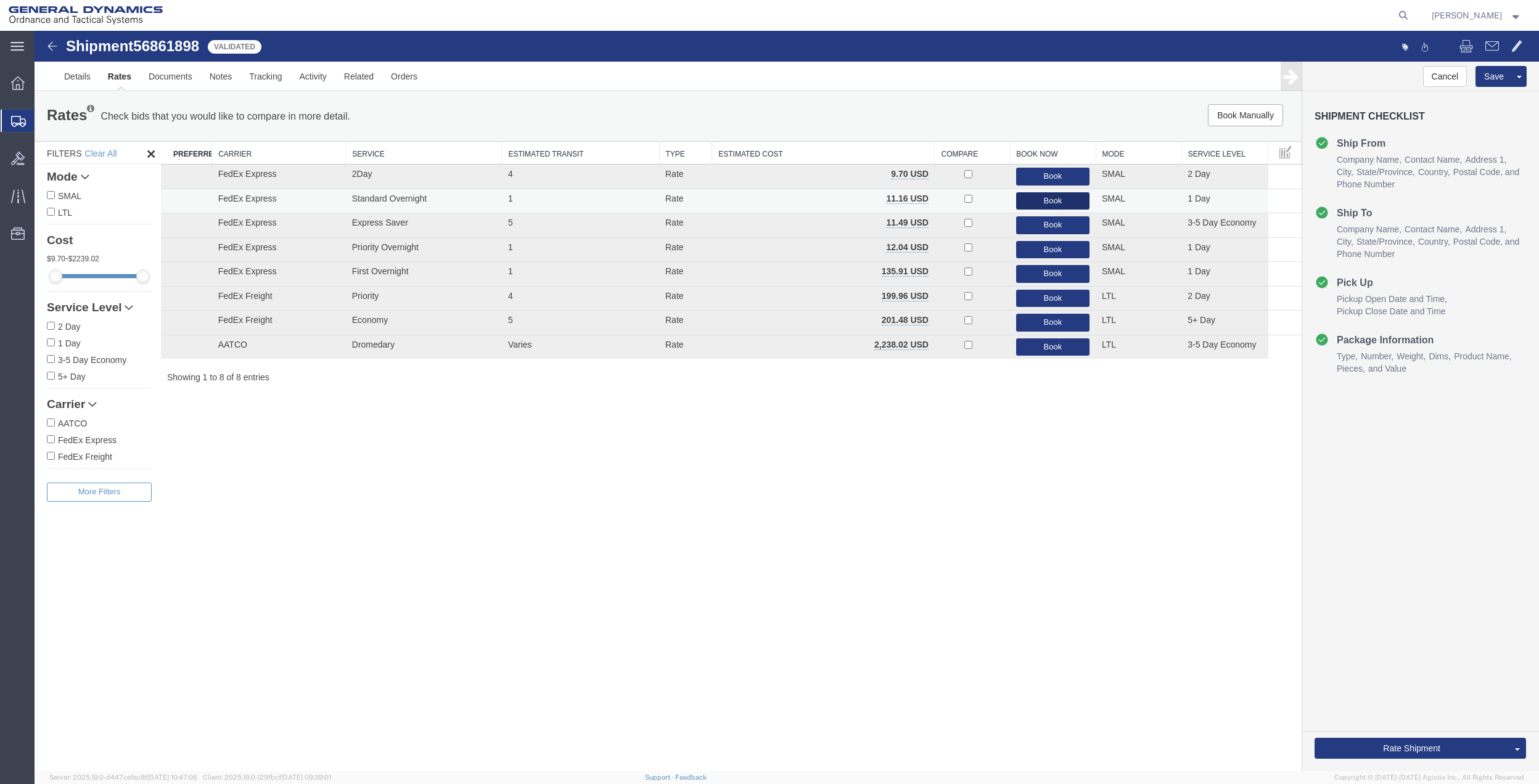
click at [1065, 195] on button "Book" at bounding box center [1052, 201] width 73 height 18
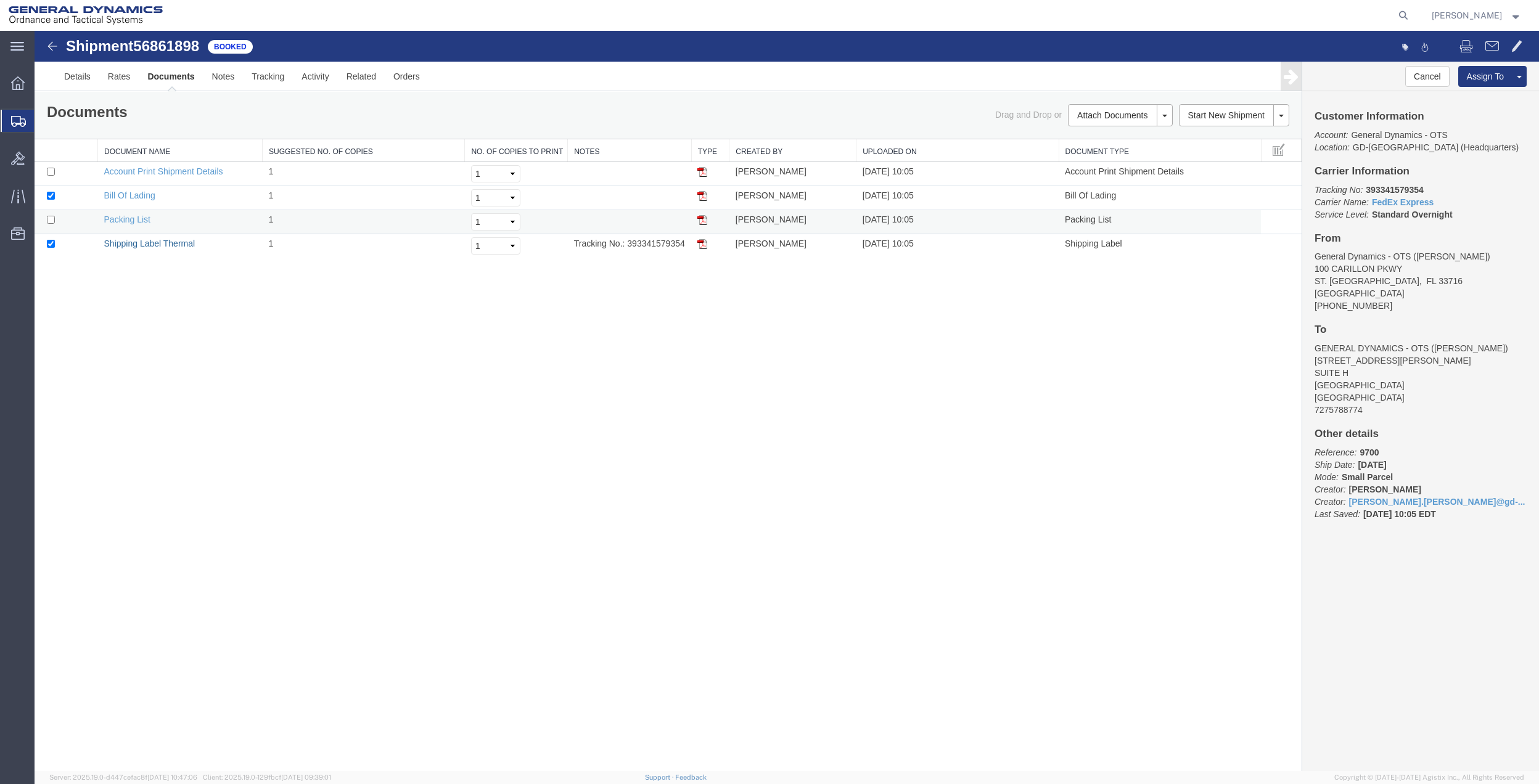
drag, startPoint x: 111, startPoint y: 239, endPoint x: 879, endPoint y: 233, distance: 768.0
click at [111, 239] on link "Shipping Label Thermal" at bounding box center [150, 244] width 91 height 10
click at [0, 0] on span "Create Shipment" at bounding box center [0, 0] width 0 height 0
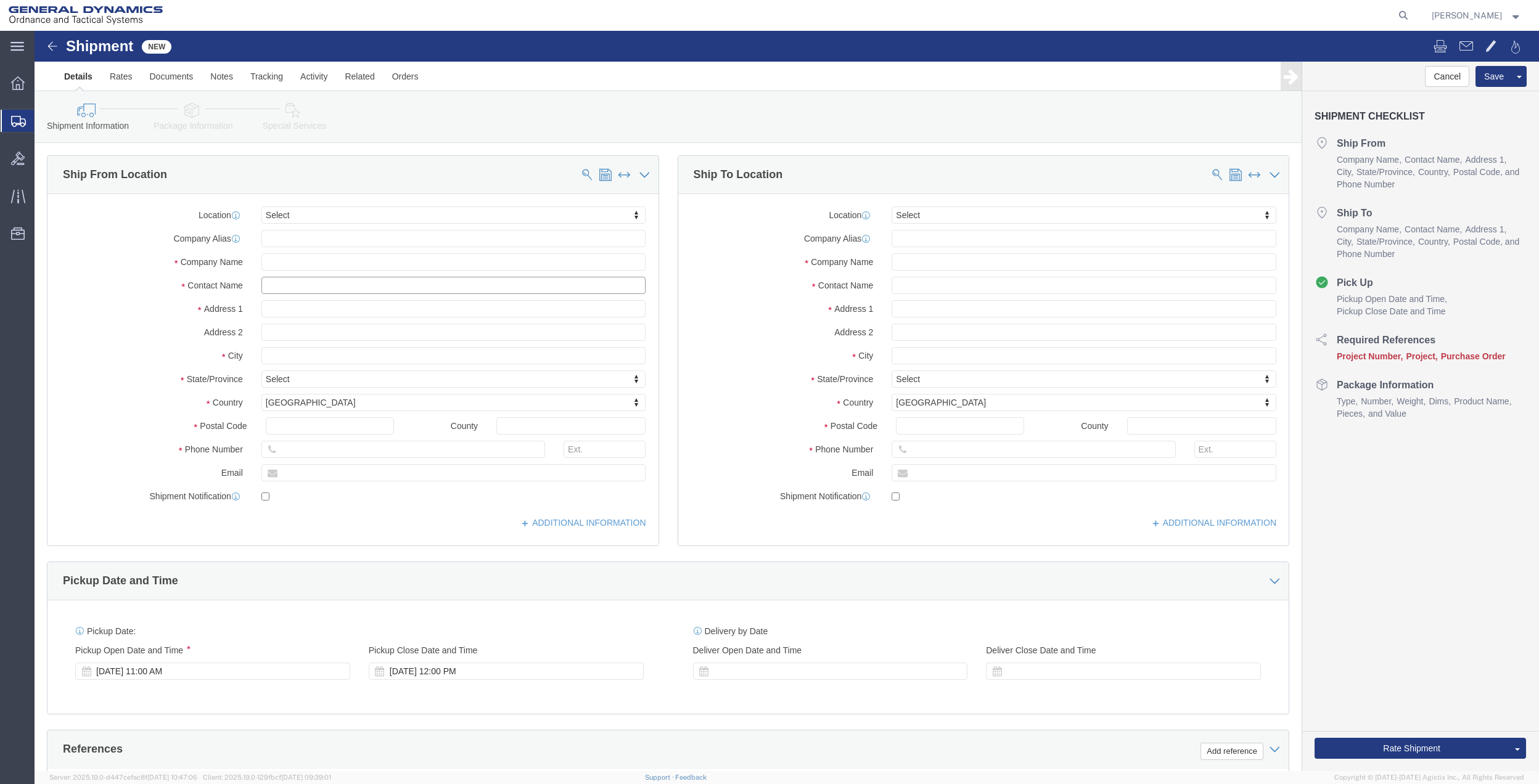
click input "text"
type input "[PERSON_NAME]"
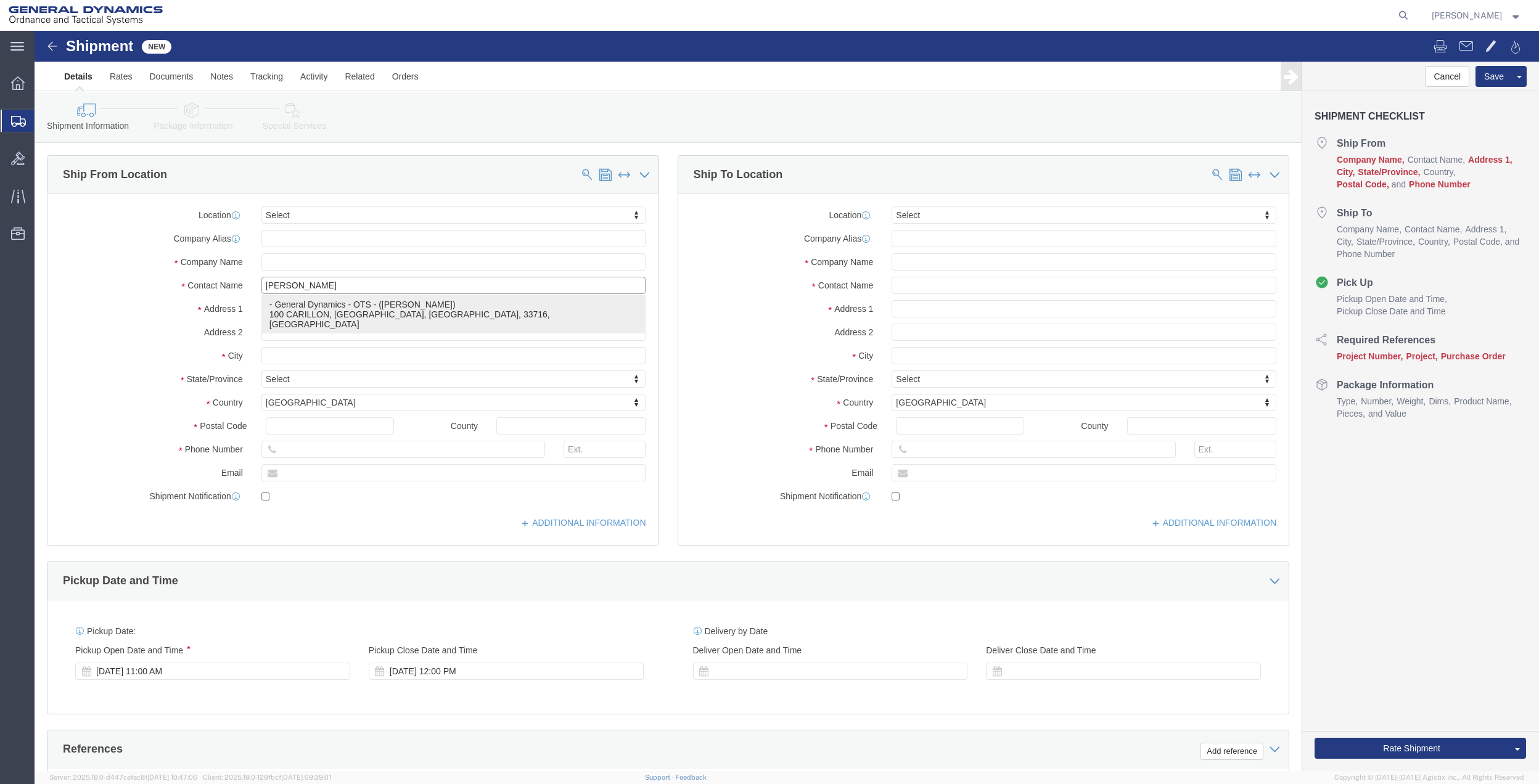
click p "- General Dynamics - OTS - ([PERSON_NAME]) 100 CARILLON, [GEOGRAPHIC_DATA], [GE…"
type input "100 CARILLON"
type input "33716"
type input "[PHONE_NUMBER]"
type input "[EMAIL_ADDRESS][DOMAIN_NAME]"
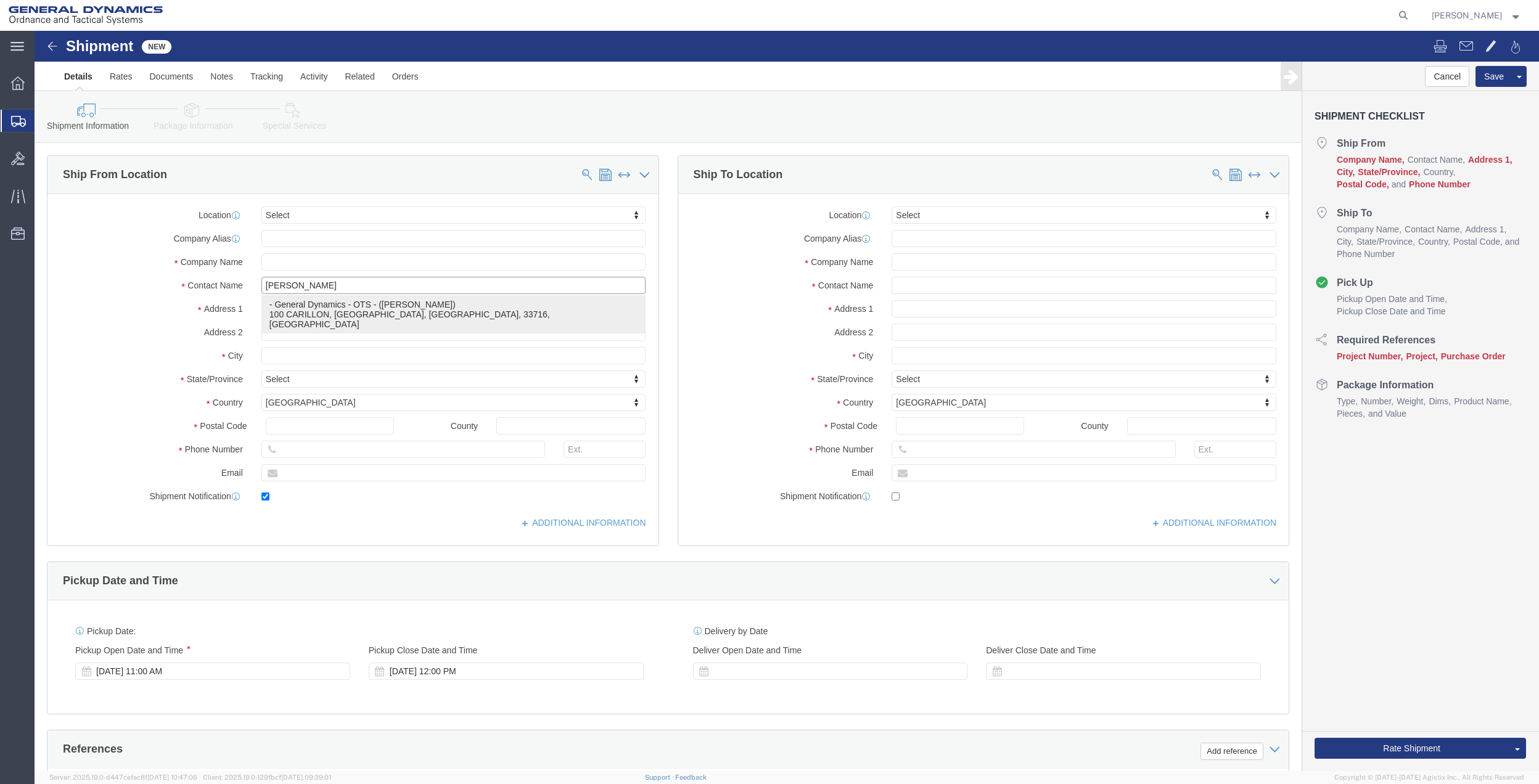
checkbox input "true"
type input "General Dynamics - OTS"
type input "[PERSON_NAME]"
type input "[GEOGRAPHIC_DATA]"
select select "FL"
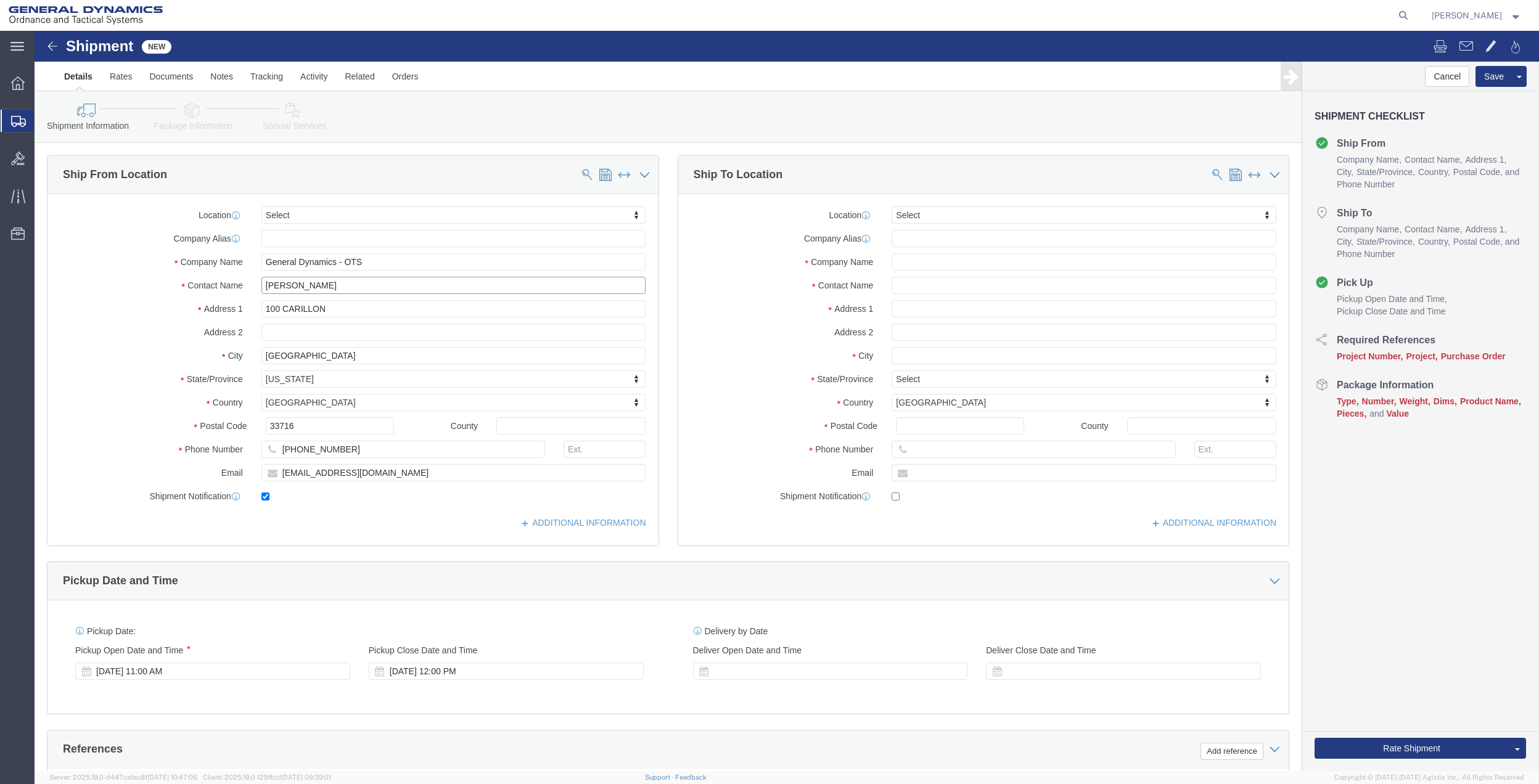
type input "[PERSON_NAME]"
click input "text"
type input "[PERSON_NAME]"
click p "- General Dynamics - ([PERSON_NAME]) [STREET_ADDRESS]"
type input "[STREET_ADDRESS]"
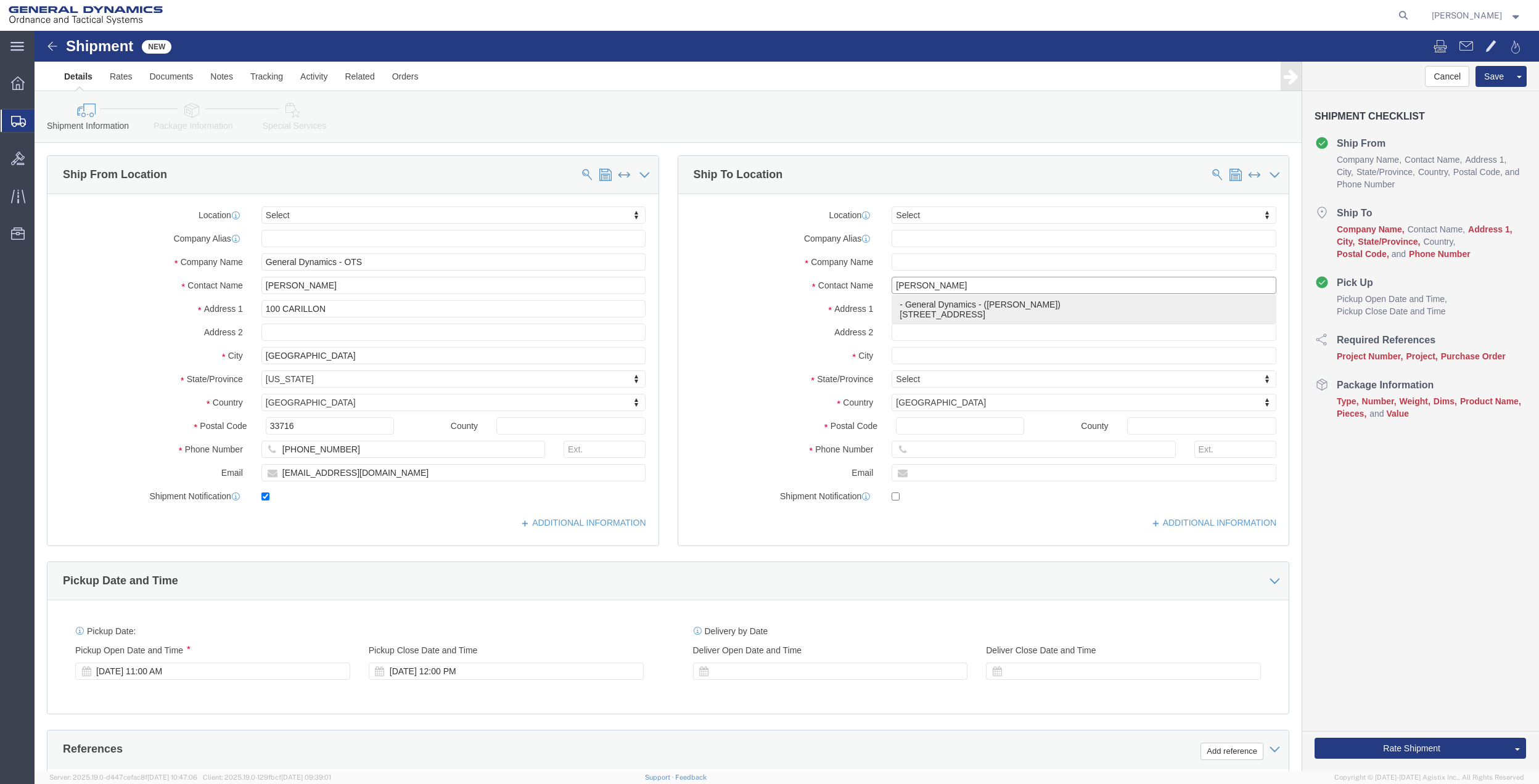
type input "95630-4708"
type input "General Dynamics"
type input "[PERSON_NAME]"
type input "Folsom"
select select "CA"
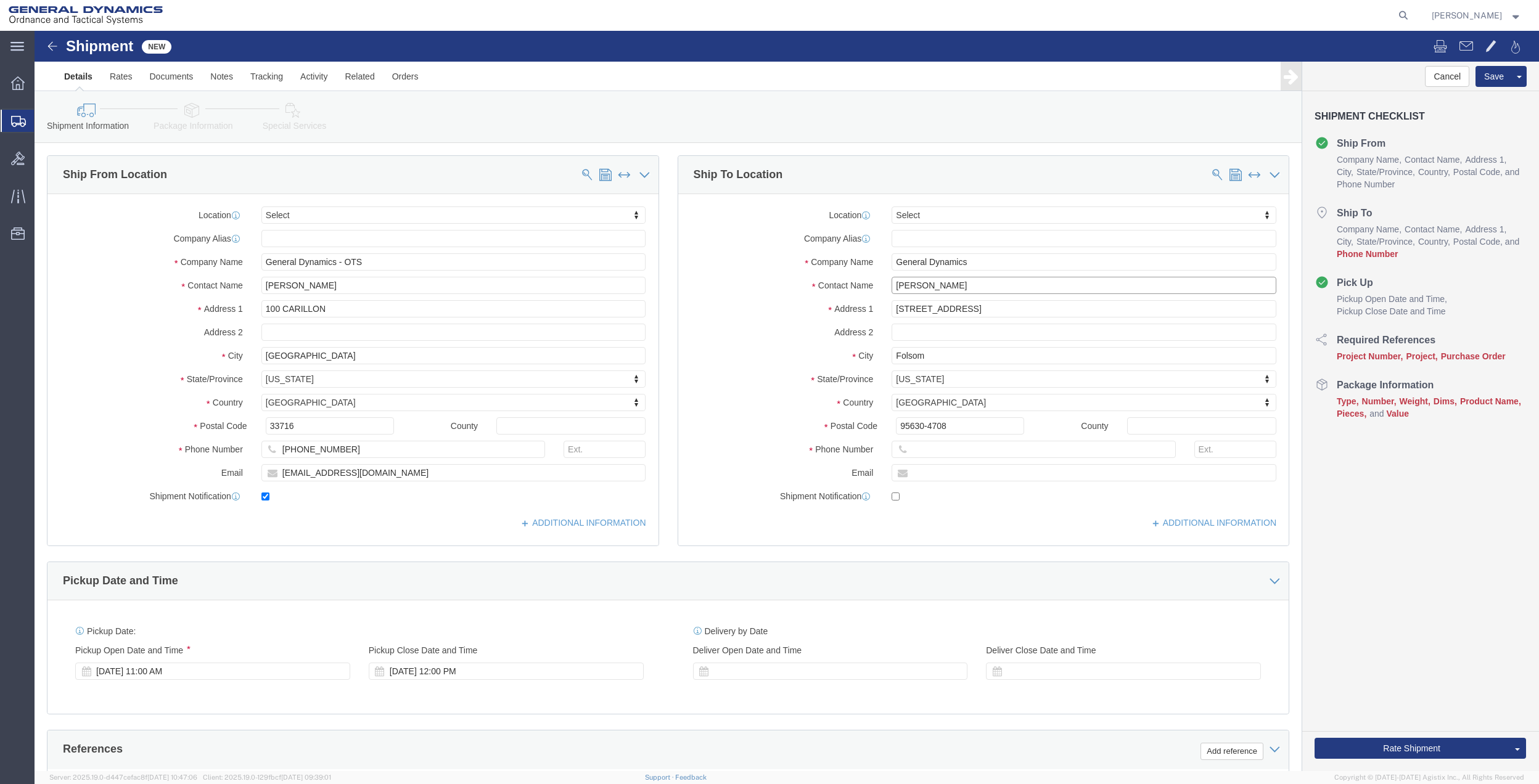
type input "[PERSON_NAME]"
click input "[PHONE_NUMBER]"
drag, startPoint x: 891, startPoint y: 422, endPoint x: 849, endPoint y: 422, distance: 42.0
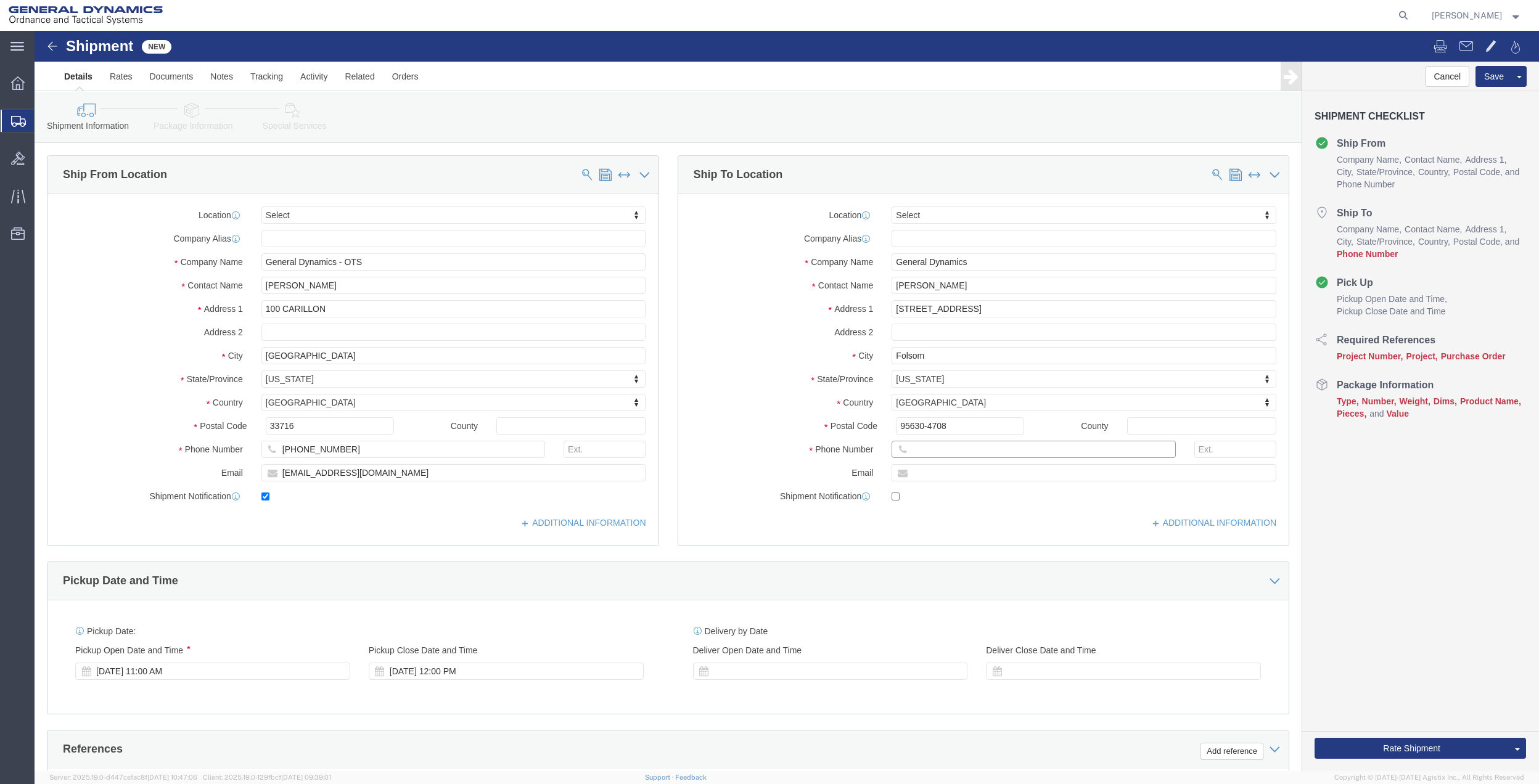
click input "text"
paste input "[PHONE_NUMBER]"
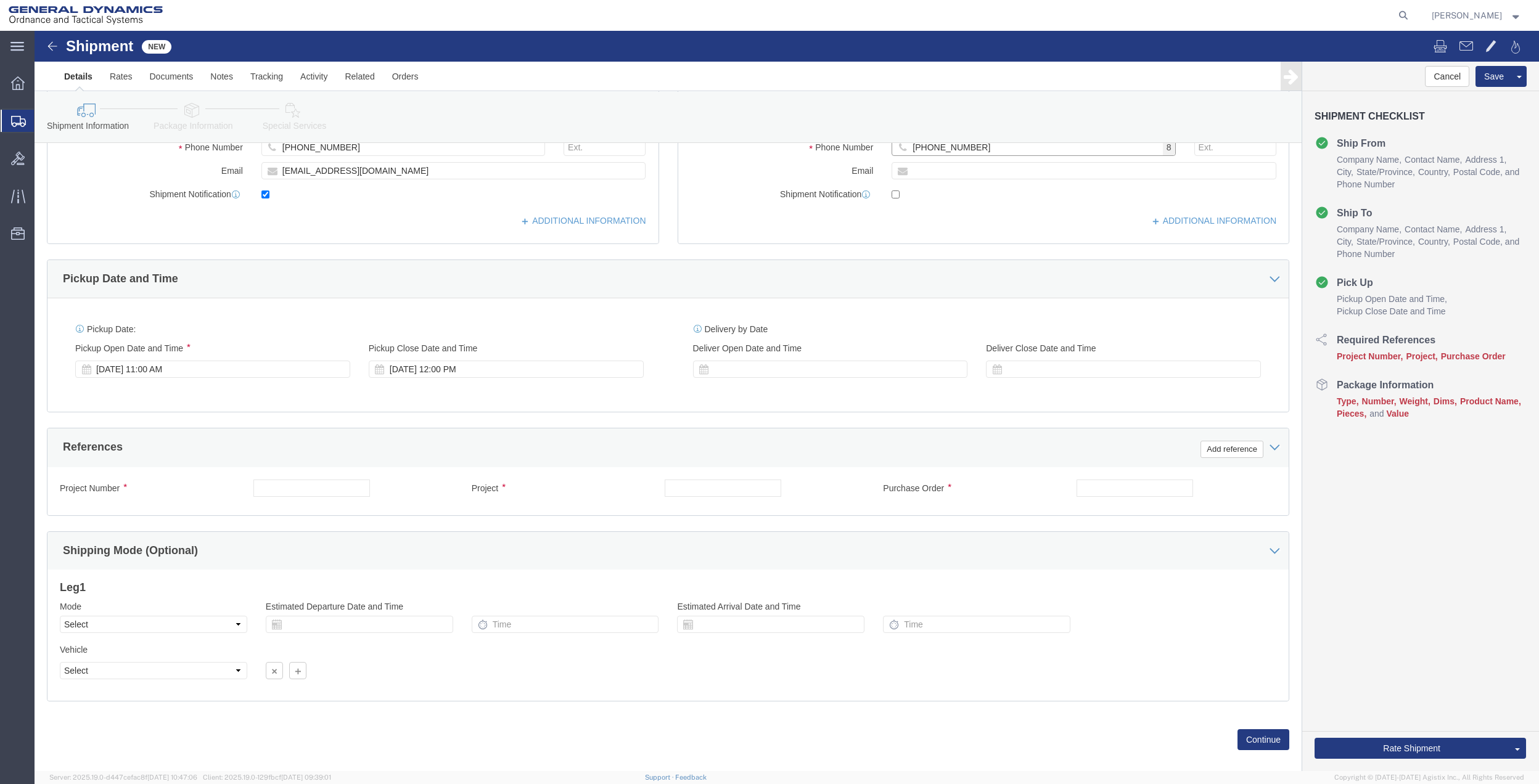
scroll to position [322, 0]
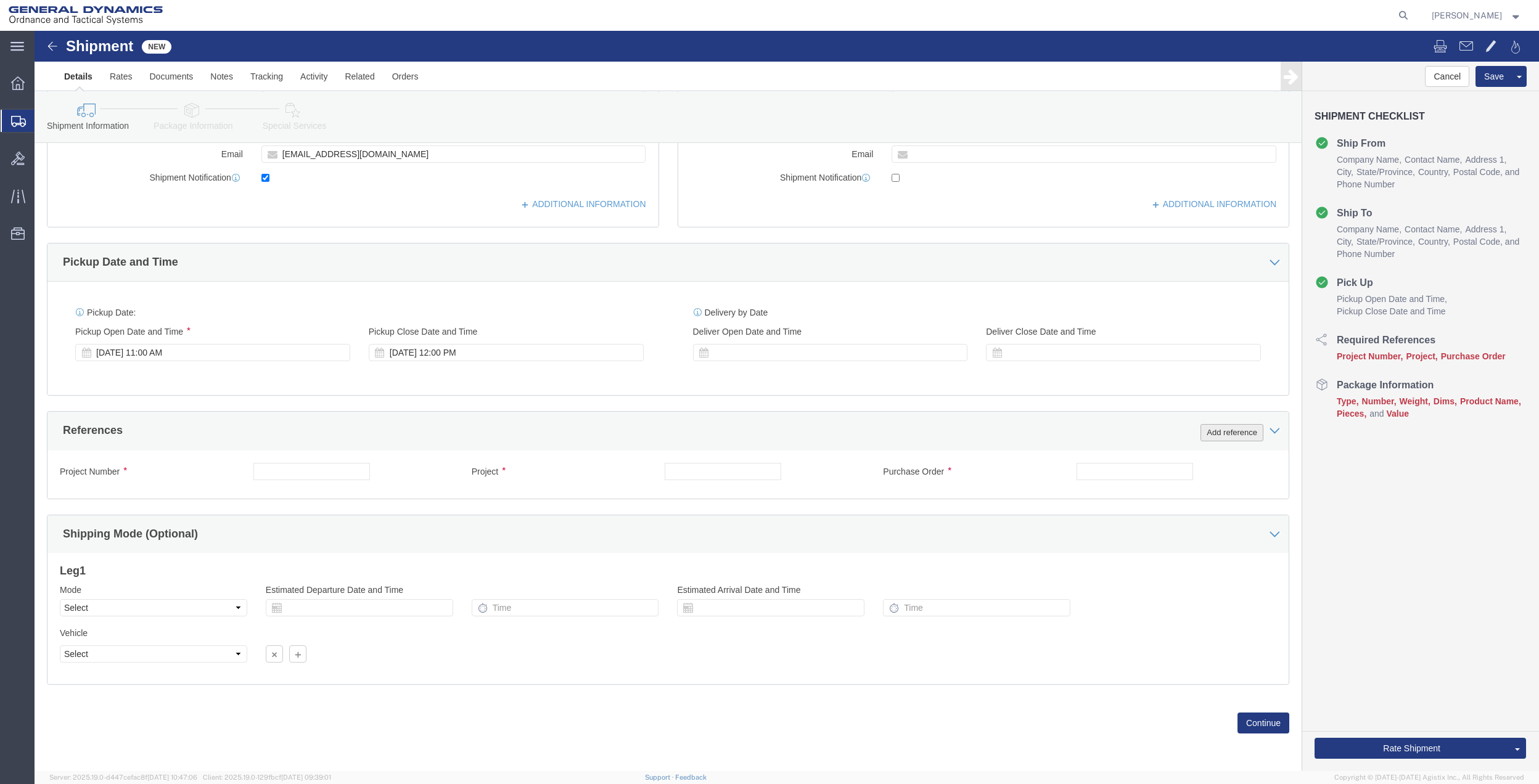
type input "[PHONE_NUMBER]"
click button "Add reference"
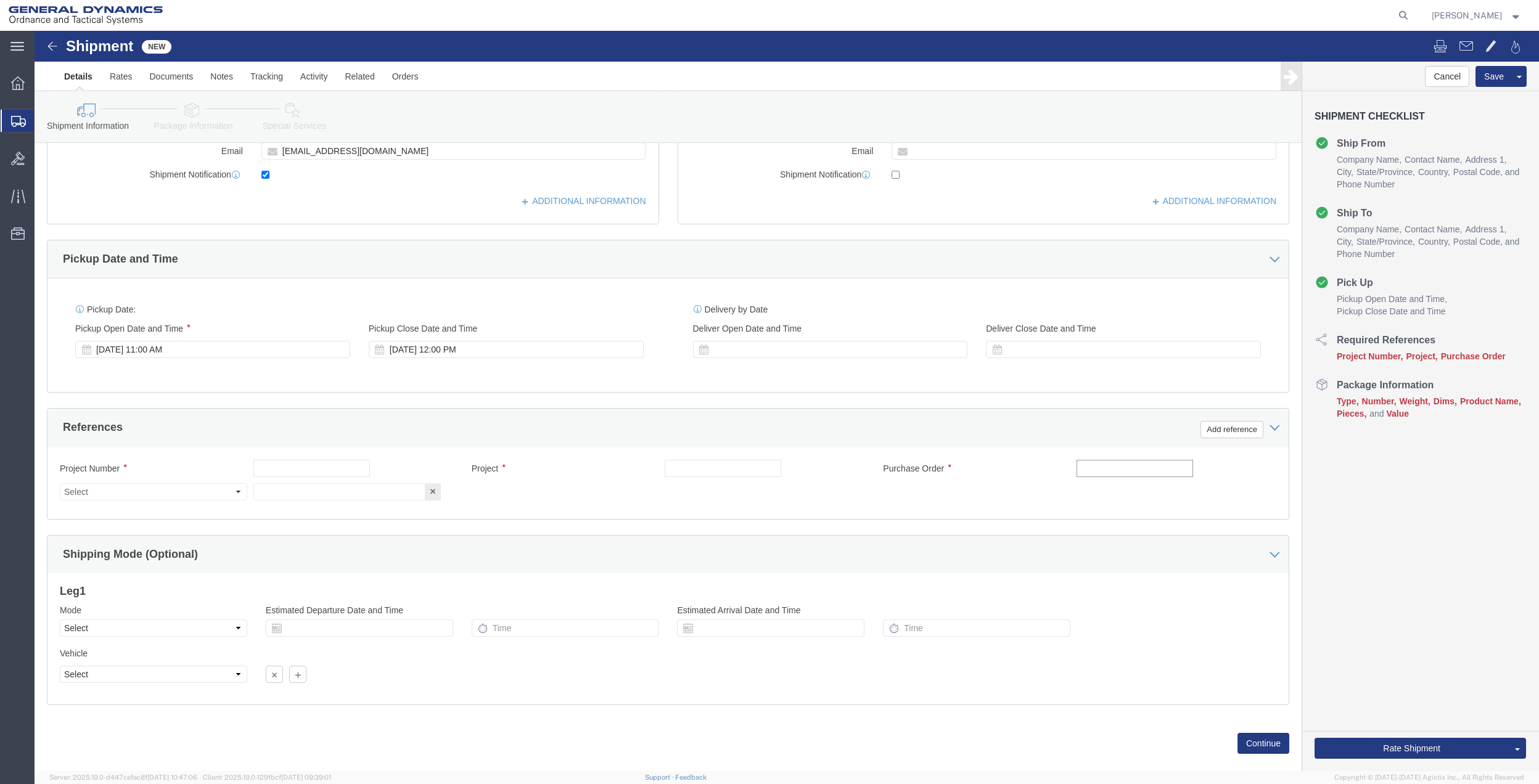
click input "text"
type input "9411"
click input "text"
paste input "9411"
type input "9411"
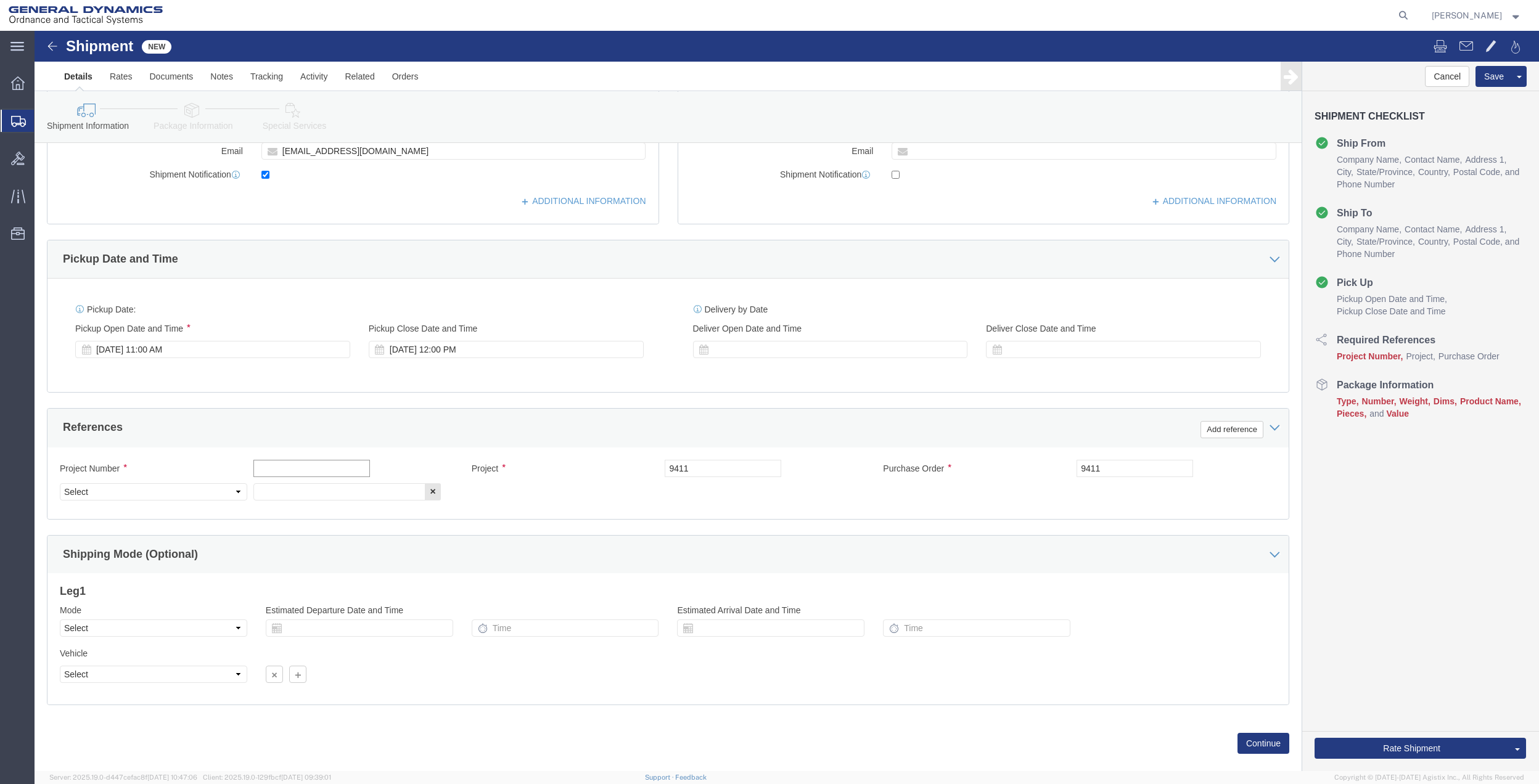
click input "text"
paste input "9411"
type input "9411"
drag, startPoint x: 245, startPoint y: 469, endPoint x: 228, endPoint y: 469, distance: 17.0
click input "text"
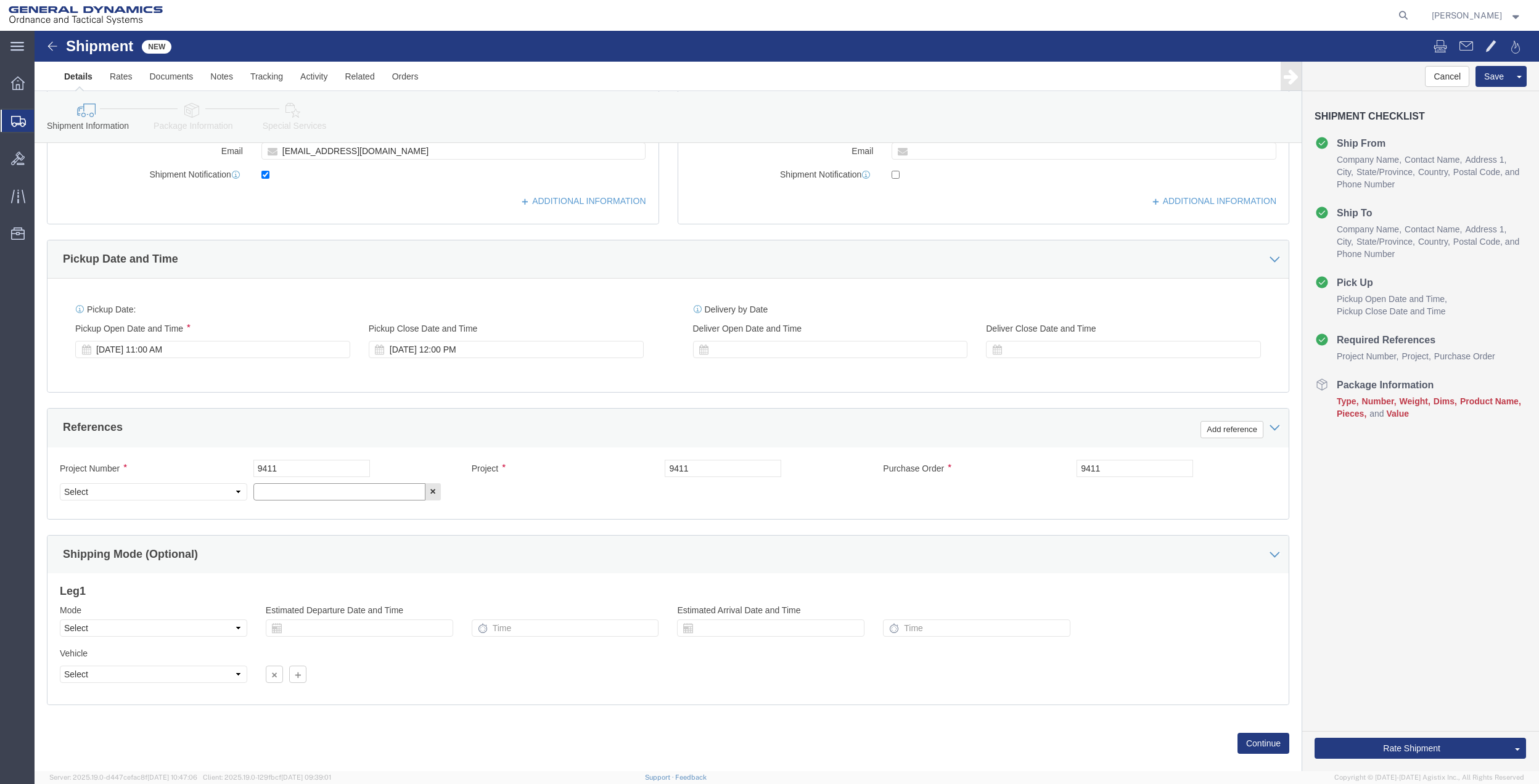
paste input "9411"
type input "9411"
click select "Select Account Type Activity ID Airline Appointment Number ASN Batch Request # …"
select select "DEPT"
click select "Select Account Type Activity ID Airline Appointment Number ASN Batch Request # …"
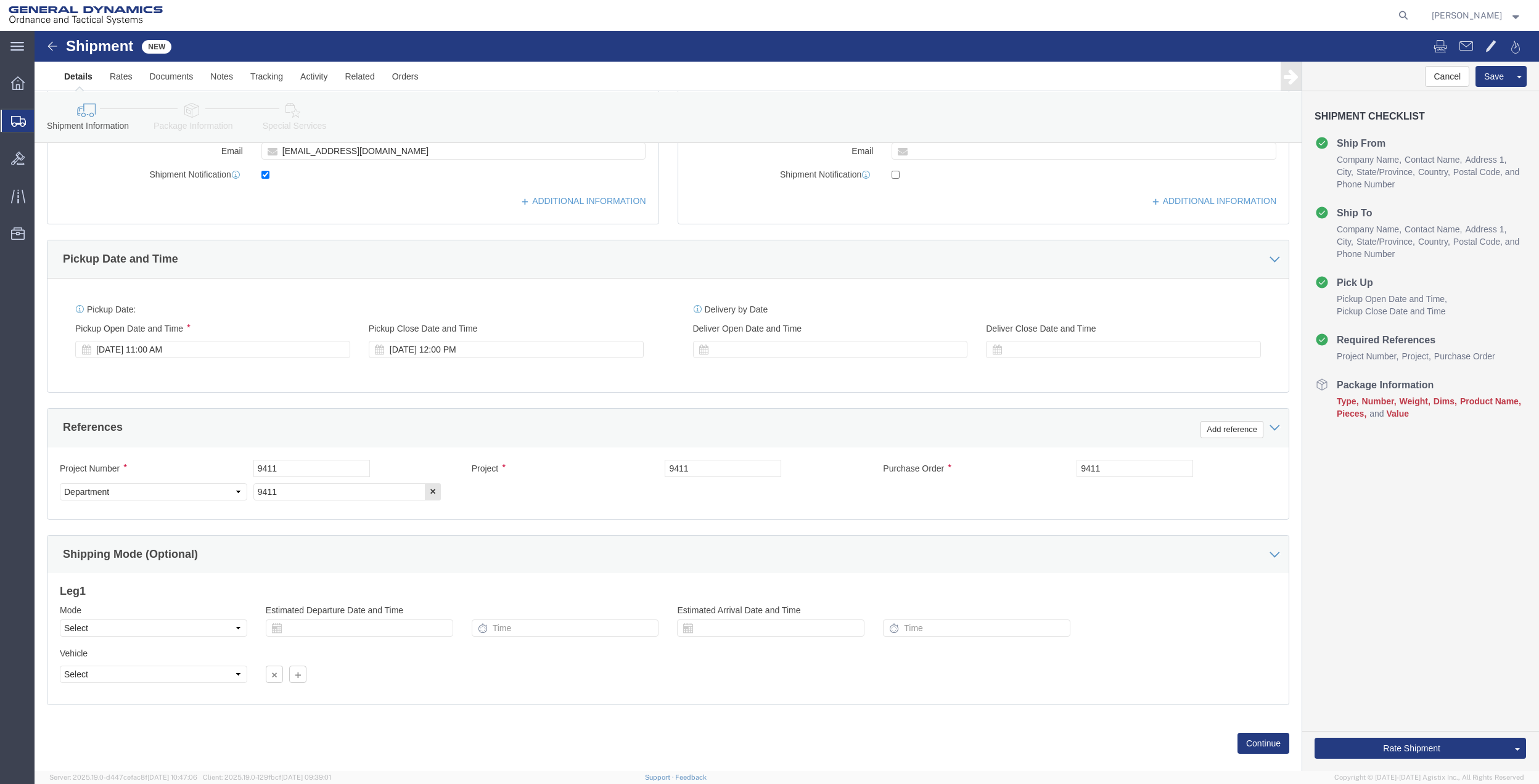
click link "Package Information"
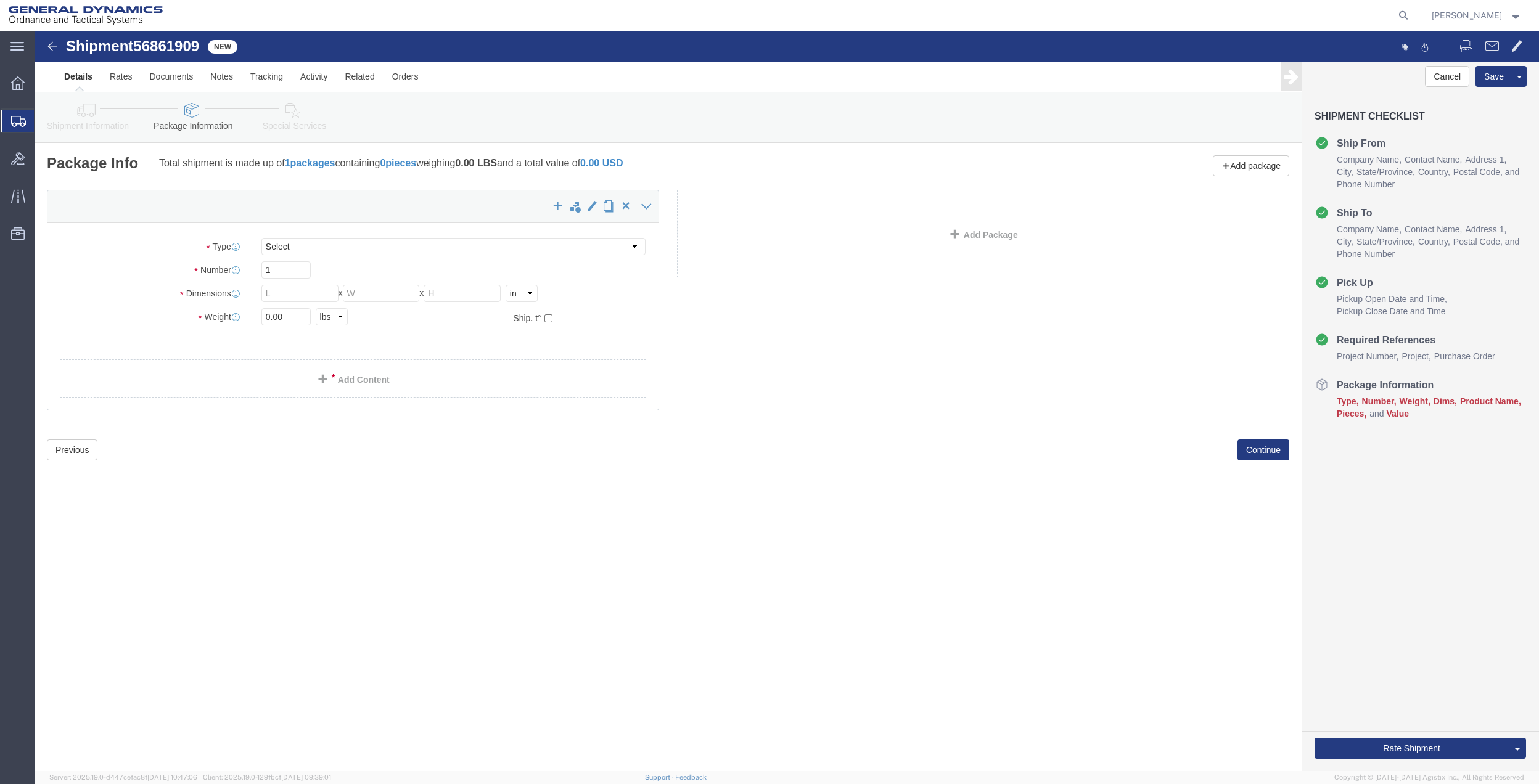
select select "CBOX"
click input "text"
type input "11"
type input "3"
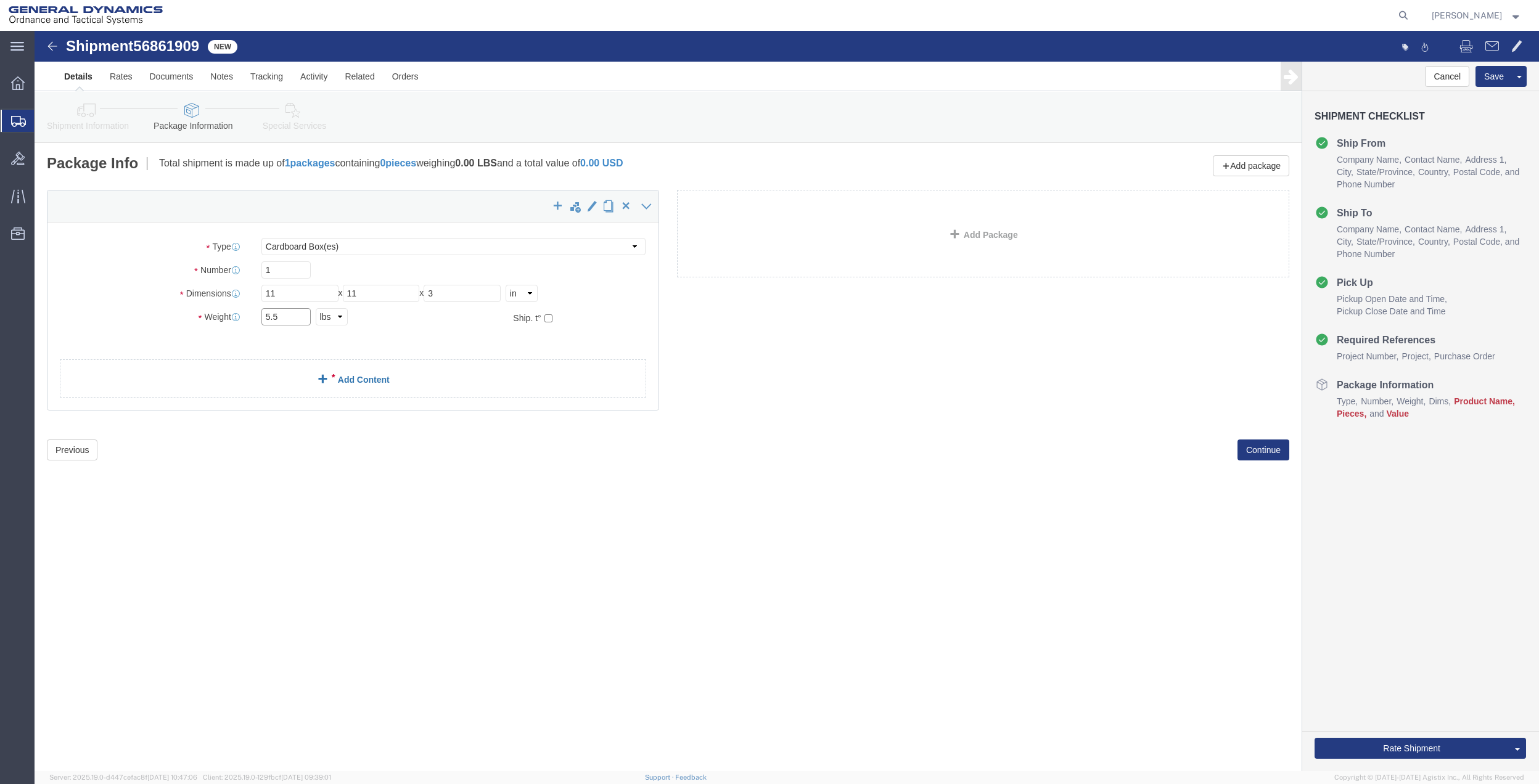
type input "5.5"
click link "Add Content"
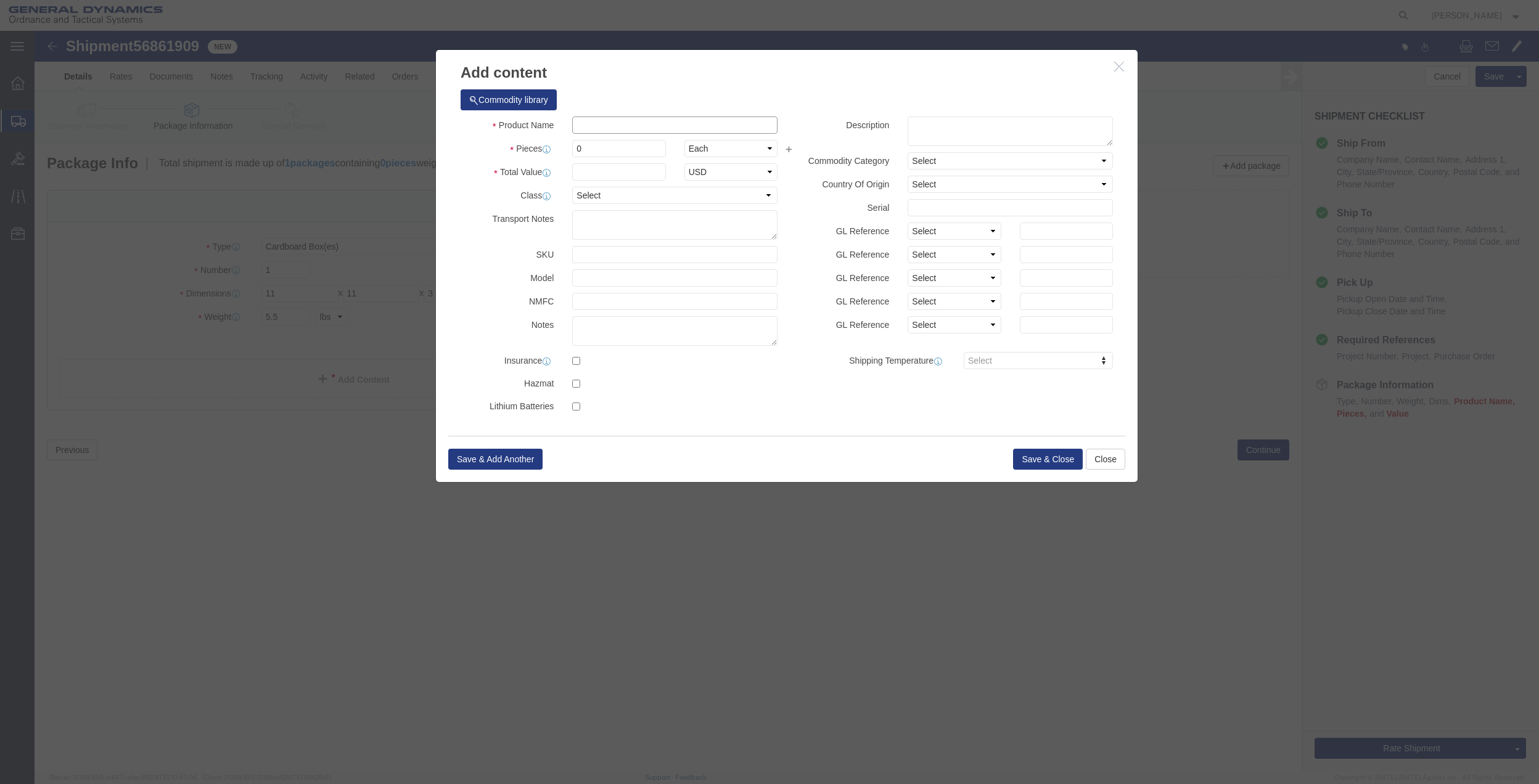
click input "text"
type input "MISC"
type input "100"
select select "US"
click input "0"
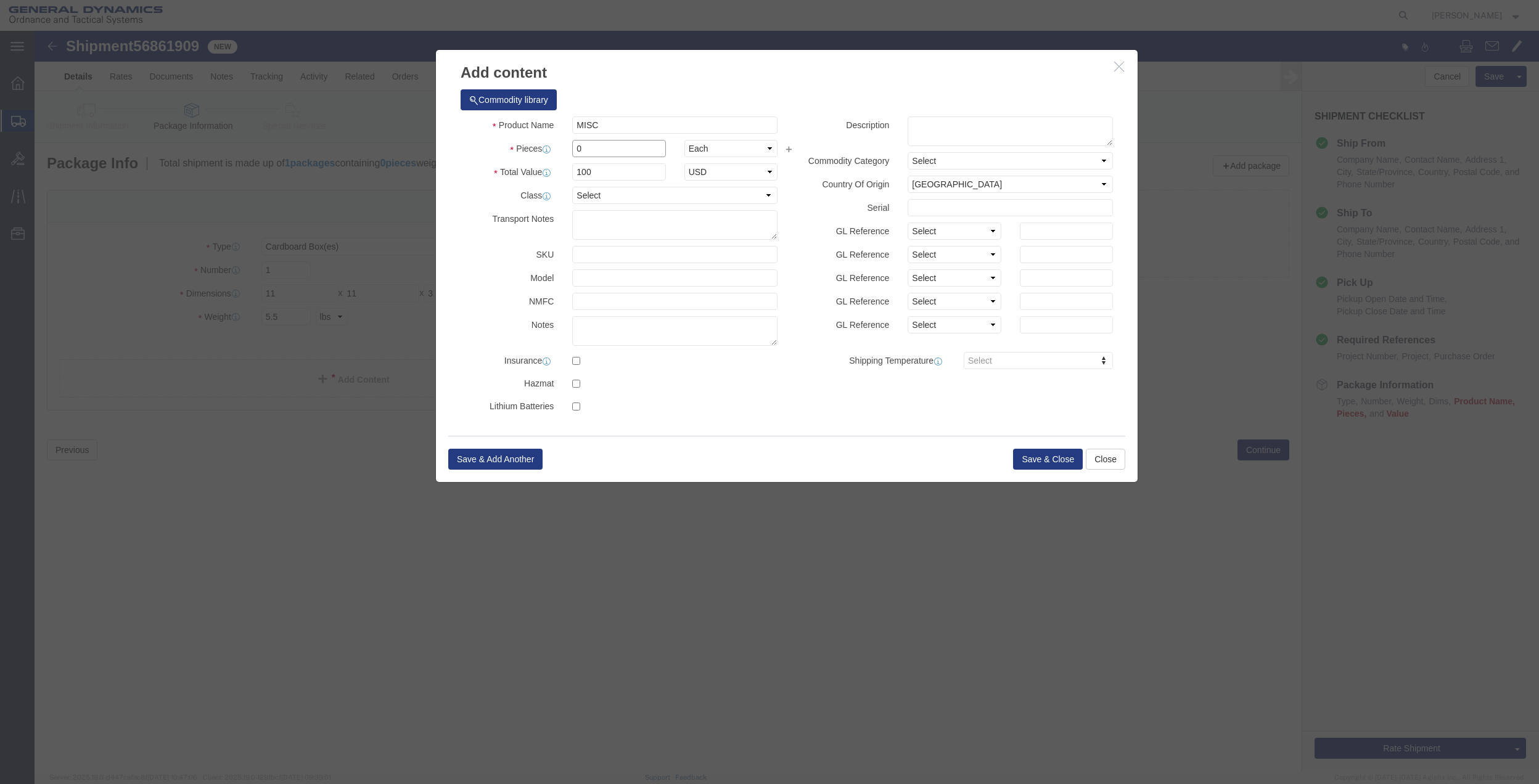
type input "01"
click select "Select 50 55 60 65 70 85 92.5 100 125 175 250 300 400"
select select "70"
click select "Select 50 55 60 65 70 85 92.5 100 125 175 250 300 400"
click button "Save & Close"
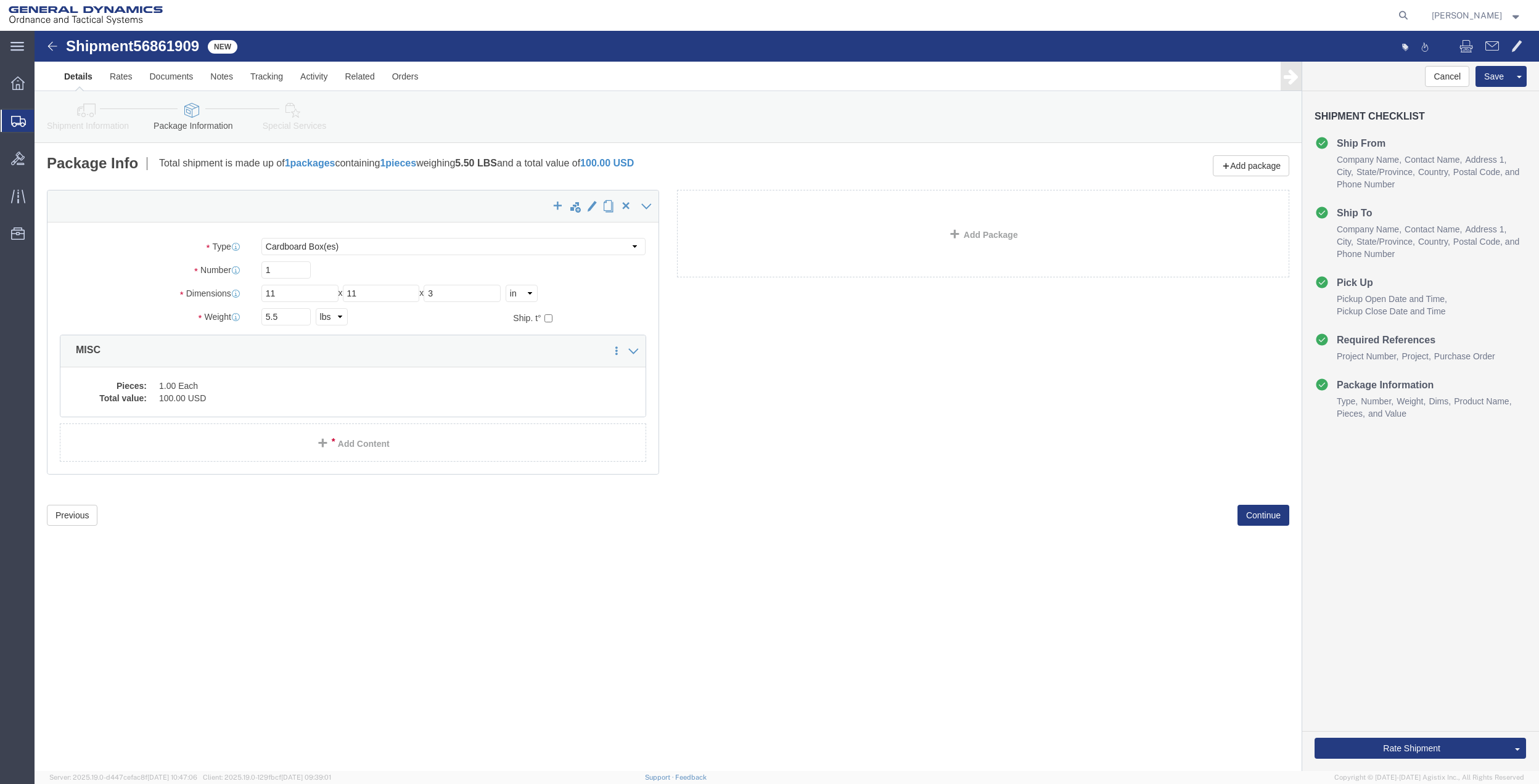
click icon
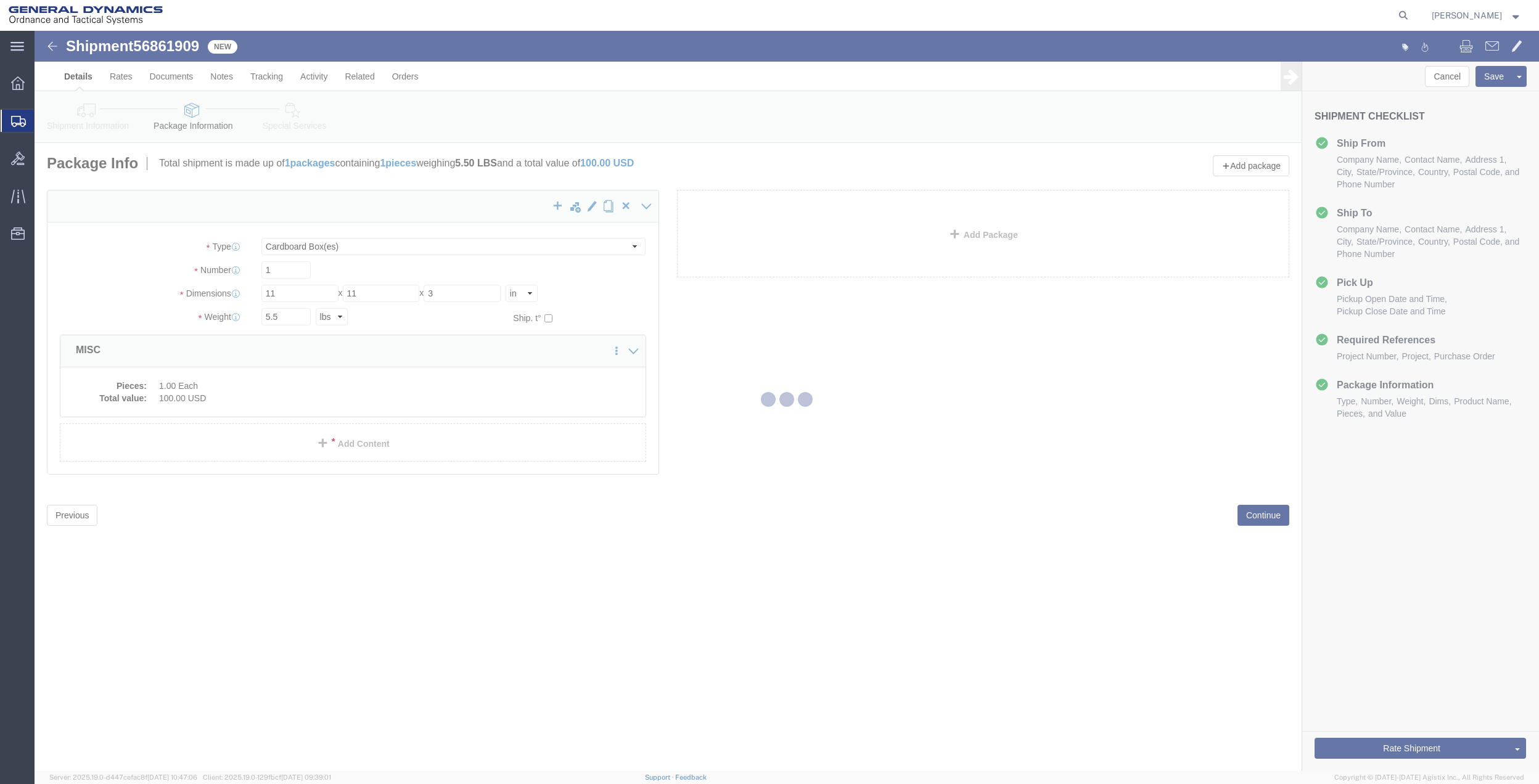
select select
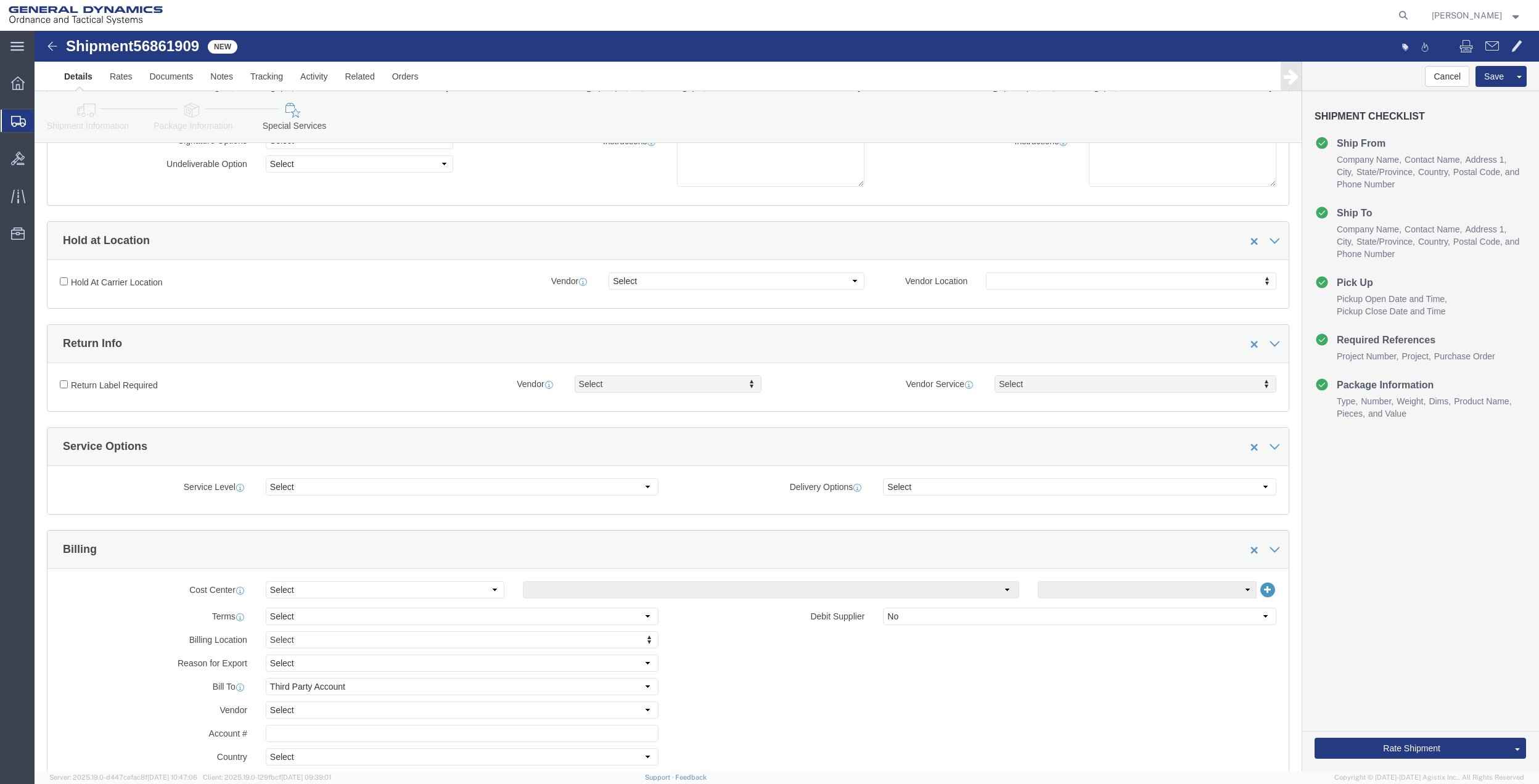
scroll to position [164, 0]
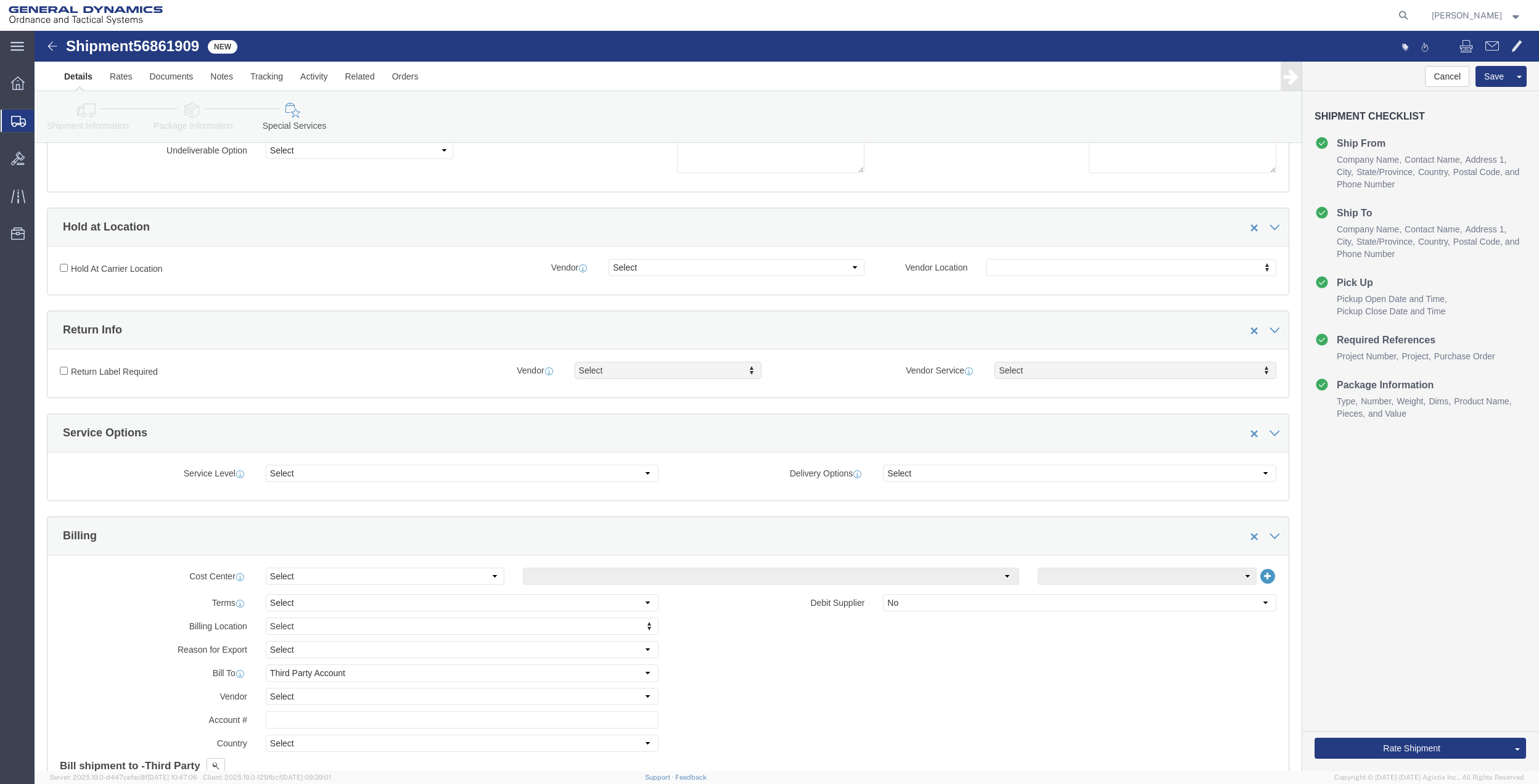
drag, startPoint x: 289, startPoint y: 537, endPoint x: 289, endPoint y: 544, distance: 7.0
click div "Cost Center Select Buyer Cost Center Department Operations Number Order Number …"
drag, startPoint x: 289, startPoint y: 544, endPoint x: 287, endPoint y: 561, distance: 17.1
click select "Select Buyer Cost Center Department Operations Number Order Number Sales Person"
select select "DEPARTMENT"
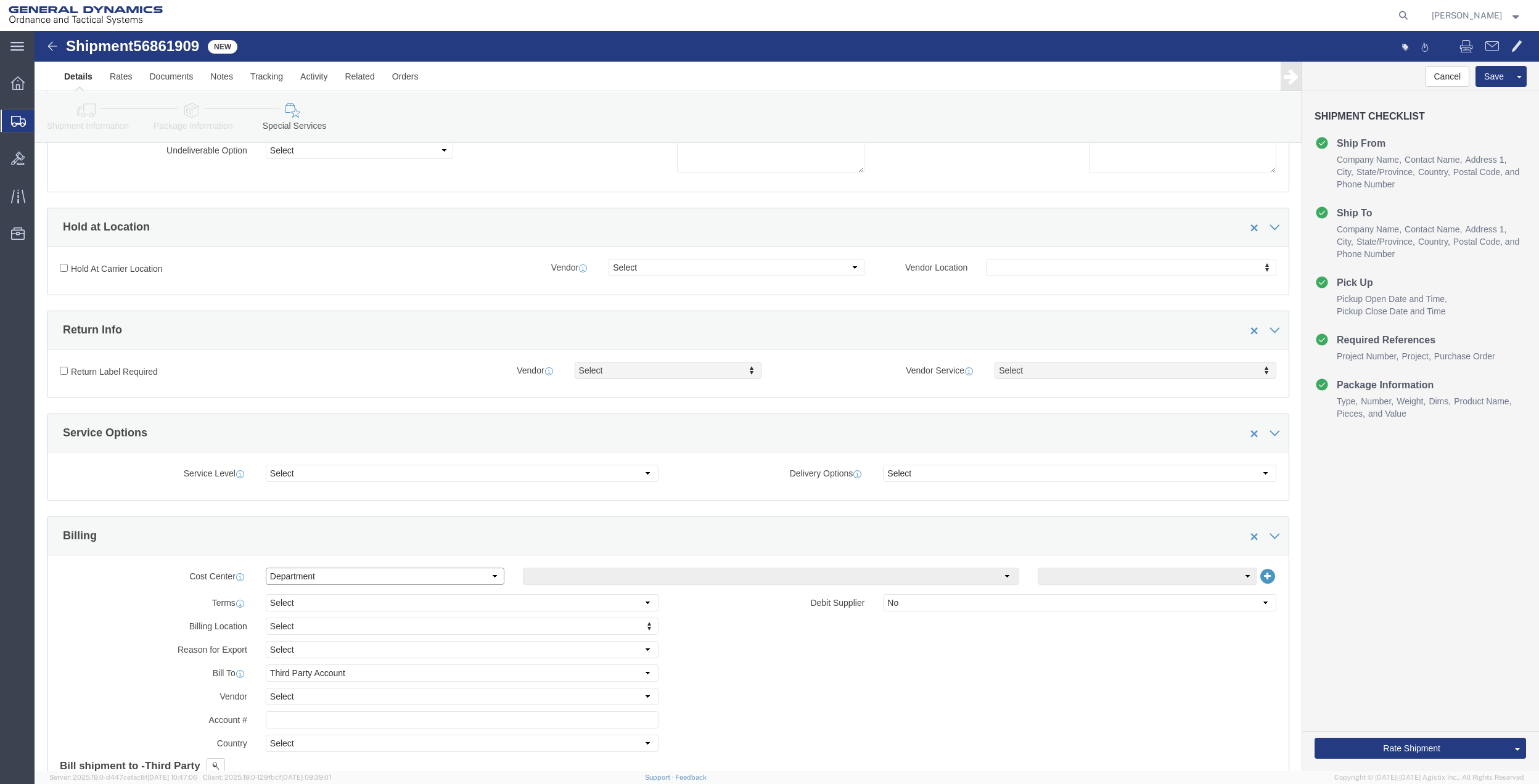
click select "Select Buyer Cost Center Department Operations Number Order Number Sales Person"
click select "Select [GEOGRAPHIC_DATA] [GEOGRAPHIC_DATA] [GEOGRAPHIC_DATA] [GEOGRAPHIC_DATA] …"
select select "1763983"
click select "Select [GEOGRAPHIC_DATA] [GEOGRAPHIC_DATA] [GEOGRAPHIC_DATA] [GEOGRAPHIC_DATA] …"
click select "Select 10AFM 10GAG 10GAH 10GFL 10GFO 10GIE 10GIS 30MABS St [PERSON_NAME] Program"
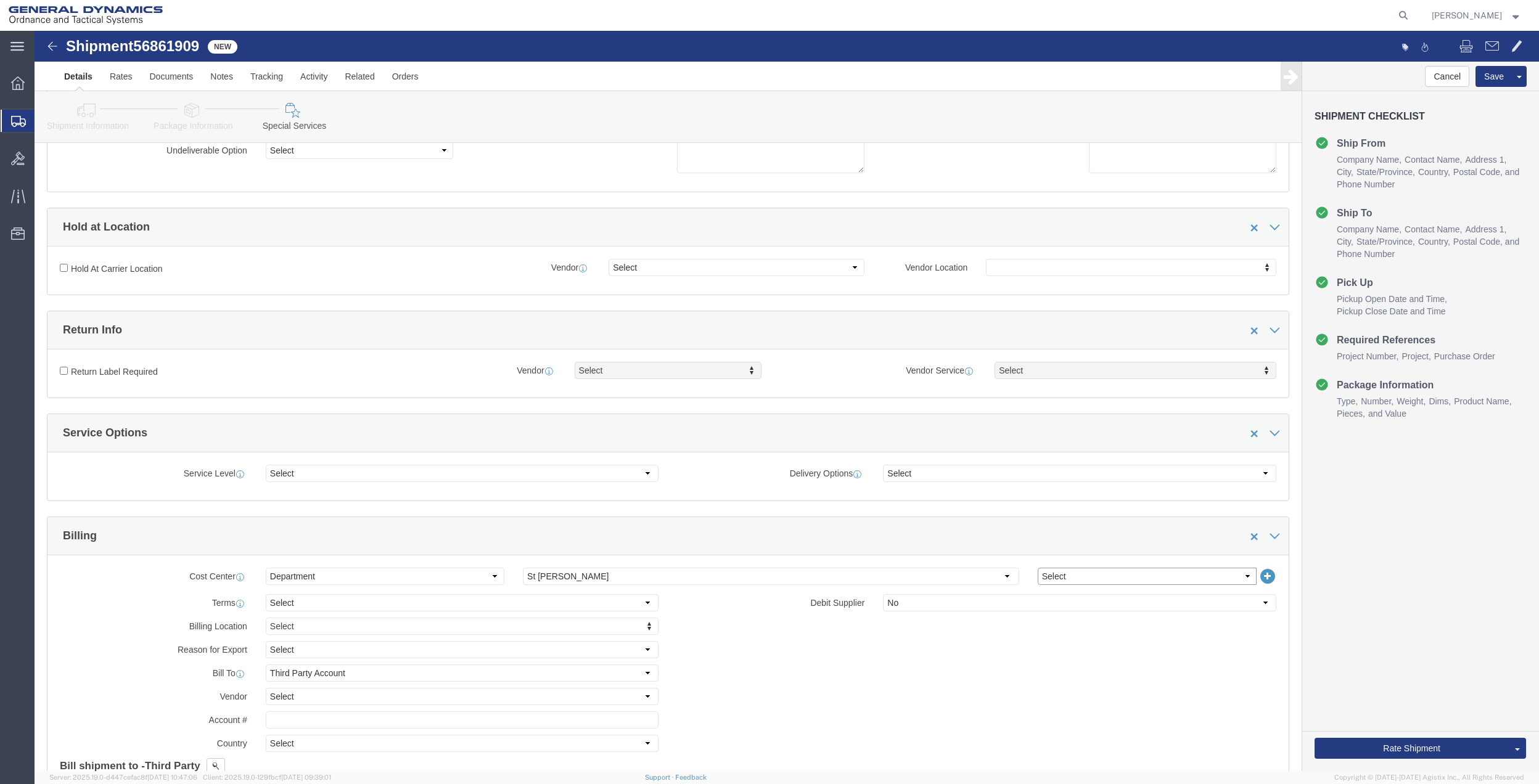
select select "214681"
click select "Select 10AFM 10GAG 10GAH 10GFL 10GFO 10GIE 10GIS 30MABS St [PERSON_NAME] Program"
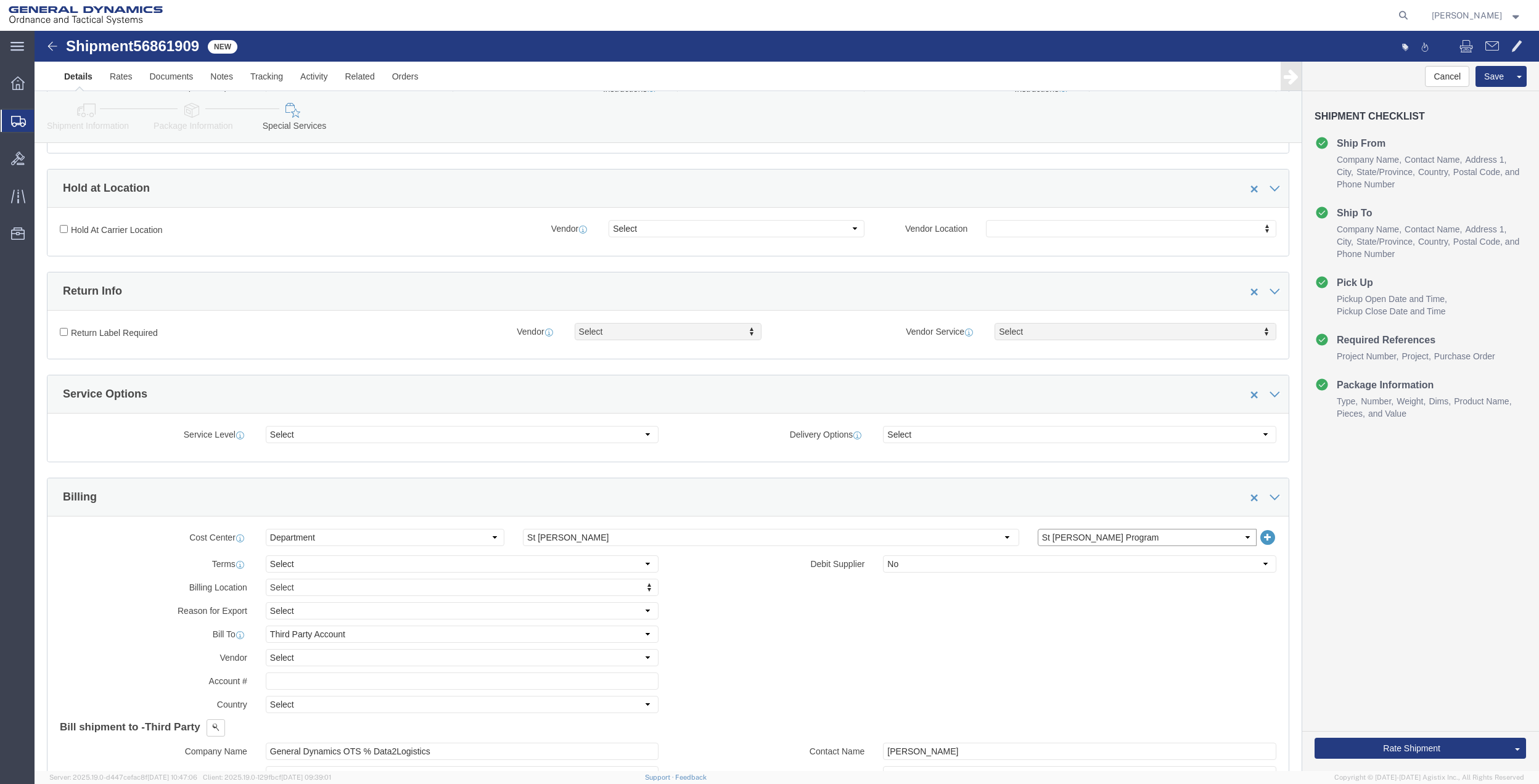
scroll to position [247, 0]
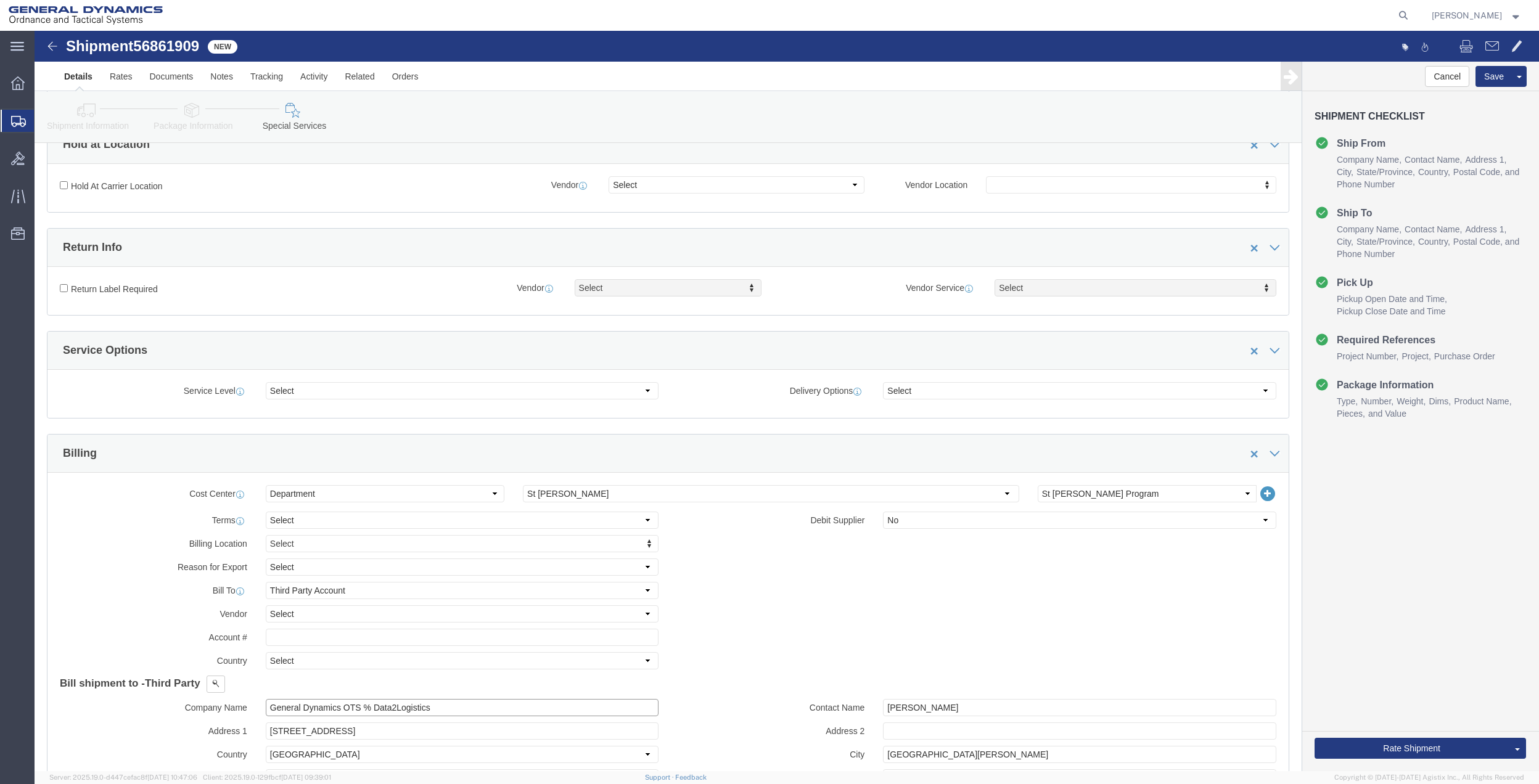
click input "General Dynamics OTS % Data2Logistics"
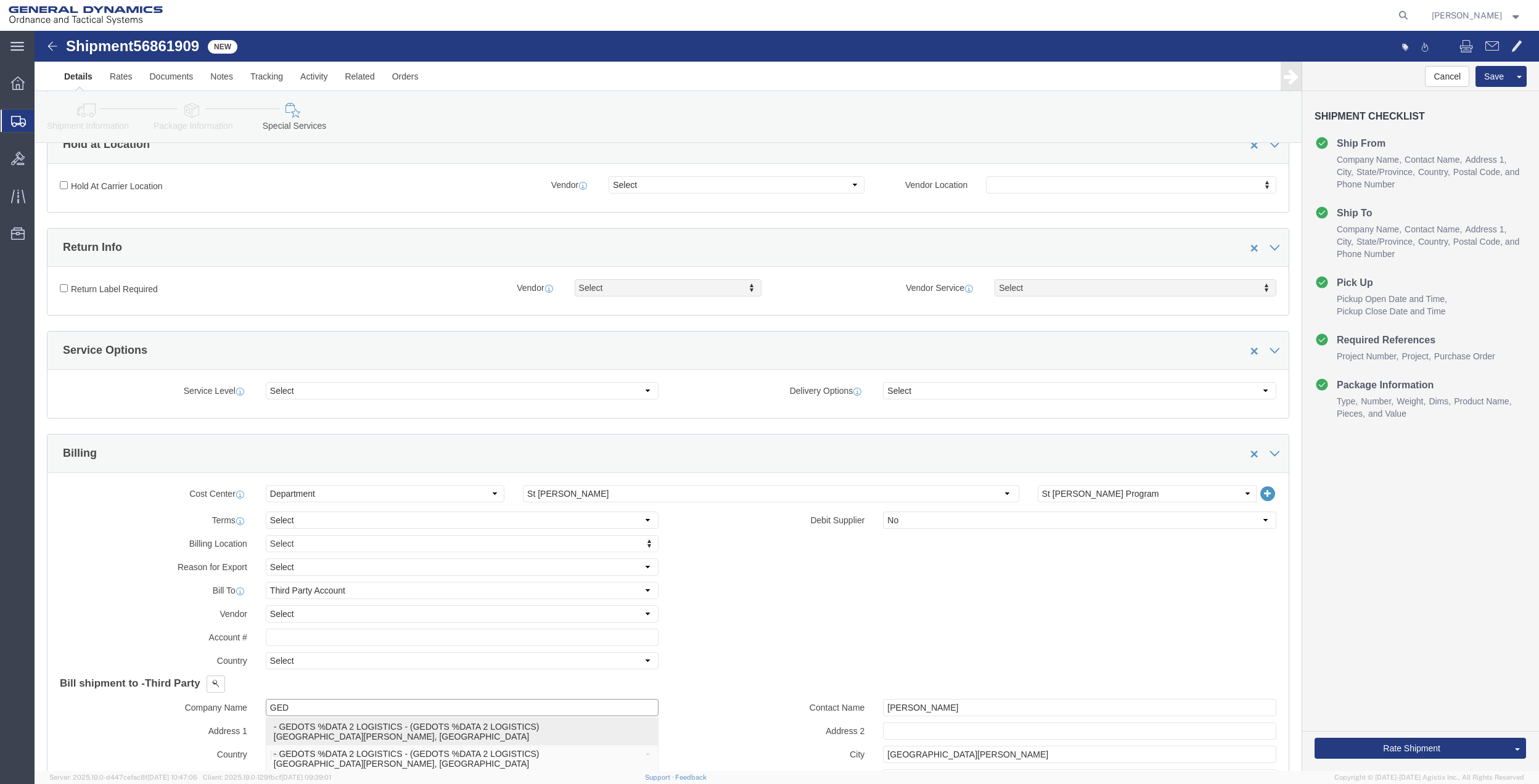
click p "- GEDOTS %DATA 2 LOGISTICS - (GEDOTS %DATA 2 LOGISTICS) [GEOGRAPHIC_DATA][PERSO…"
type input "GEDOTS %DATA 2 LOGISTICS"
type input "PO BOX 61050"
type input "GEDOTS %DATA 2 LOGISTICS"
type input "FORT [PERSON_NAME]"
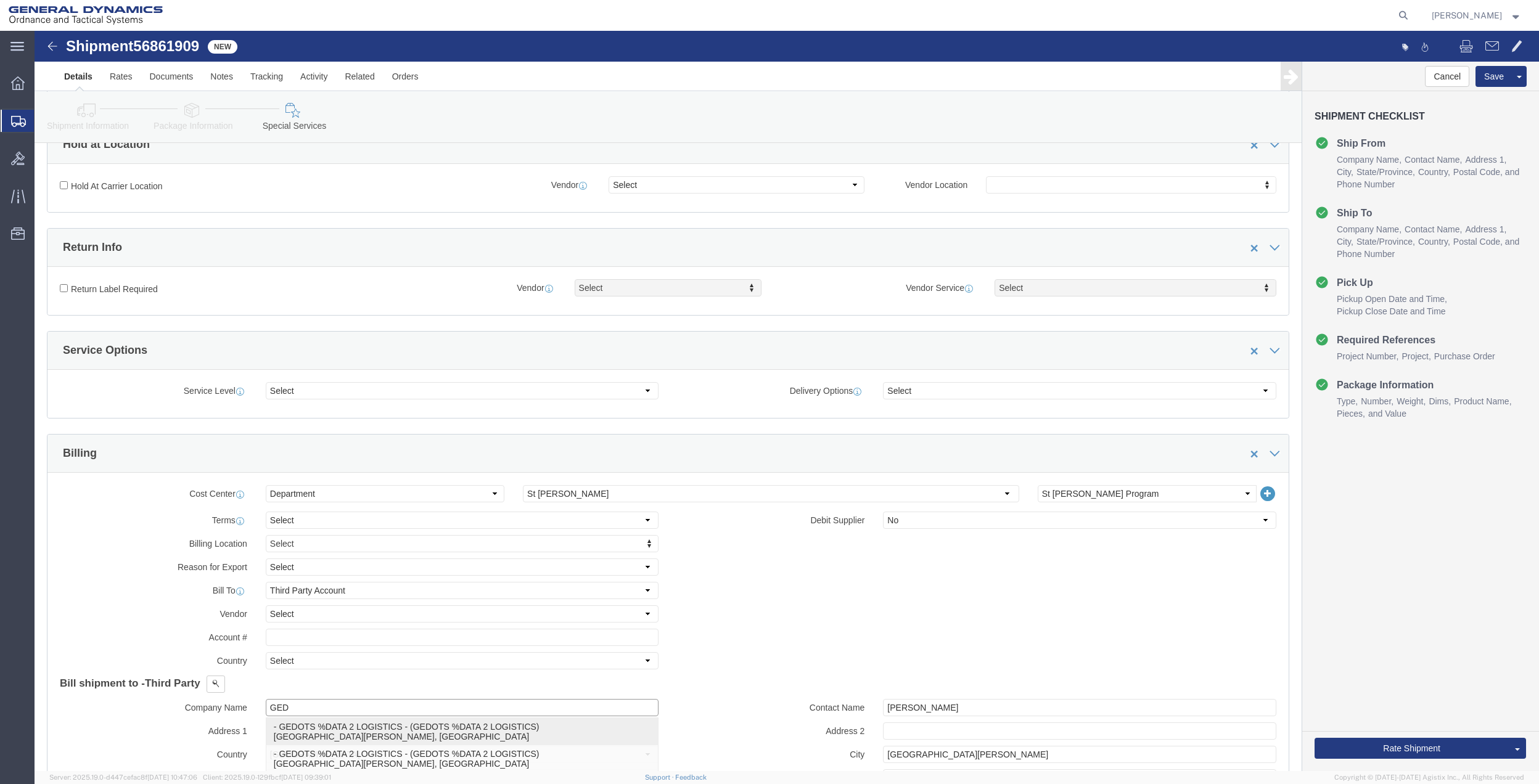
type input "33906"
select select "FL"
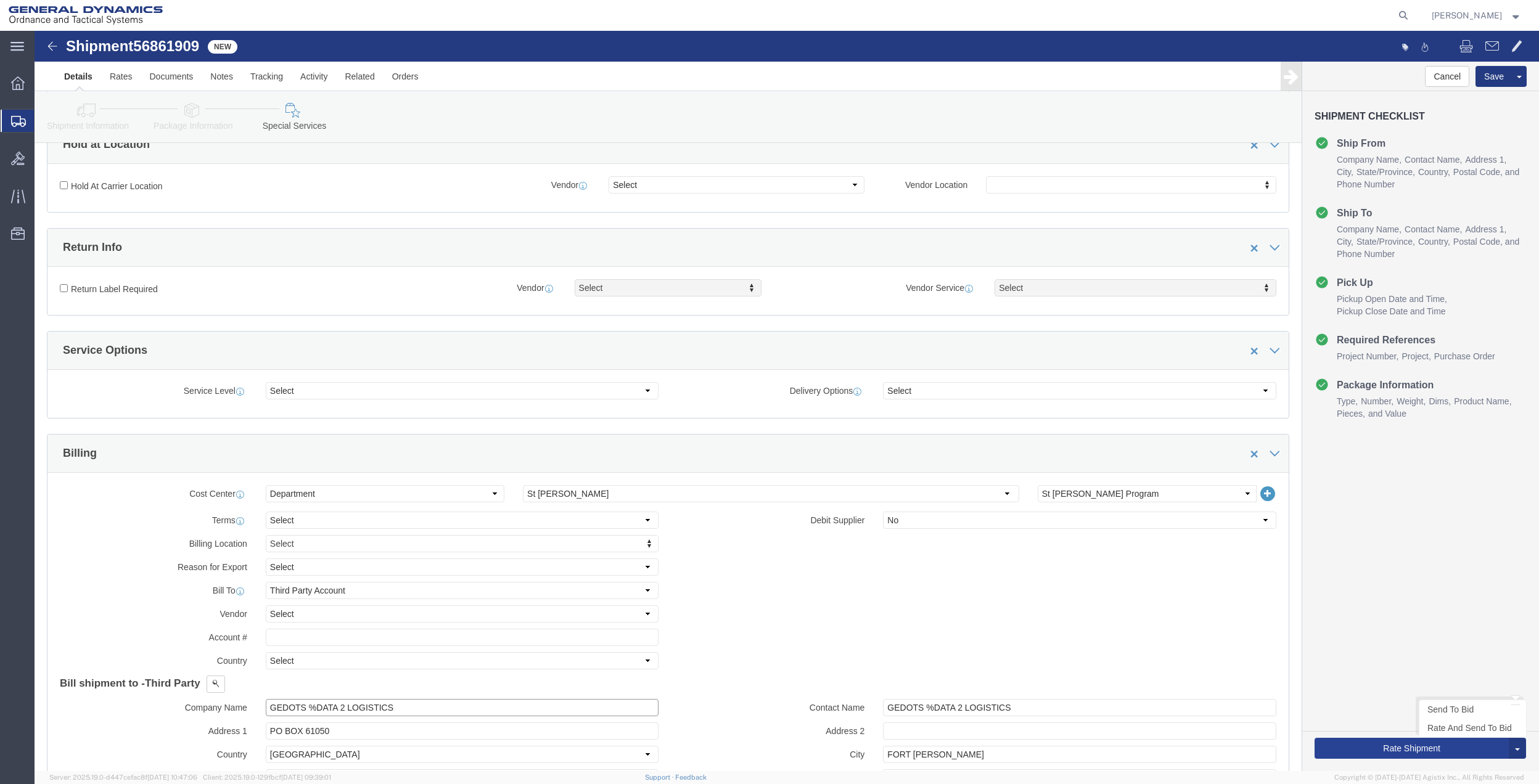
type input "GEDOTS %DATA 2 LOGISTICS"
click button "Rate Shipment"
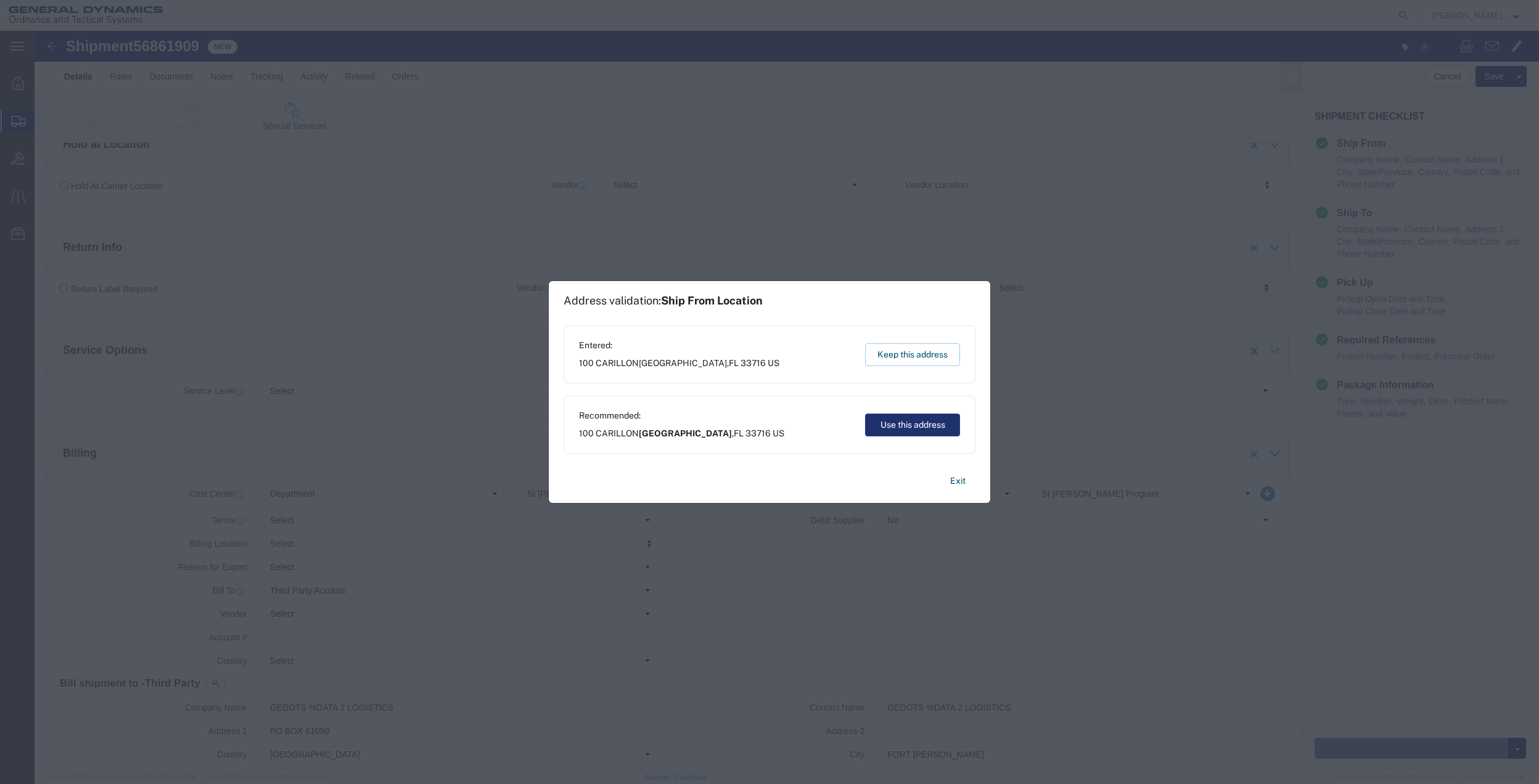
click at [884, 432] on button "Use this address" at bounding box center [913, 425] width 95 height 23
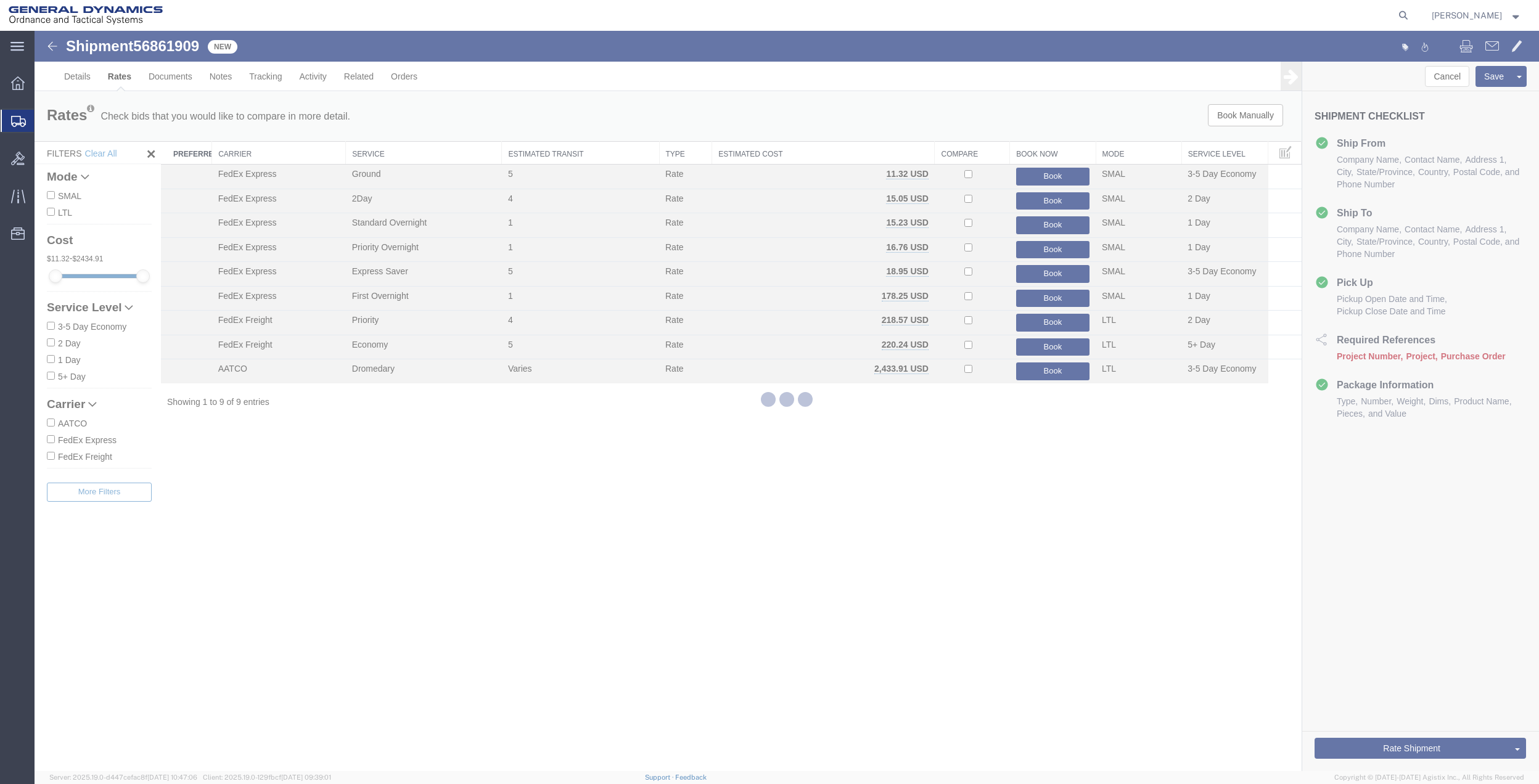
scroll to position [0, 0]
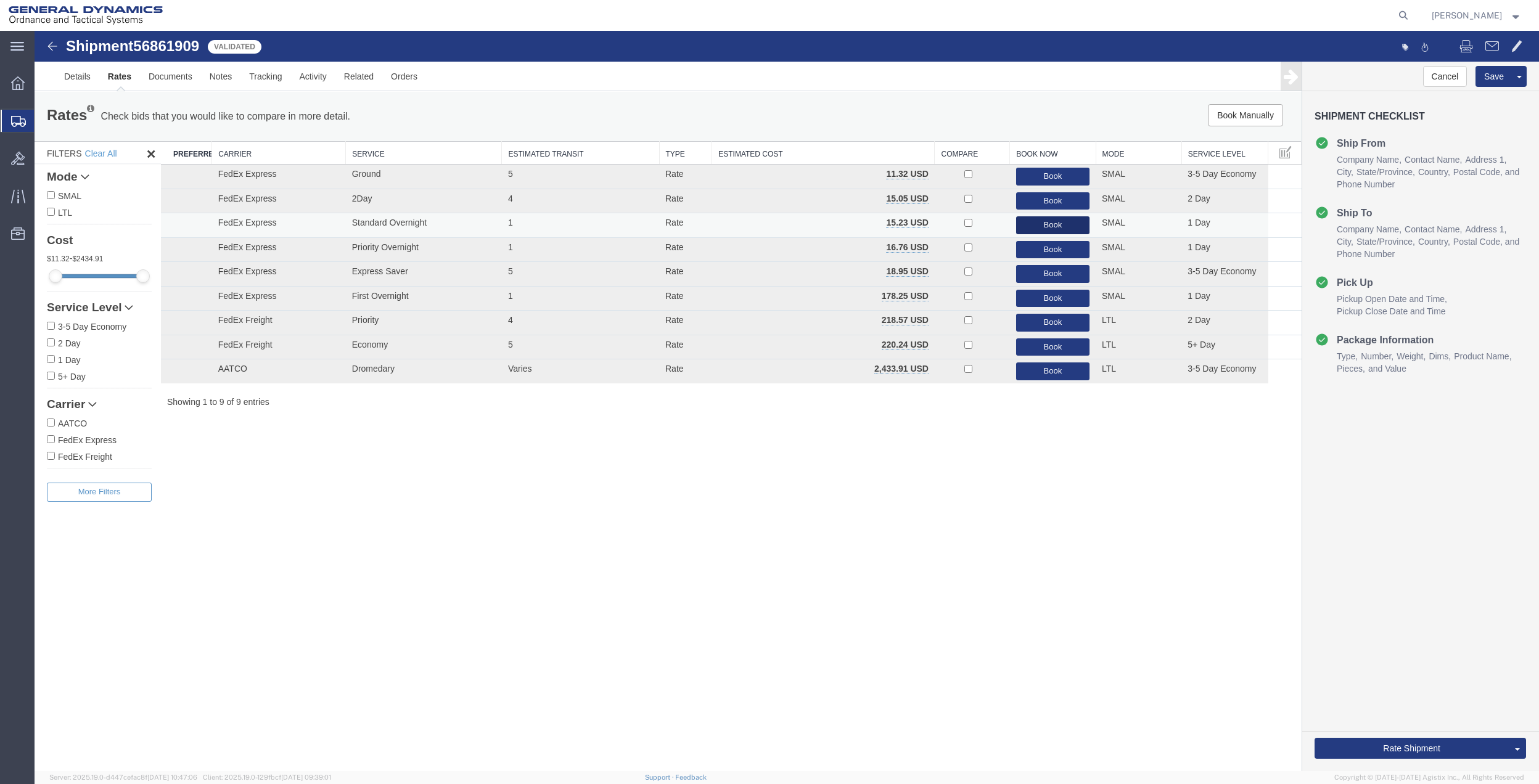
click at [1045, 227] on button "Book" at bounding box center [1052, 225] width 73 height 18
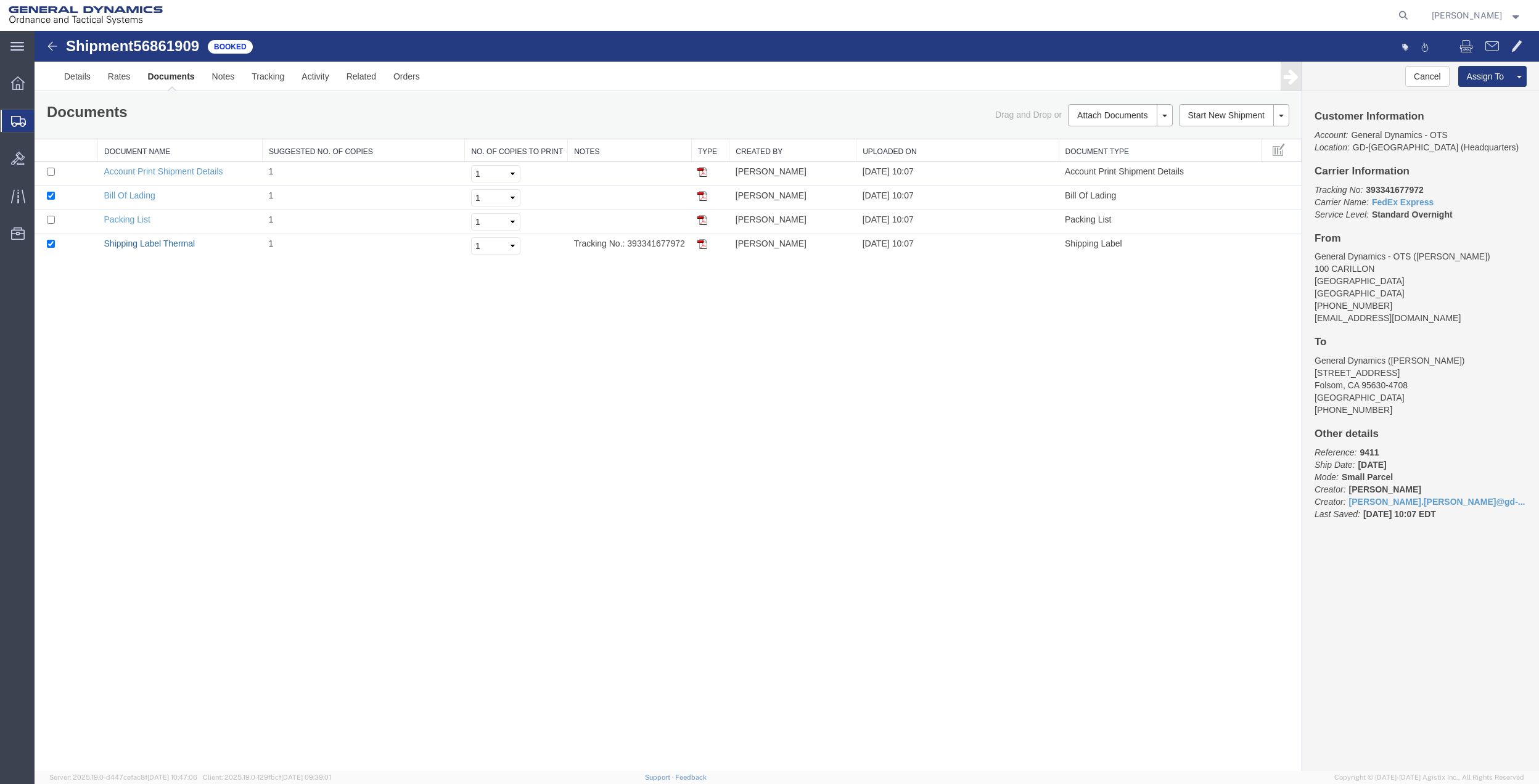
drag, startPoint x: 128, startPoint y: 247, endPoint x: 524, endPoint y: 352, distance: 409.7
click at [128, 247] on link "Shipping Label Thermal" at bounding box center [150, 244] width 91 height 10
